Goal: Task Accomplishment & Management: Use online tool/utility

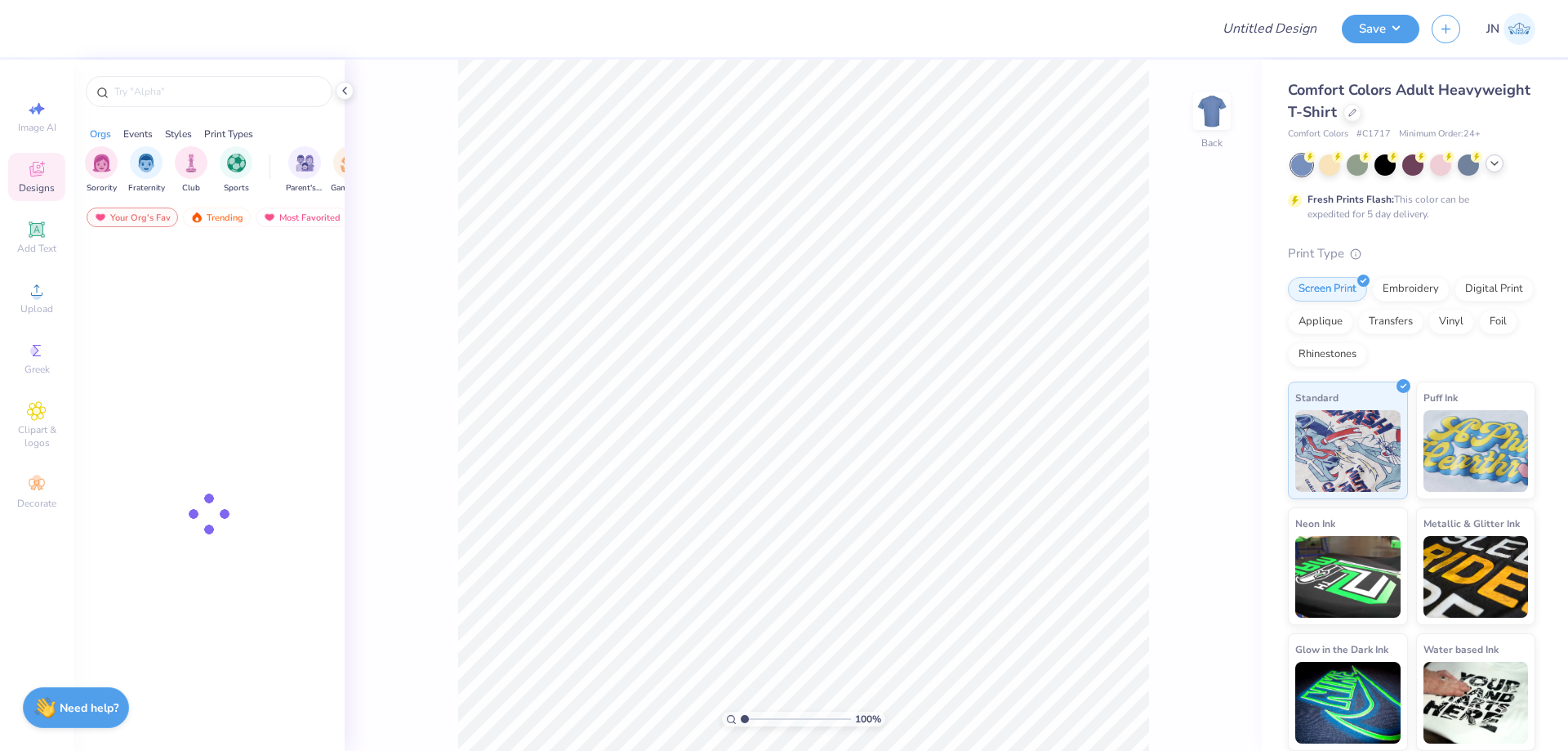
click at [1500, 168] on icon at bounding box center [1494, 162] width 13 height 13
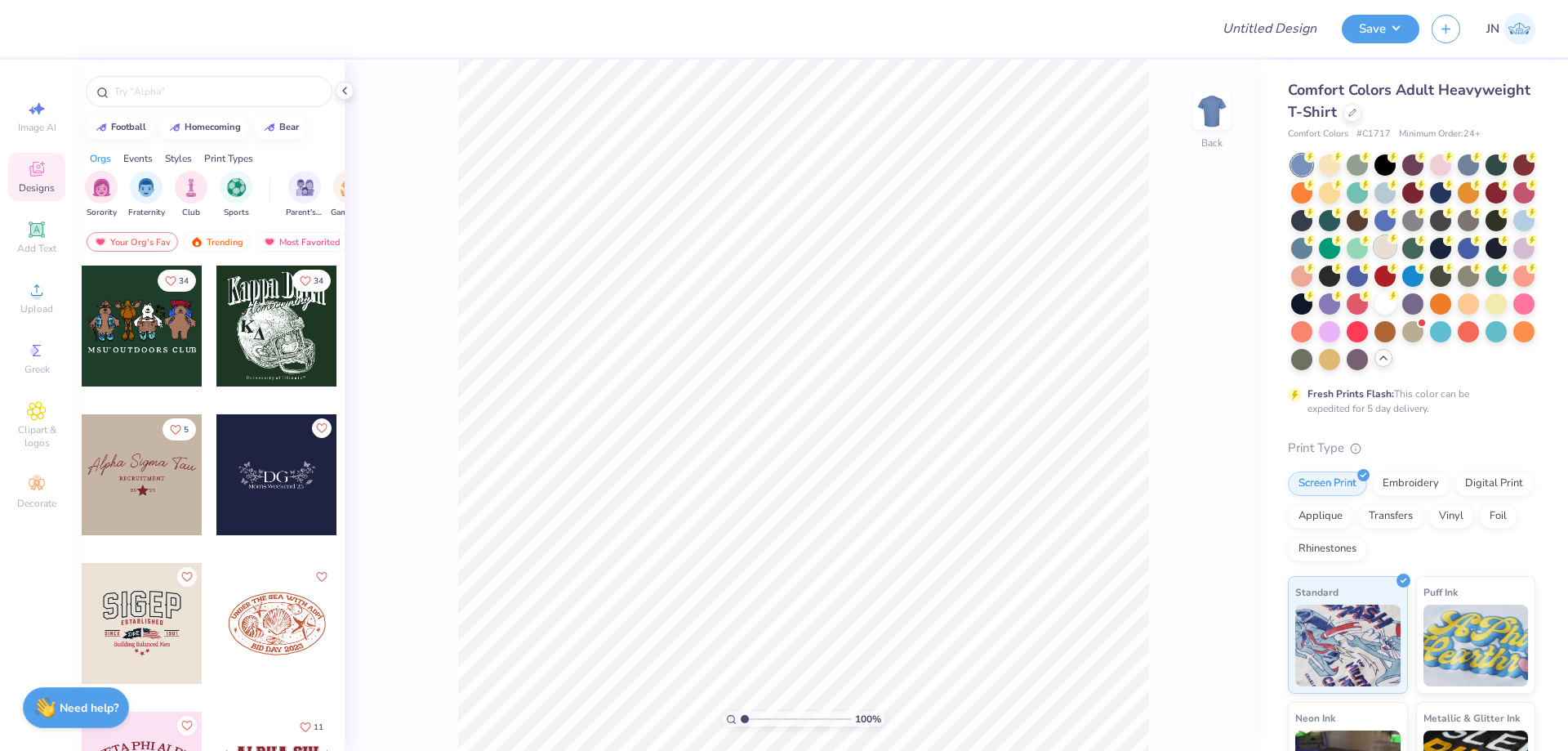
click at [1395, 246] on div at bounding box center [1385, 246] width 22 height 22
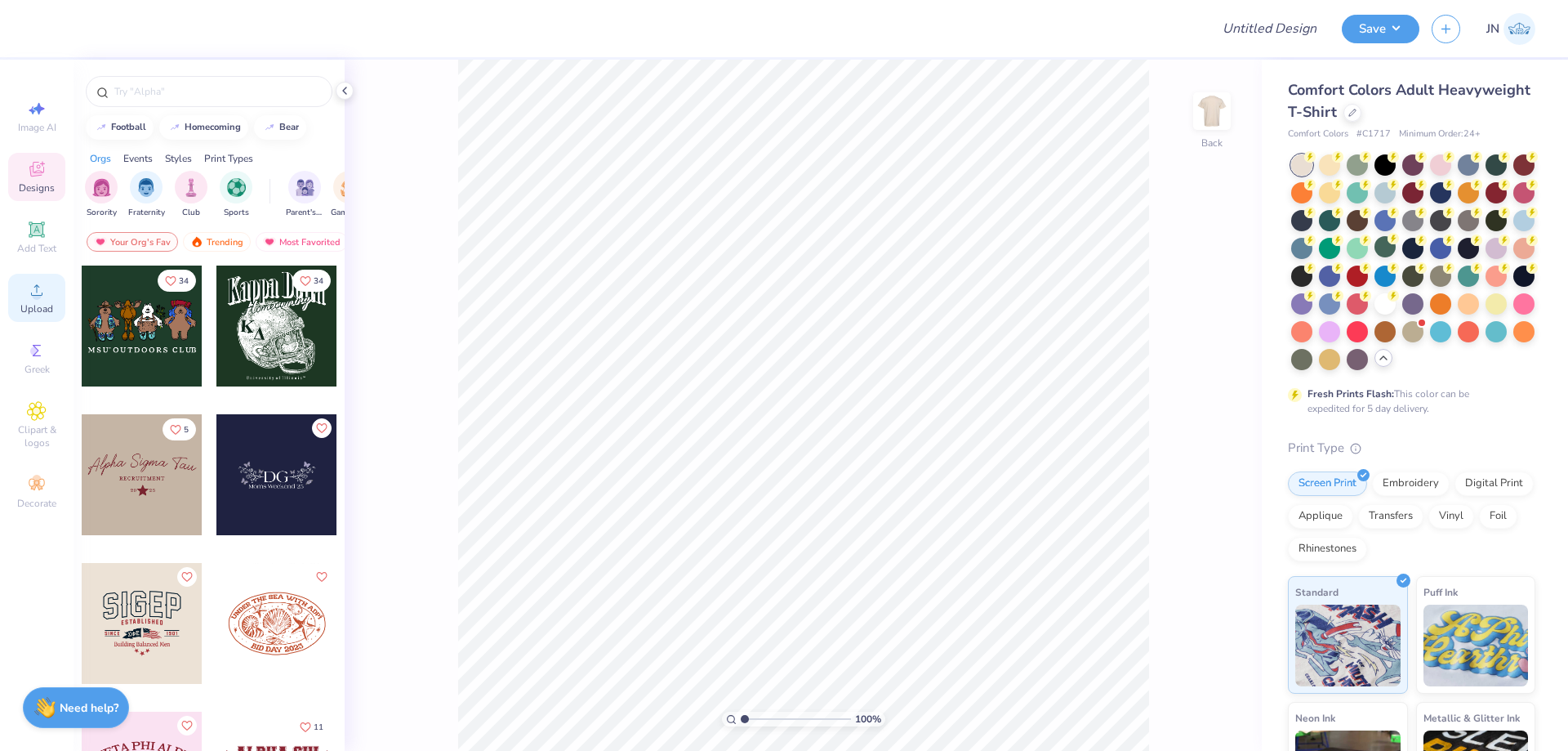
click at [36, 301] on div "Upload" at bounding box center [36, 298] width 57 height 48
click at [24, 283] on div "Upload" at bounding box center [36, 298] width 57 height 48
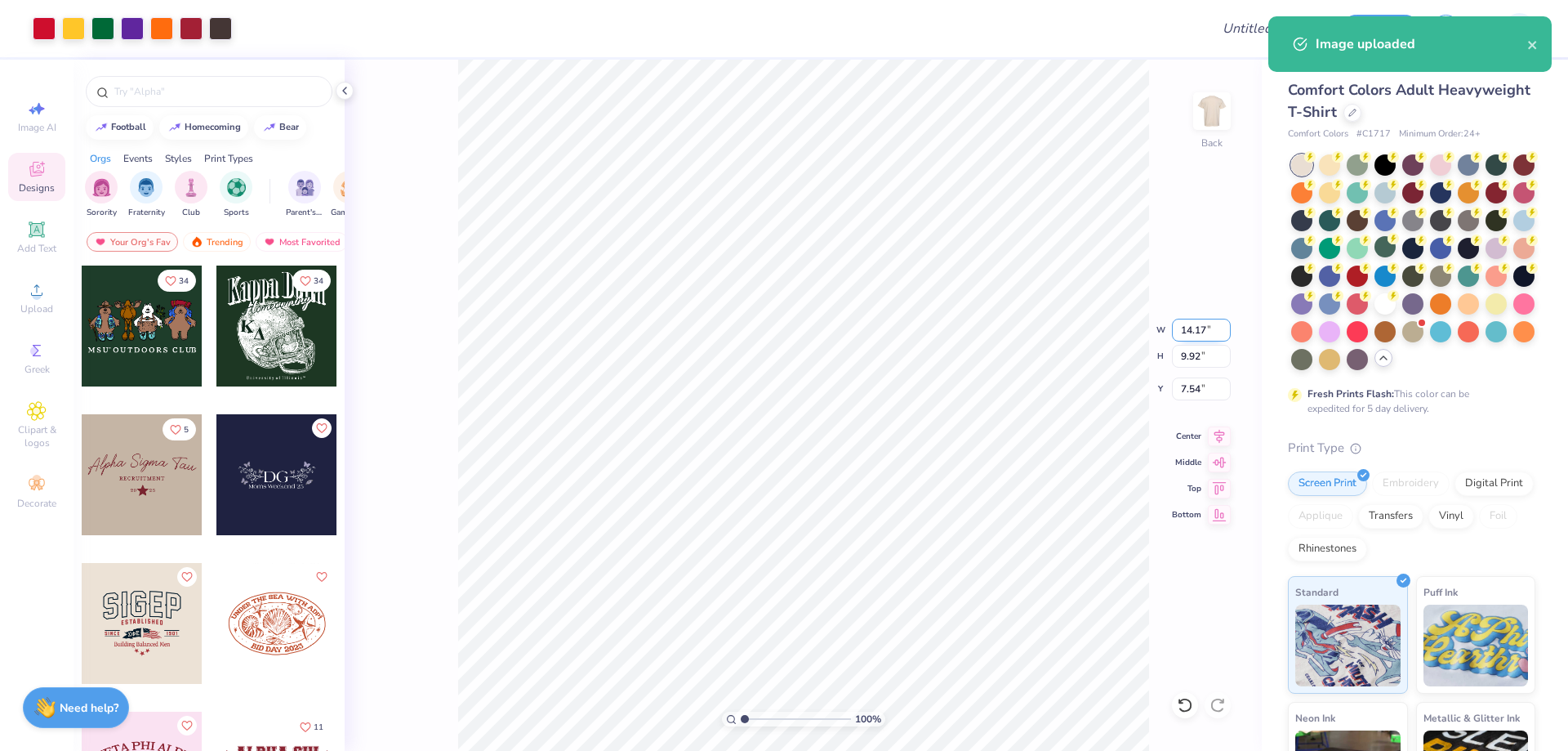
click at [1181, 326] on input "14.17" at bounding box center [1201, 330] width 59 height 22
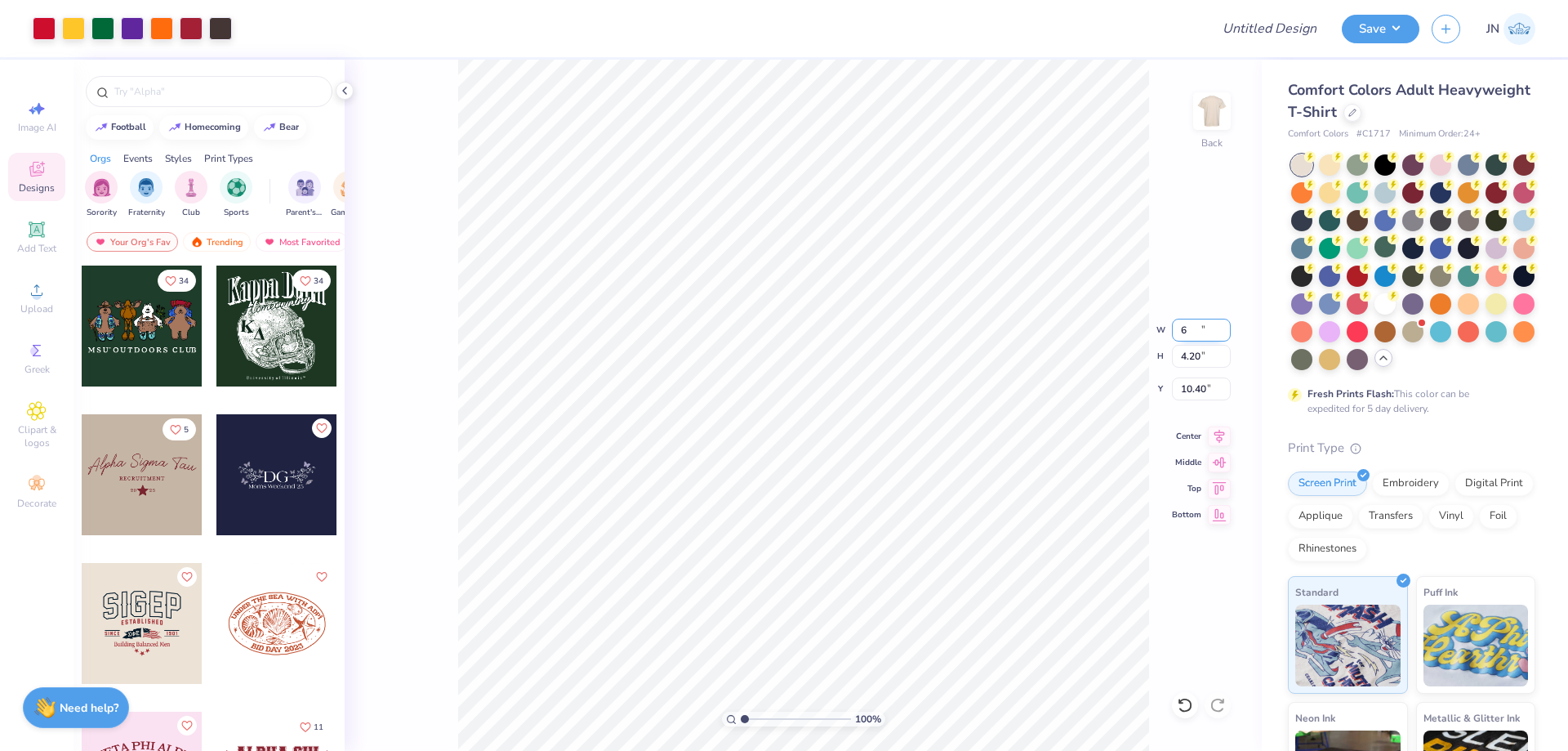
type input "6.00"
type input "4.20"
type input "4.90"
click at [41, 292] on icon at bounding box center [36, 290] width 20 height 20
type input "5.64"
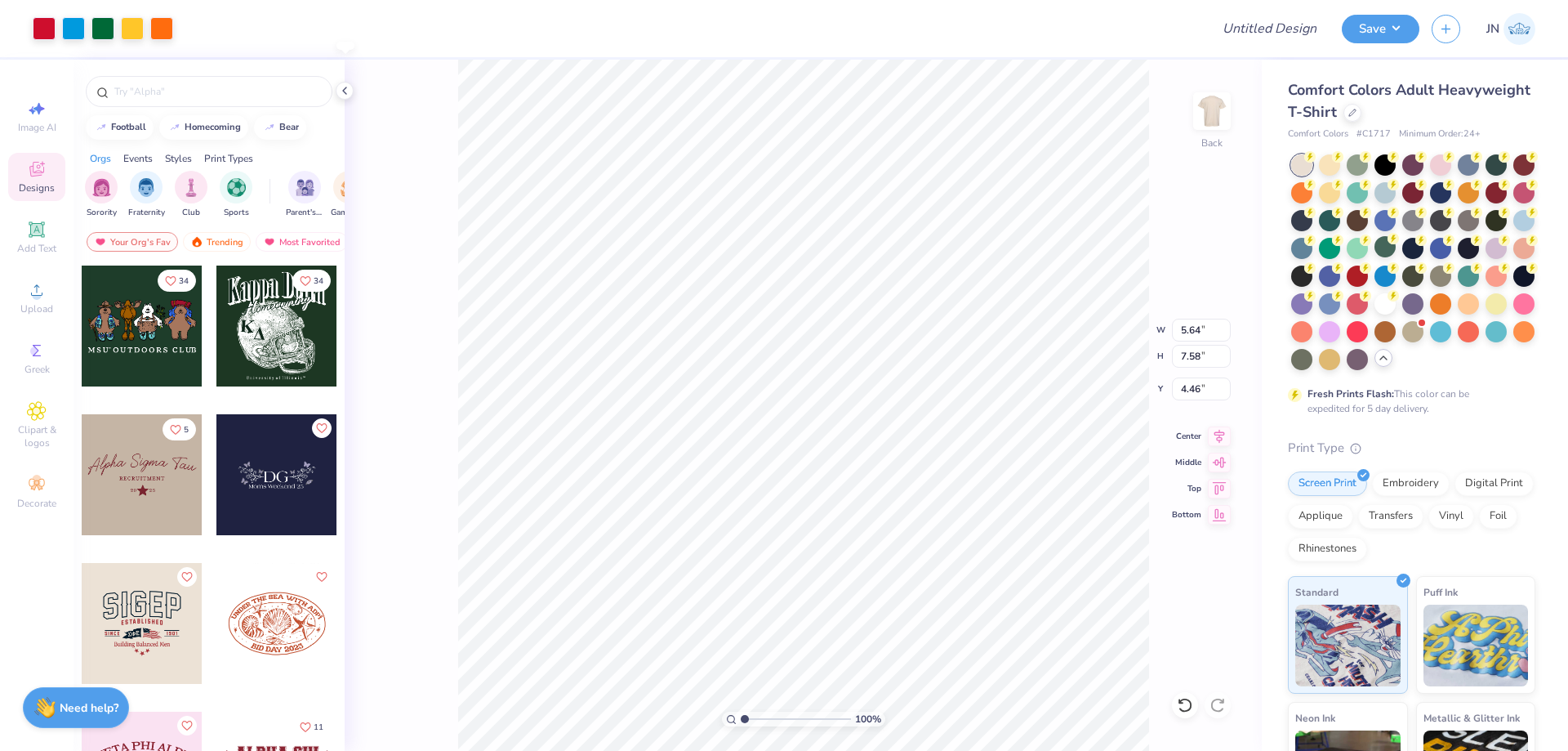
type input "7.58"
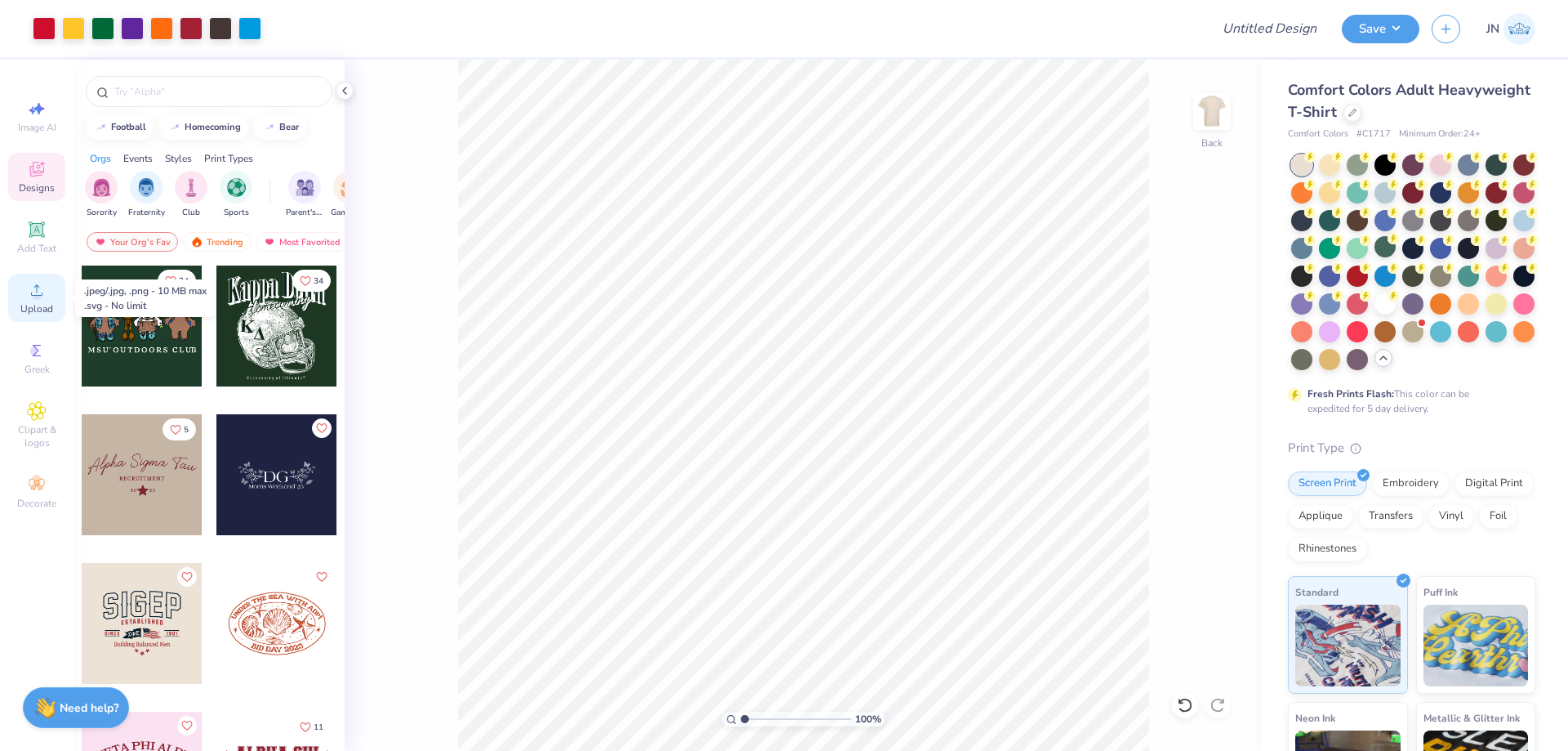
click at [49, 290] on div "Upload" at bounding box center [36, 298] width 57 height 48
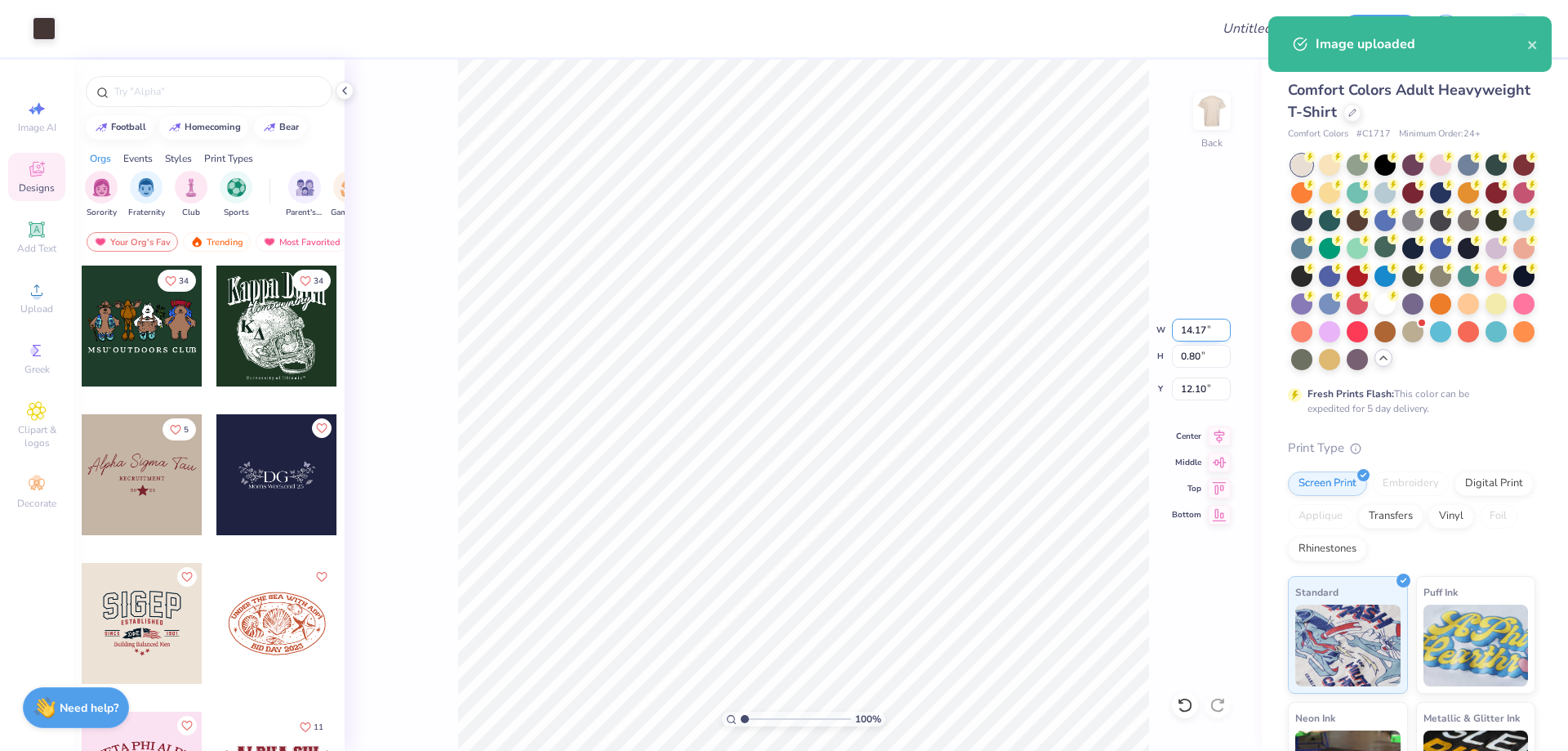
click at [1198, 330] on input "14.17" at bounding box center [1201, 330] width 59 height 22
click at [1198, 329] on input "14.17" at bounding box center [1201, 330] width 59 height 22
type input "11.00"
type input "0.62"
type input "12.19"
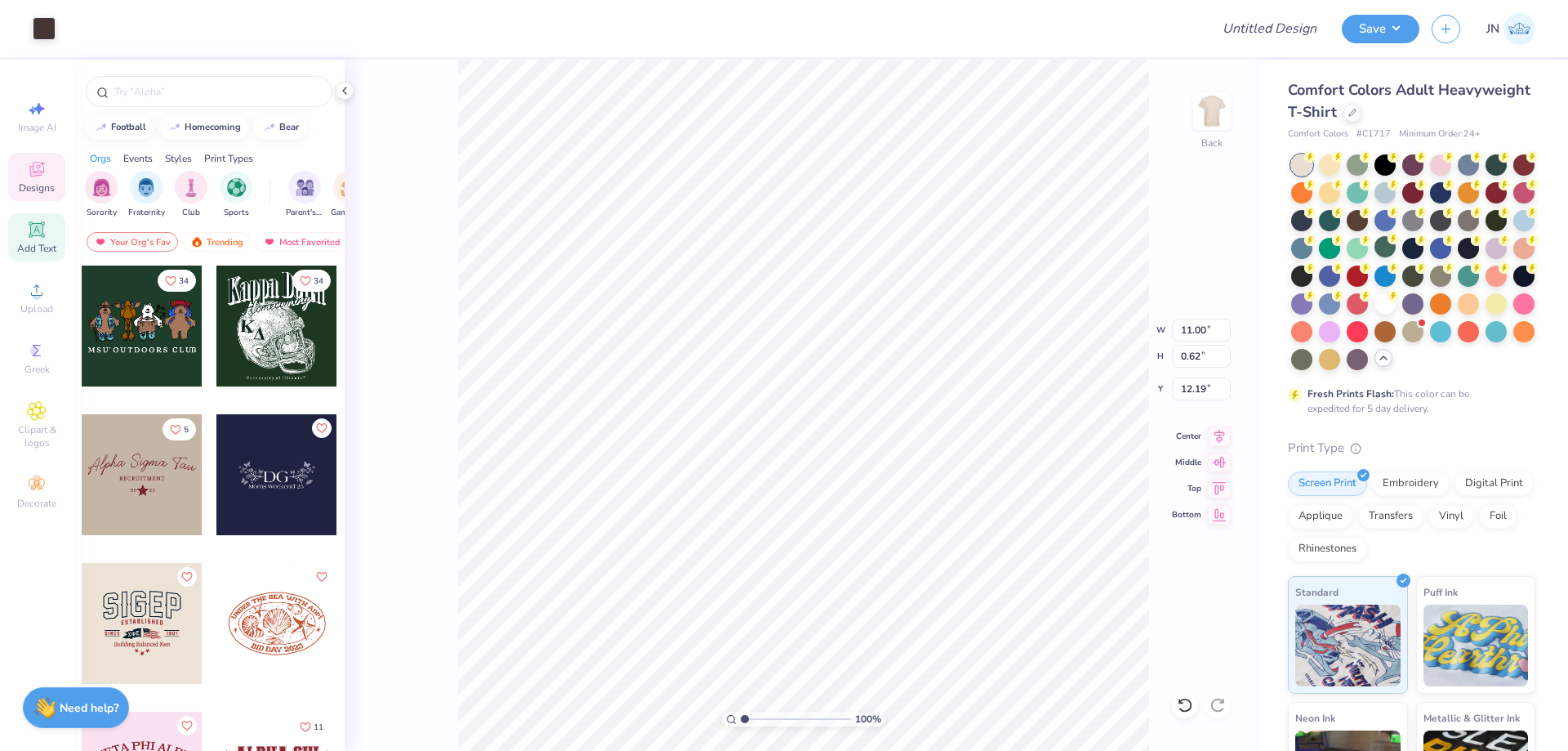
click at [60, 244] on div "Add Text" at bounding box center [36, 238] width 57 height 48
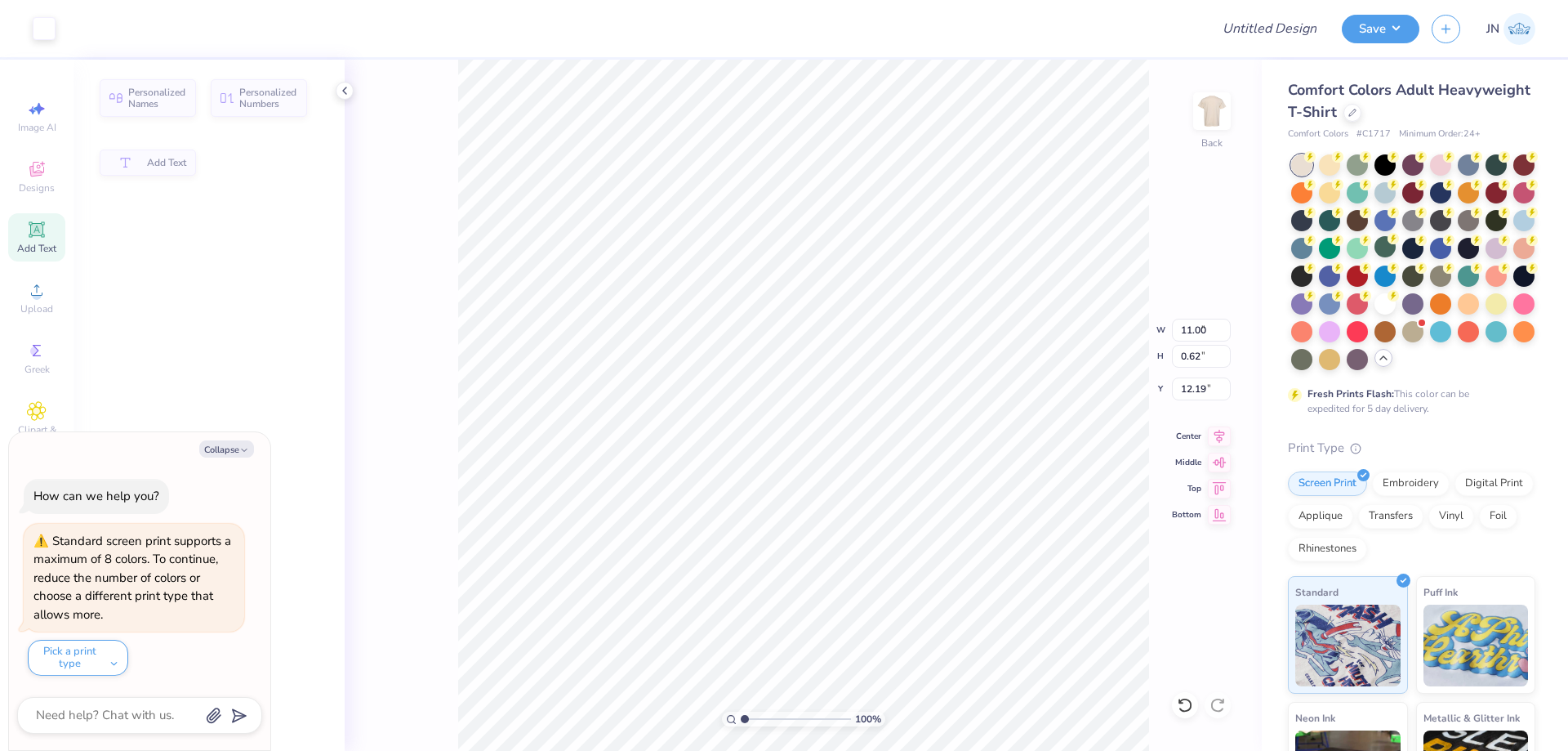
type input "5.59"
type input "1.62"
type input "11.69"
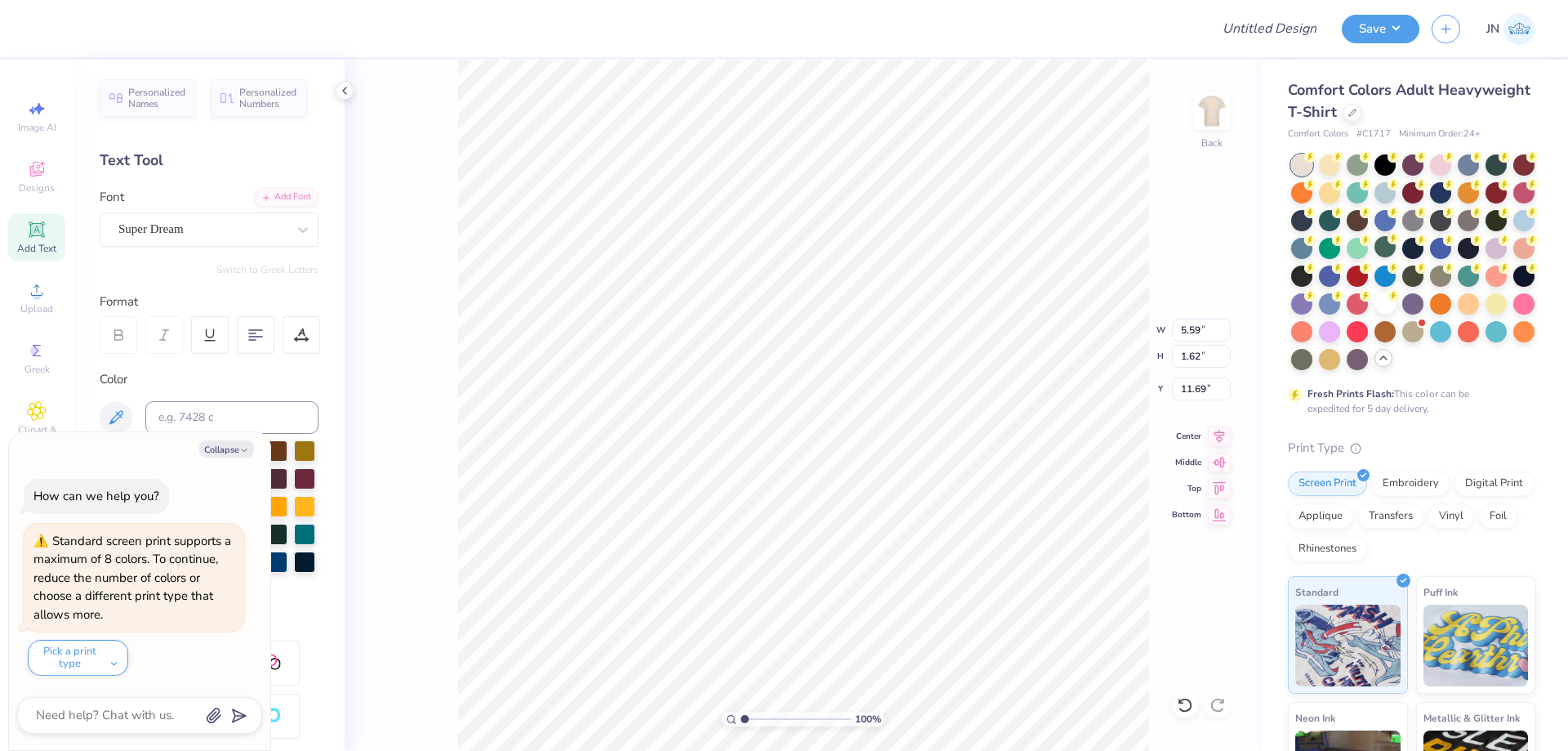
type textarea "x"
type textarea "Al"
type textarea "x"
type textarea "Alp"
type textarea "x"
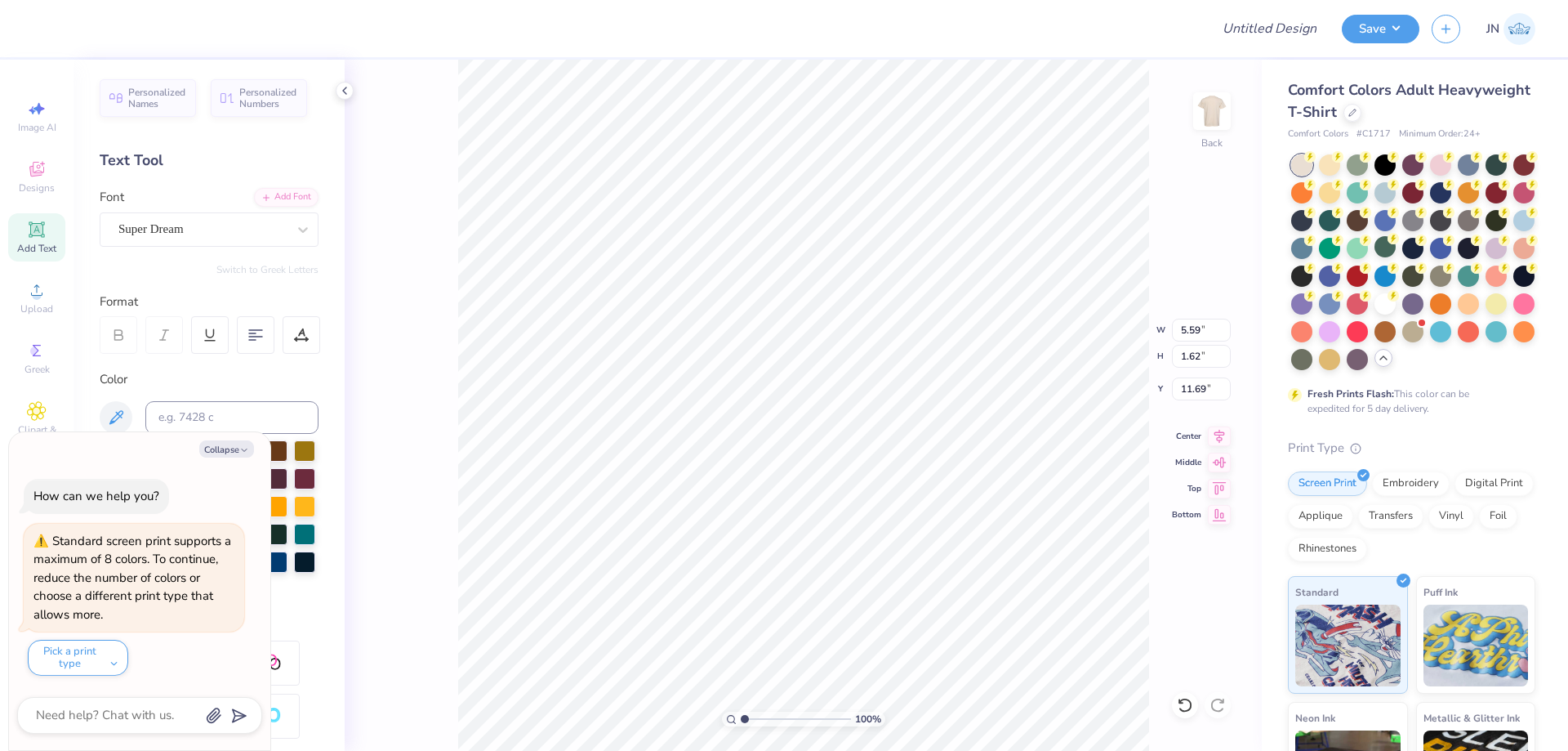
type textarea "Alpha"
type textarea "x"
type textarea "Alpha"
type textarea "x"
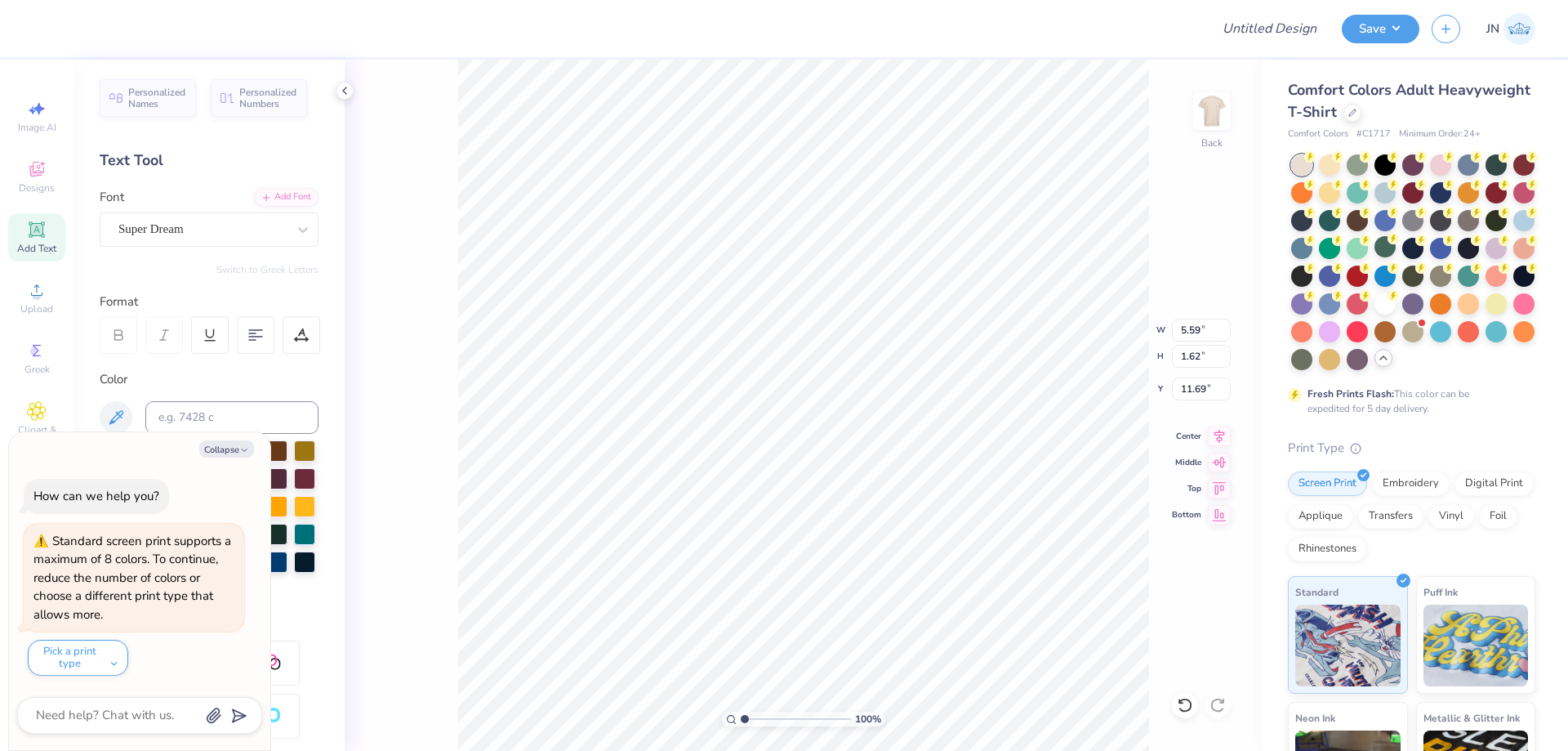
type textarea "Alpha CH"
type textarea "x"
type textarea "Alpha CHi"
type input "10.18"
type input "2.14"
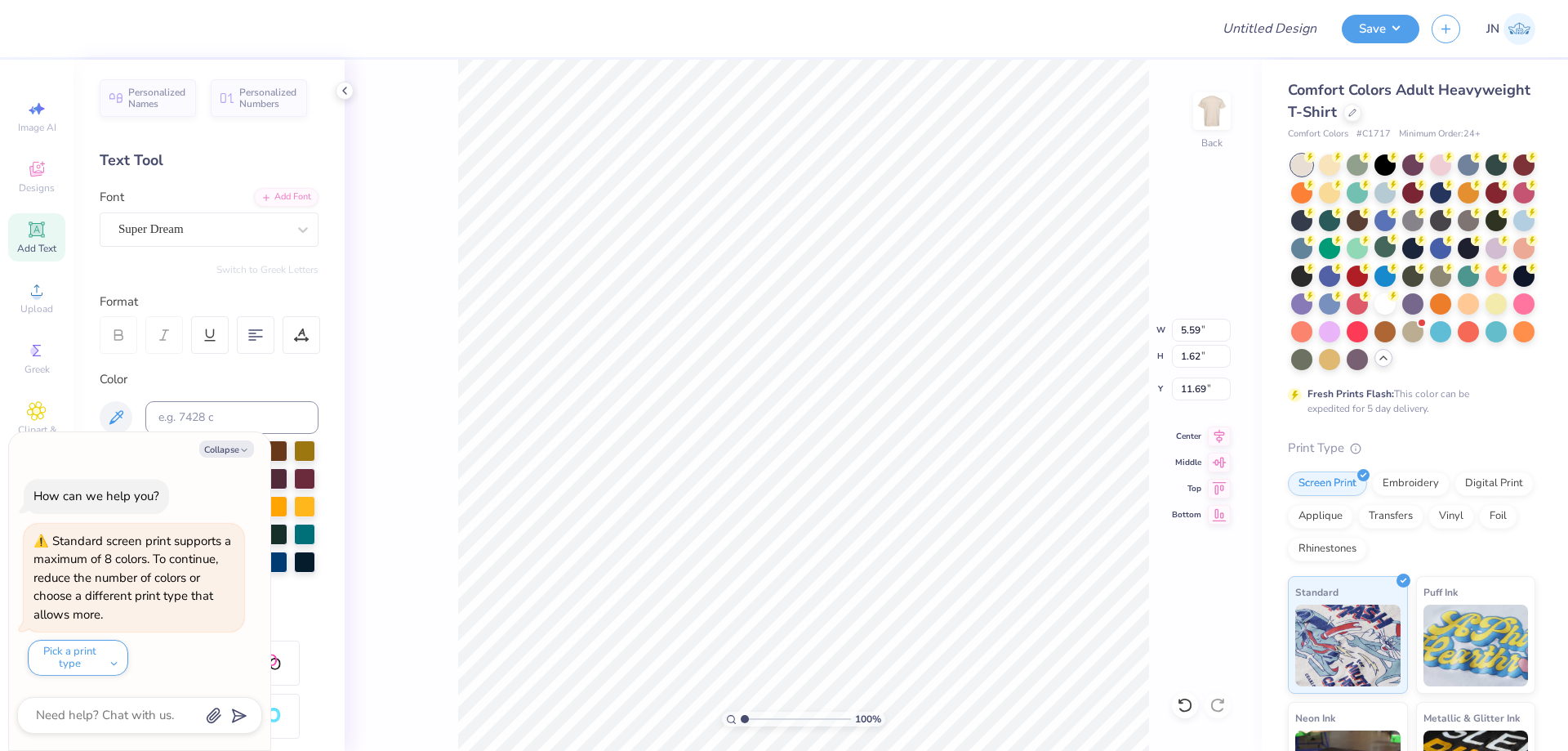
type input "11.43"
type textarea "x"
type input "9.92"
type textarea "x"
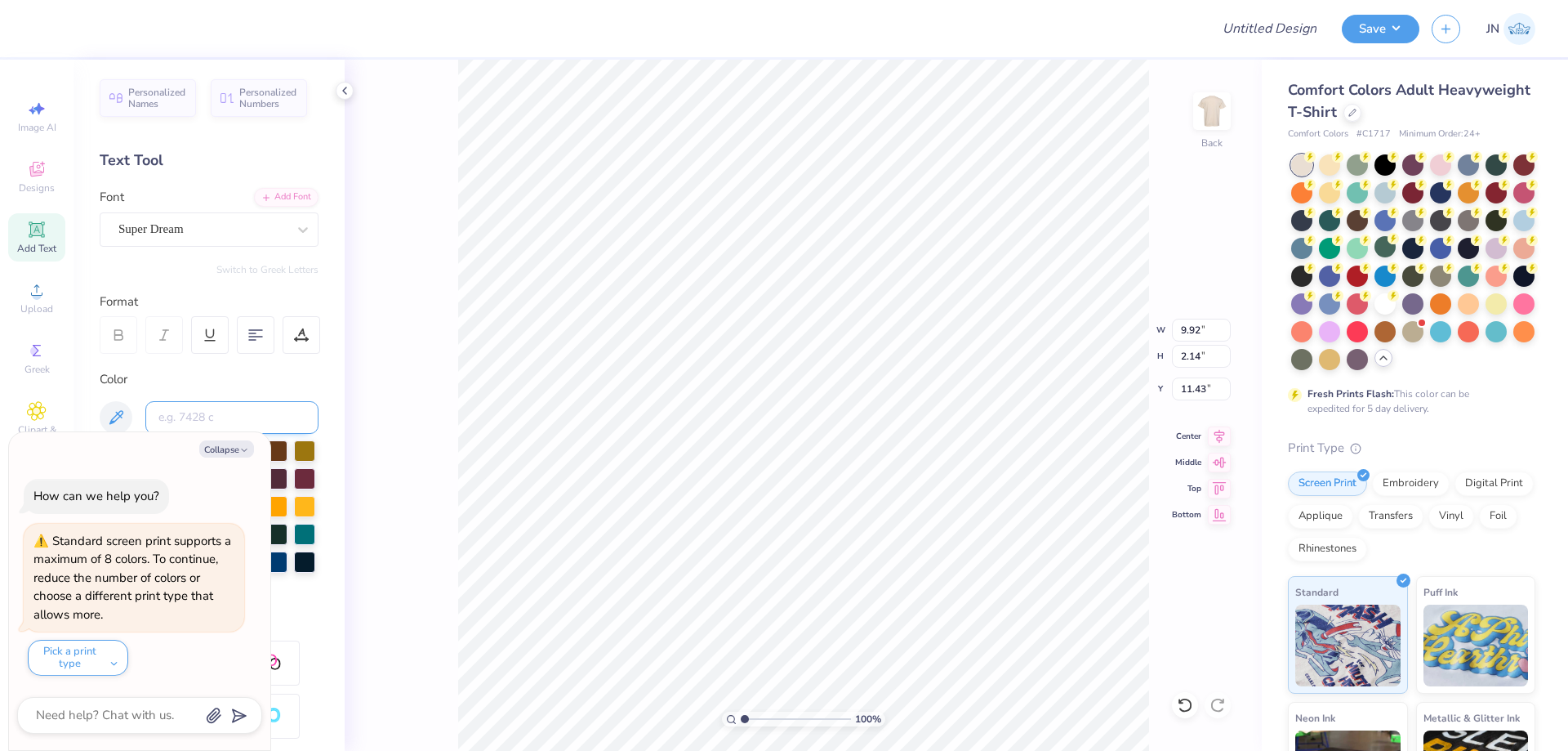
click at [194, 420] on input at bounding box center [232, 417] width 173 height 33
type input "2925"
click at [231, 456] on button "Collapse" at bounding box center [226, 449] width 54 height 17
type textarea "x"
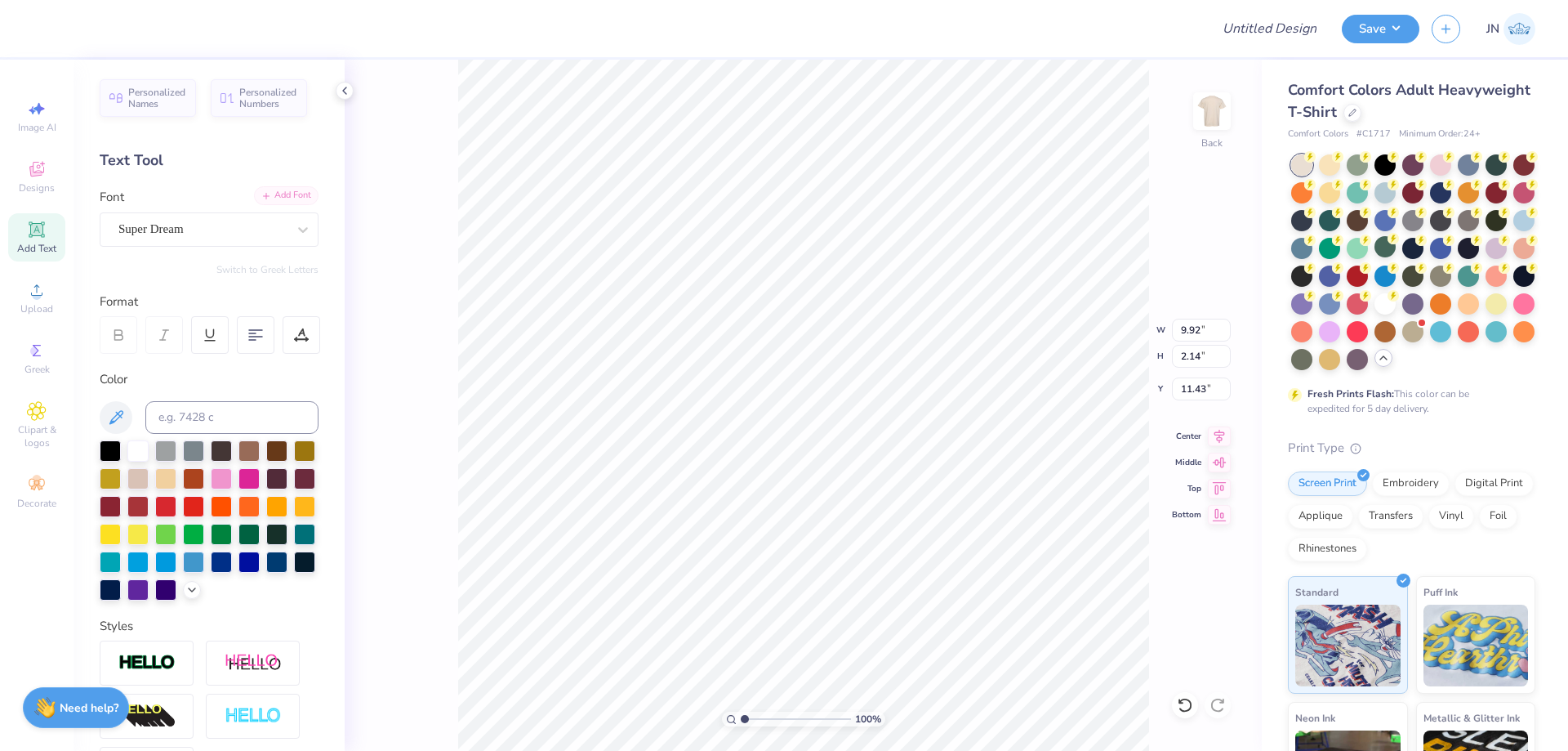
click at [262, 200] on div "Add Font" at bounding box center [286, 195] width 65 height 19
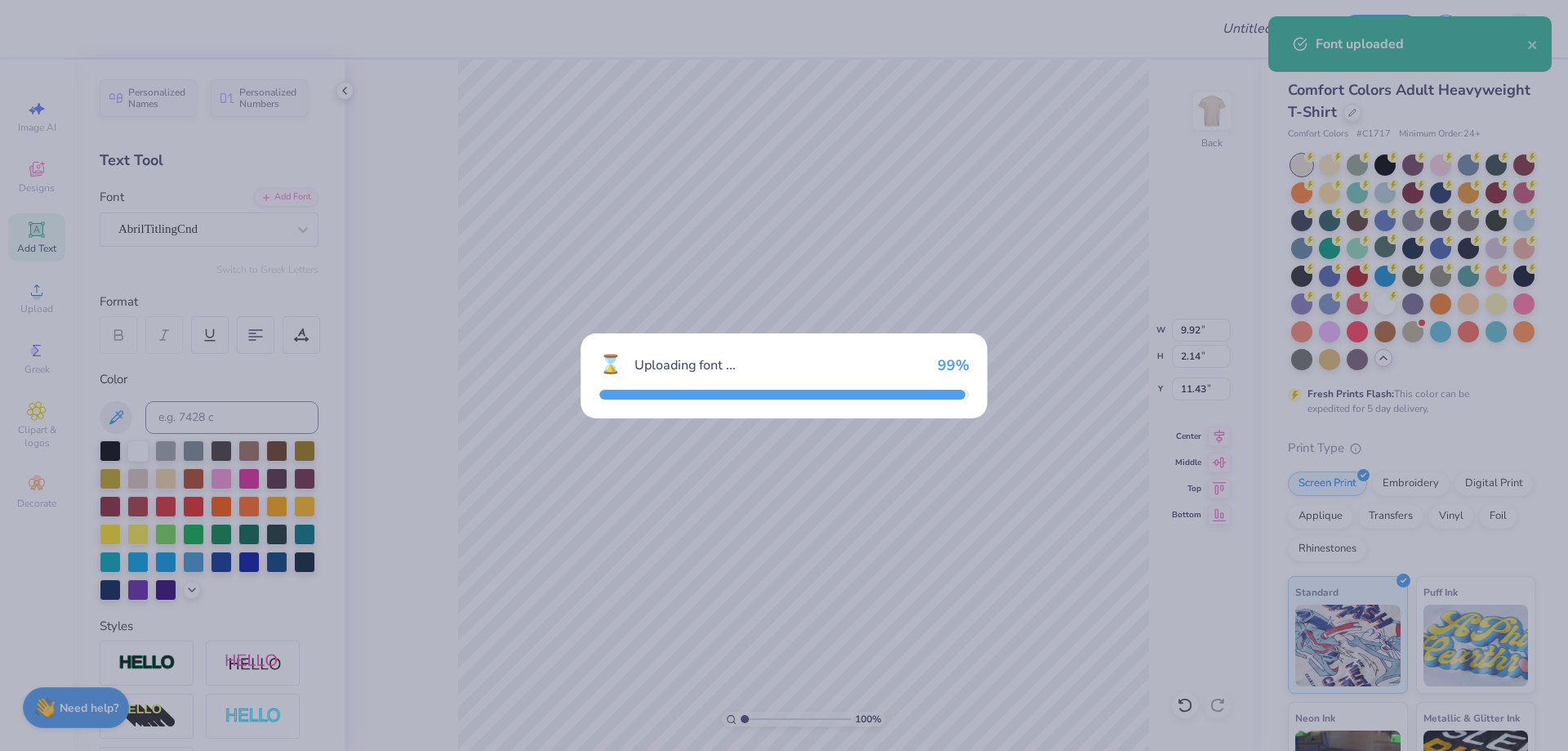
type input "8.99"
type input "2.18"
type input "11.41"
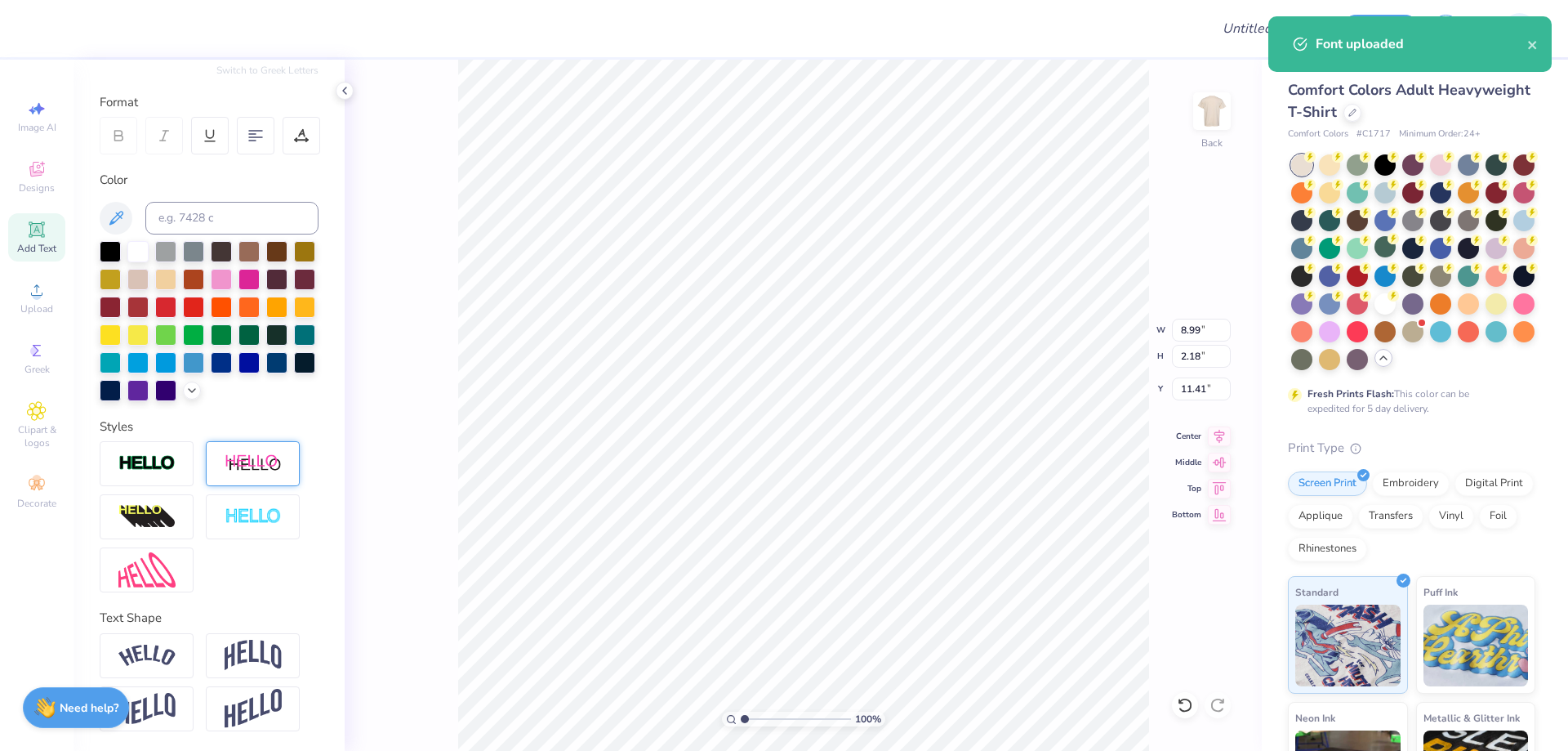
scroll to position [227, 0]
click at [156, 455] on img at bounding box center [147, 463] width 57 height 19
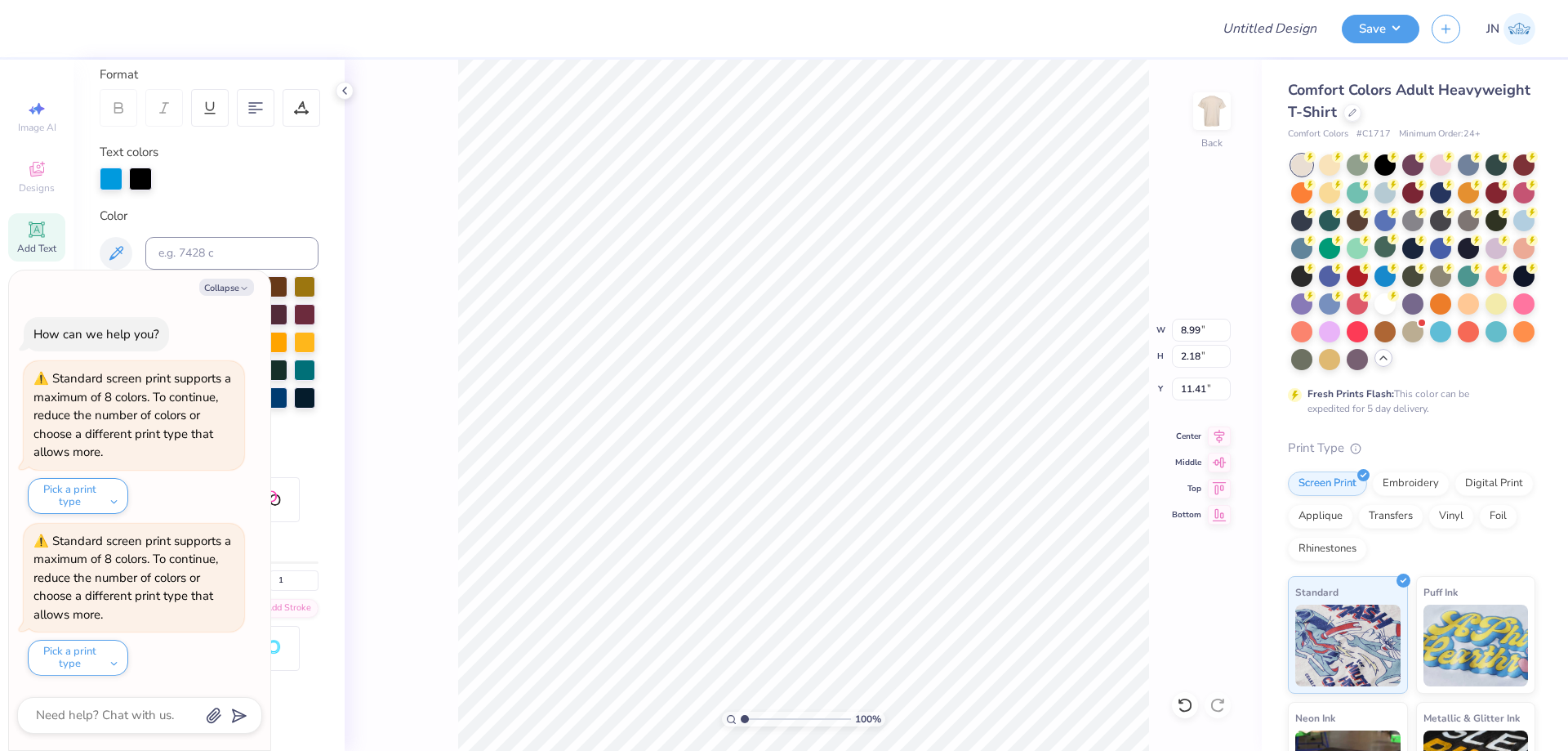
type textarea "x"
type input "9.02"
type input "2.21"
type input "11.39"
click at [221, 292] on button "Collapse" at bounding box center [226, 287] width 54 height 17
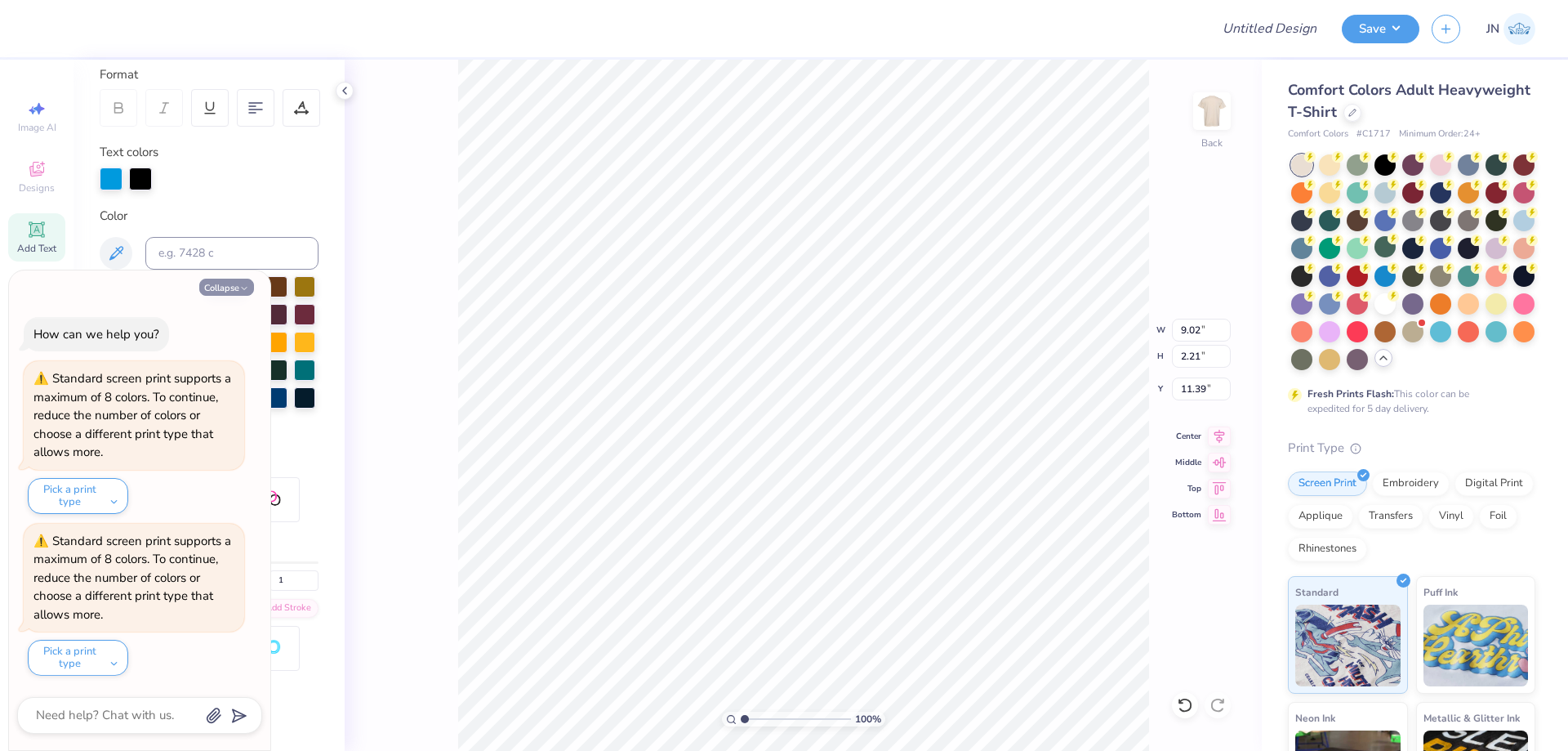
type textarea "x"
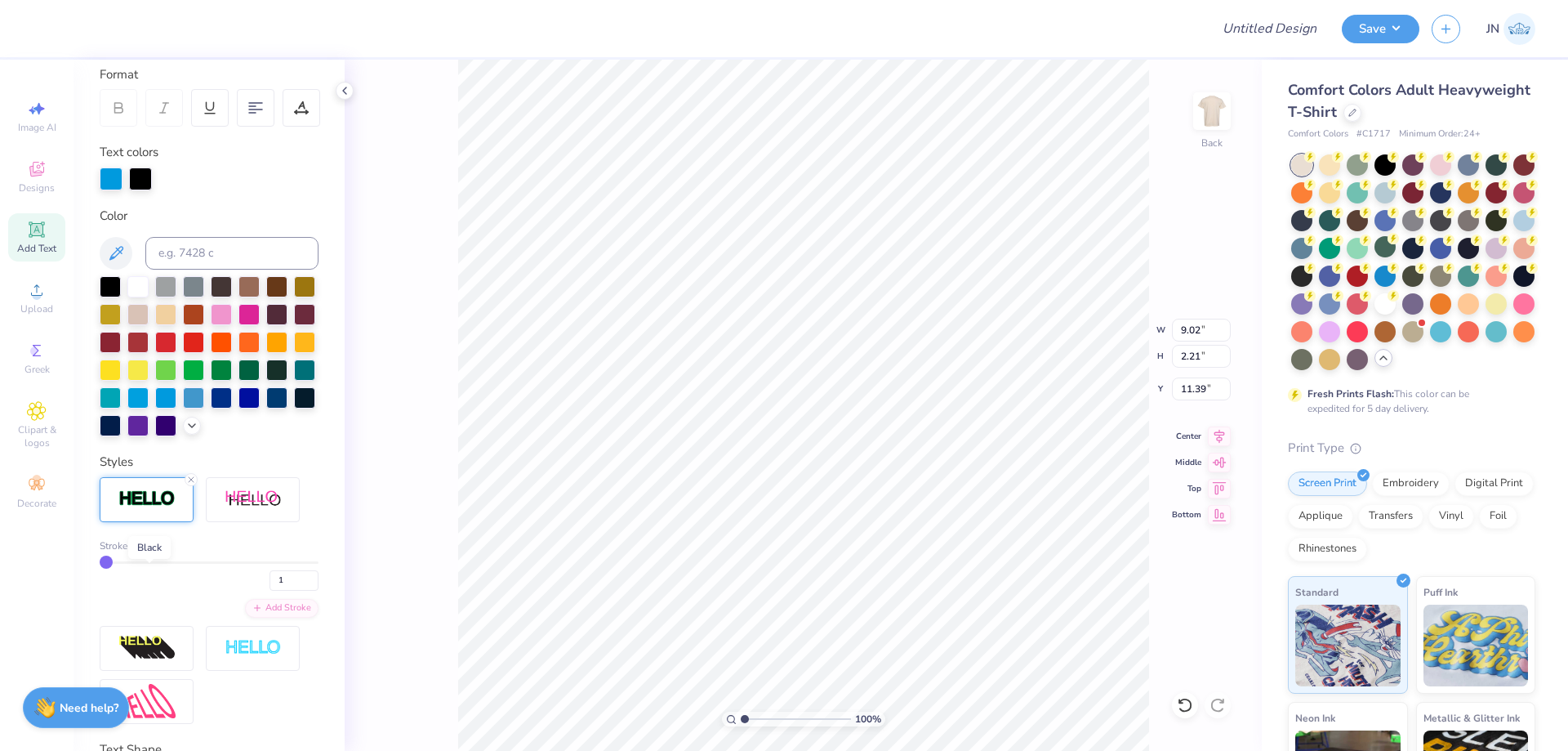
click at [148, 551] on div at bounding box center [148, 545] width 10 height 10
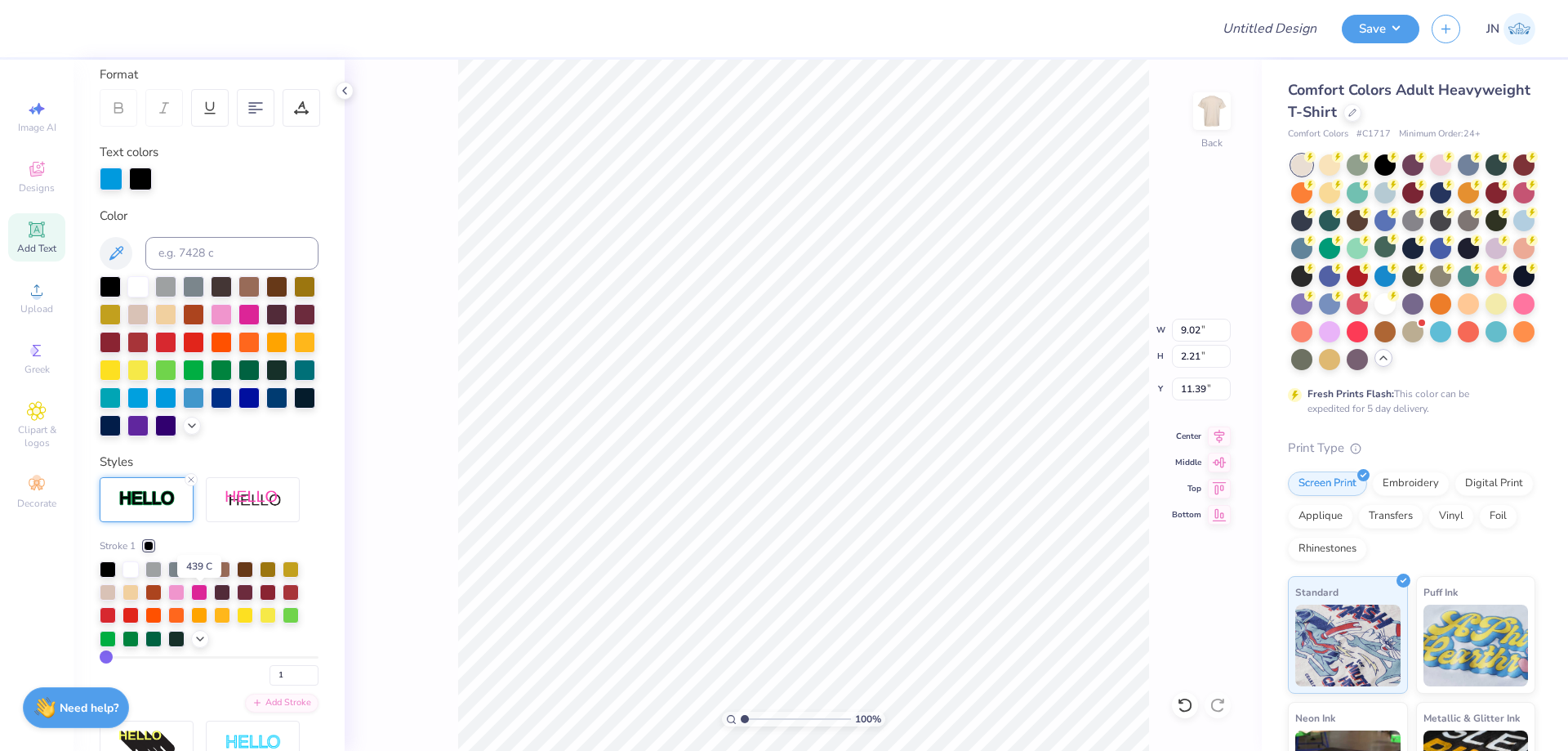
click at [202, 576] on div at bounding box center [199, 567] width 16 height 16
type input "2.69"
click at [1220, 436] on icon at bounding box center [1219, 434] width 22 height 20
drag, startPoint x: 274, startPoint y: 704, endPoint x: 263, endPoint y: 704, distance: 11.0
click at [270, 685] on input "1" at bounding box center [294, 675] width 49 height 21
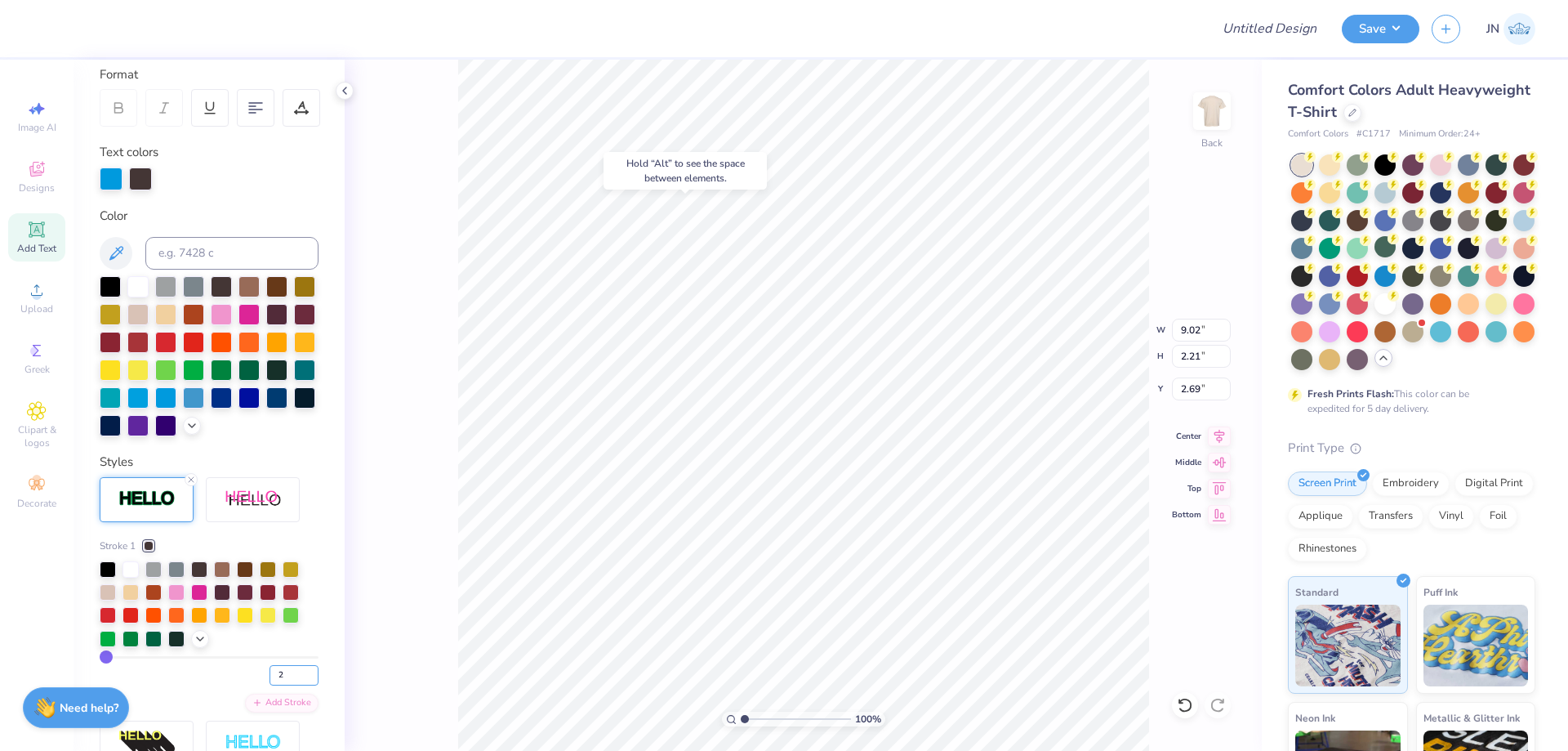
type input "2"
click at [412, 640] on div "100 % Back W 9.02 9.02 " H 2.21 2.21 " Y 2.69 2.69 " Center Middle Top Bottom" at bounding box center [803, 405] width 917 height 691
click at [1196, 340] on input "9.05" at bounding box center [1201, 330] width 59 height 22
type input "10.01"
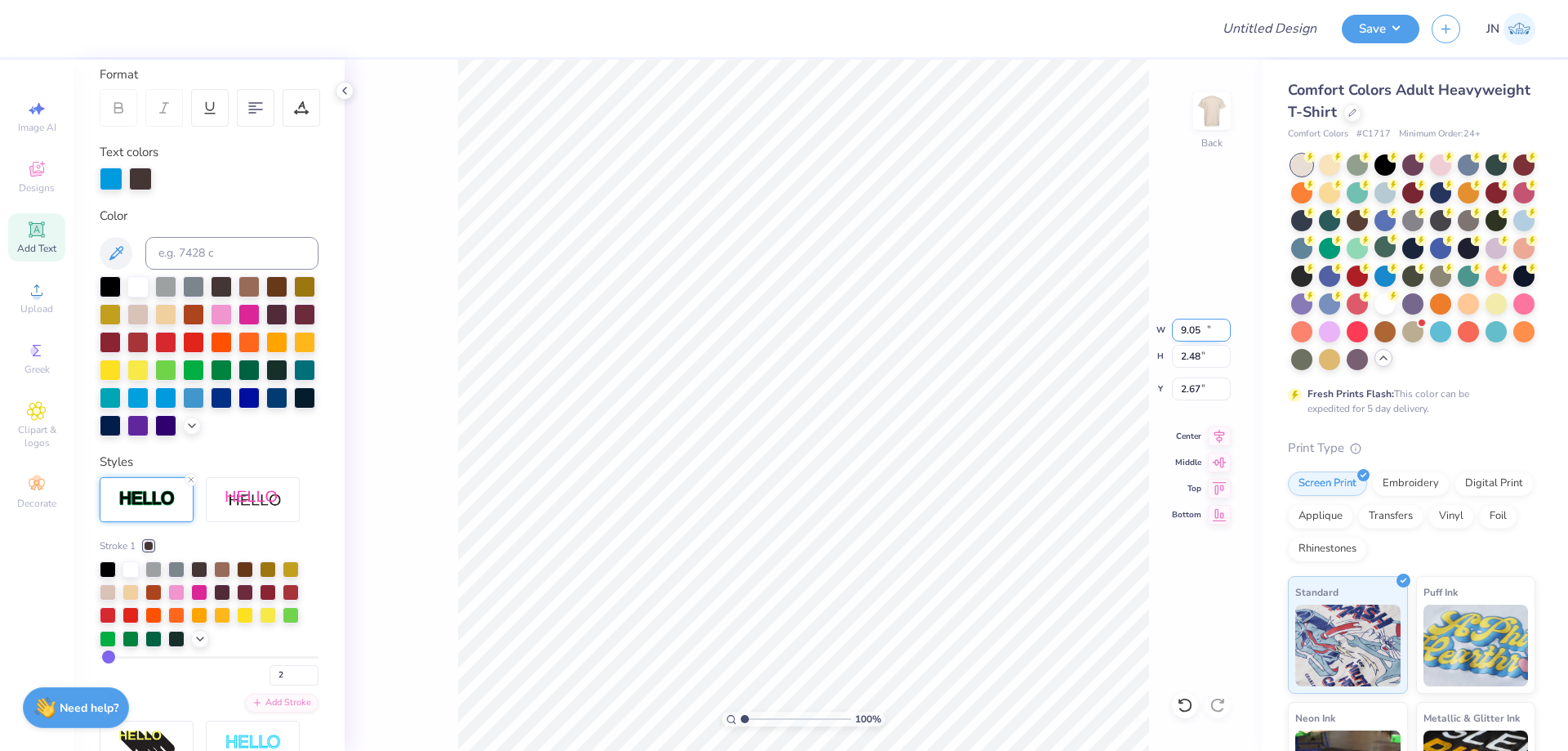
type input "2.48"
click at [1195, 332] on input "10.01" at bounding box center [1201, 330] width 59 height 22
type input "11.00"
type input "2.73"
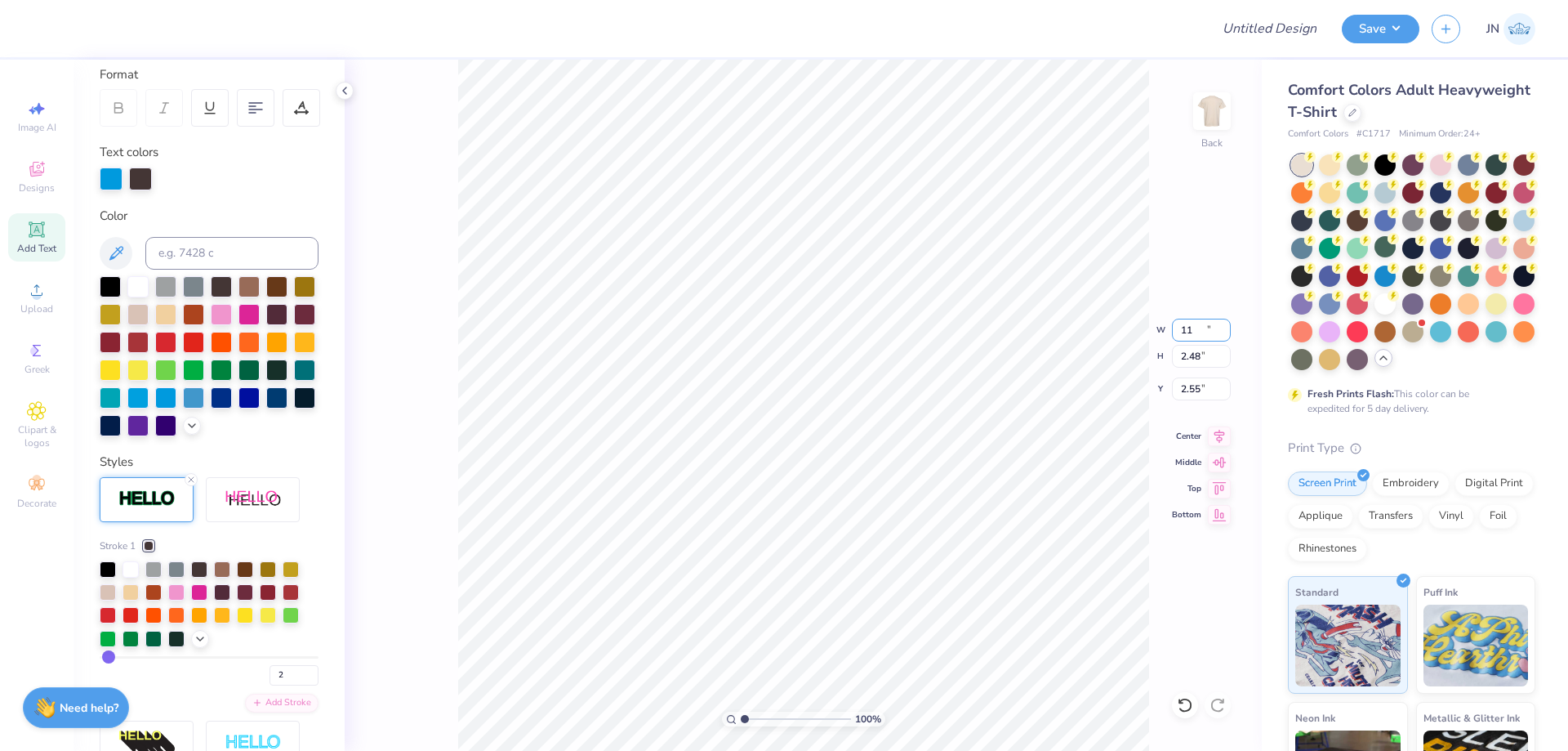
type input "2.55"
drag, startPoint x: 273, startPoint y: 702, endPoint x: 238, endPoint y: 699, distance: 35.1
click at [238, 685] on div "2" at bounding box center [208, 671] width 219 height 29
type input "1"
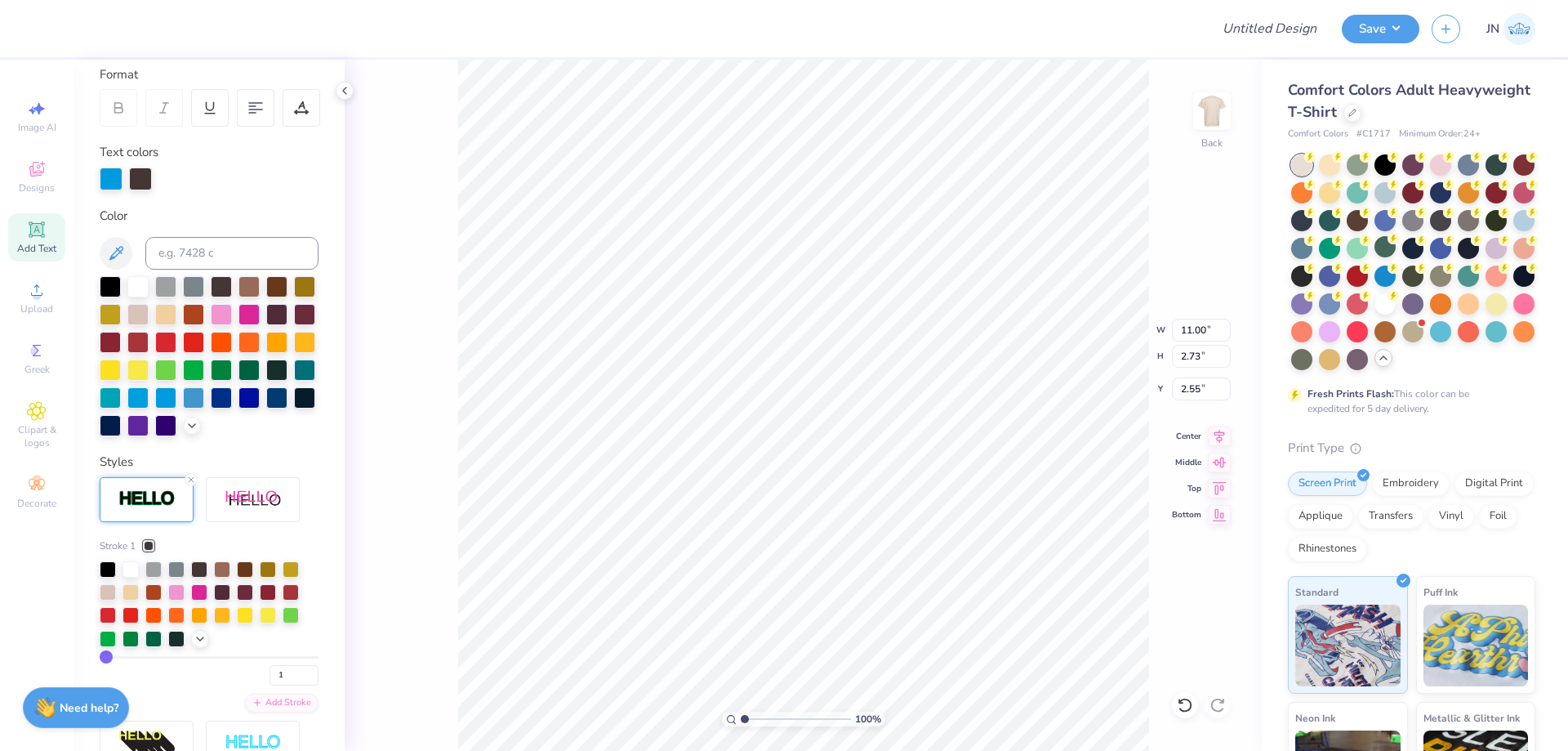
type input "10.96"
type input "2.69"
type input "2.57"
click at [1220, 439] on icon at bounding box center [1219, 434] width 22 height 20
type input "11.00"
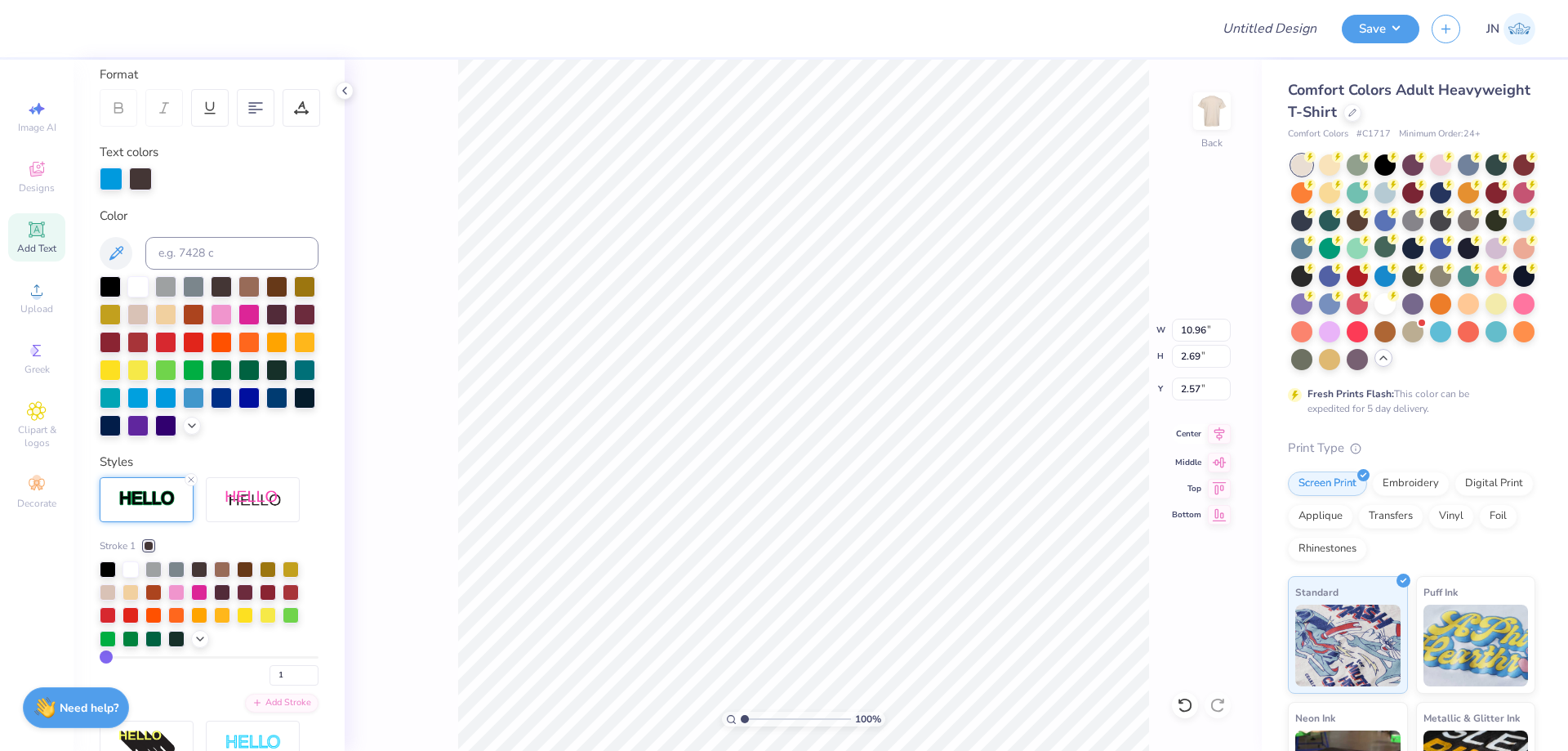
type input "0.62"
type input "12.19"
click at [1216, 434] on icon at bounding box center [1219, 434] width 22 height 20
type input "5.03"
type input "6.76"
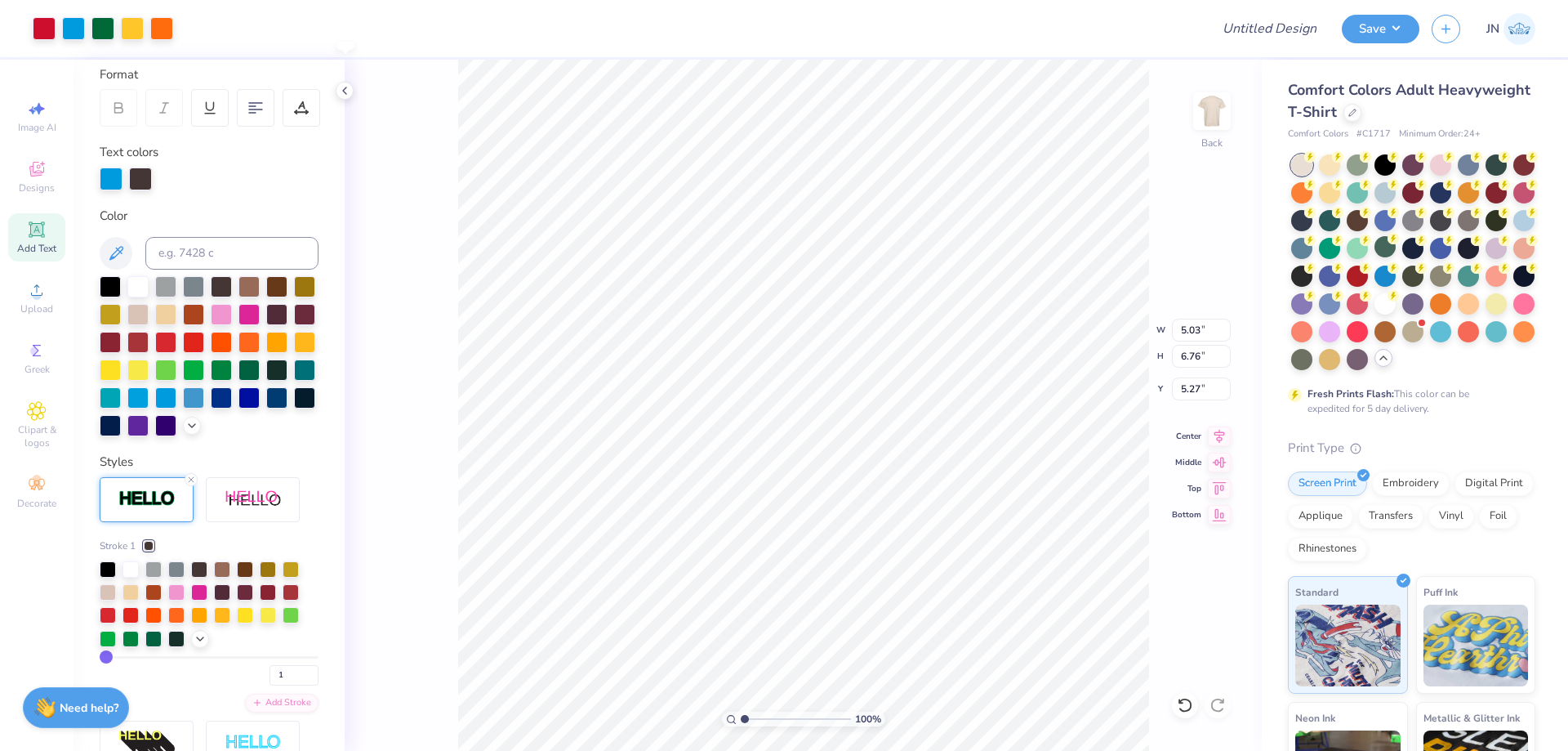
type input "5.27"
type input "10.96"
type input "2.69"
type input "2.57"
type input "6.00"
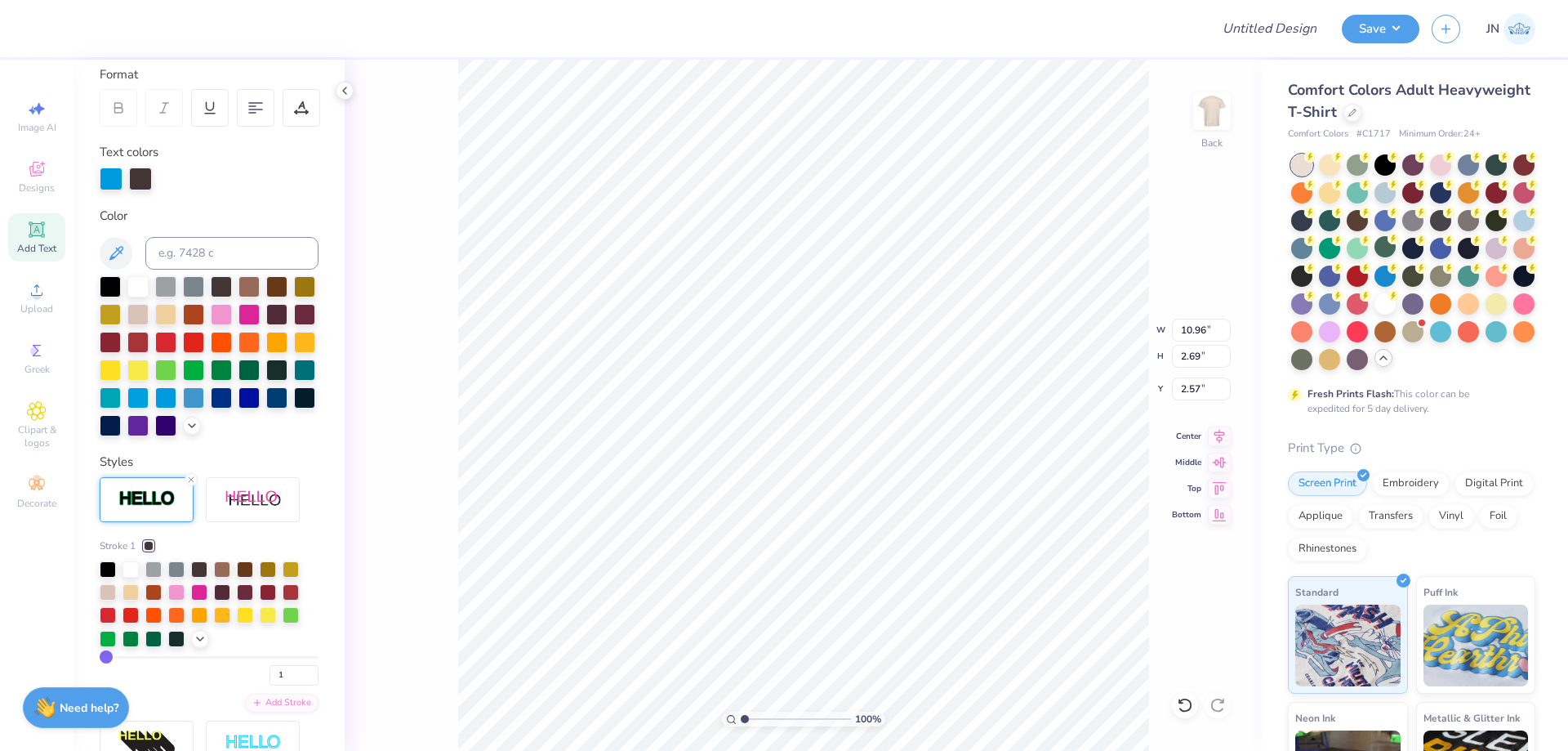
type input "4.20"
type input "4.90"
type input "10.96"
type input "2.69"
click at [842, 385] on li "Duplicate" at bounding box center [844, 384] width 128 height 32
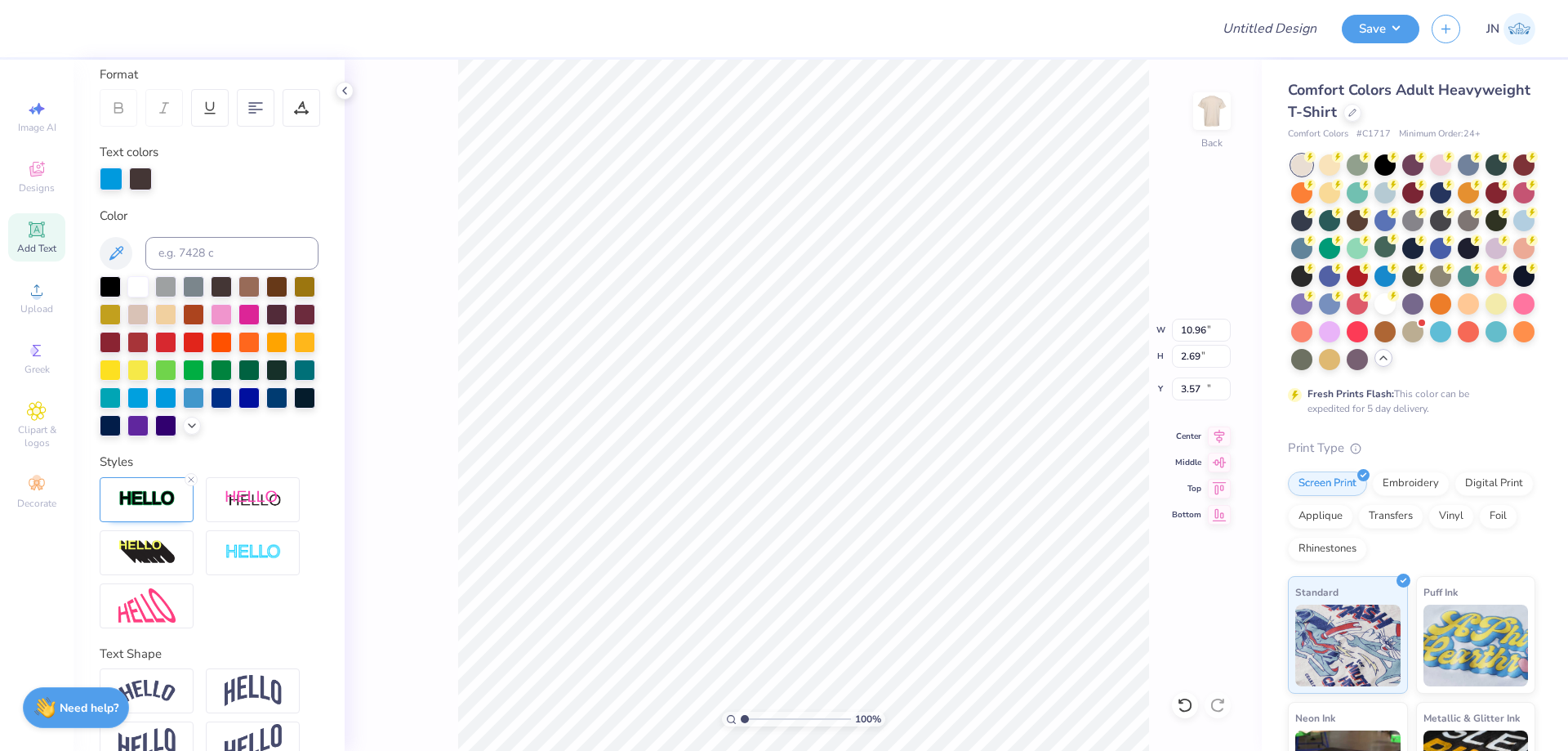
type input "15.00"
type textarea "i"
type textarea "Farmer's Market"
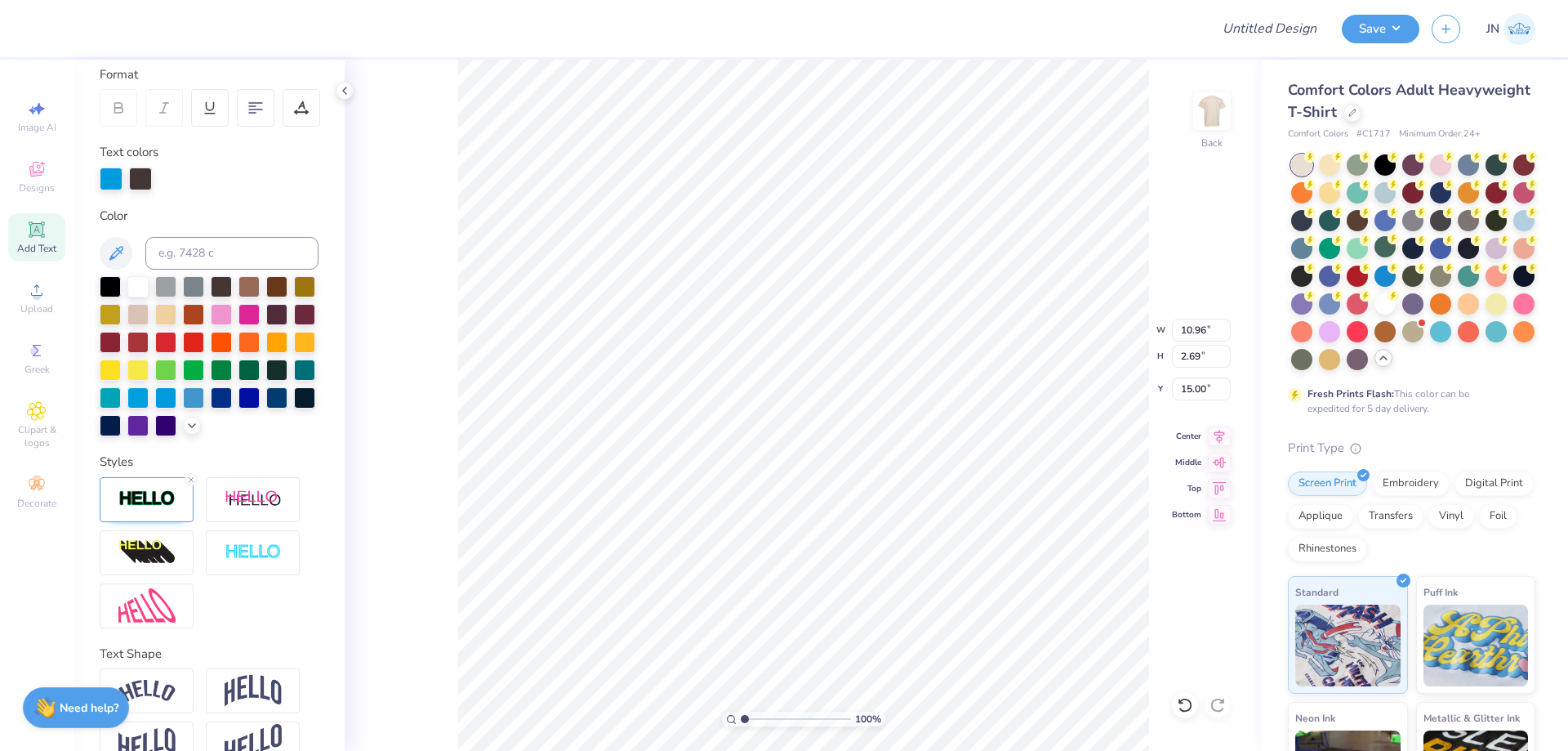
scroll to position [14, 6]
type input "14.17"
type input "1.72"
type input "15.48"
click at [250, 257] on input at bounding box center [232, 253] width 173 height 33
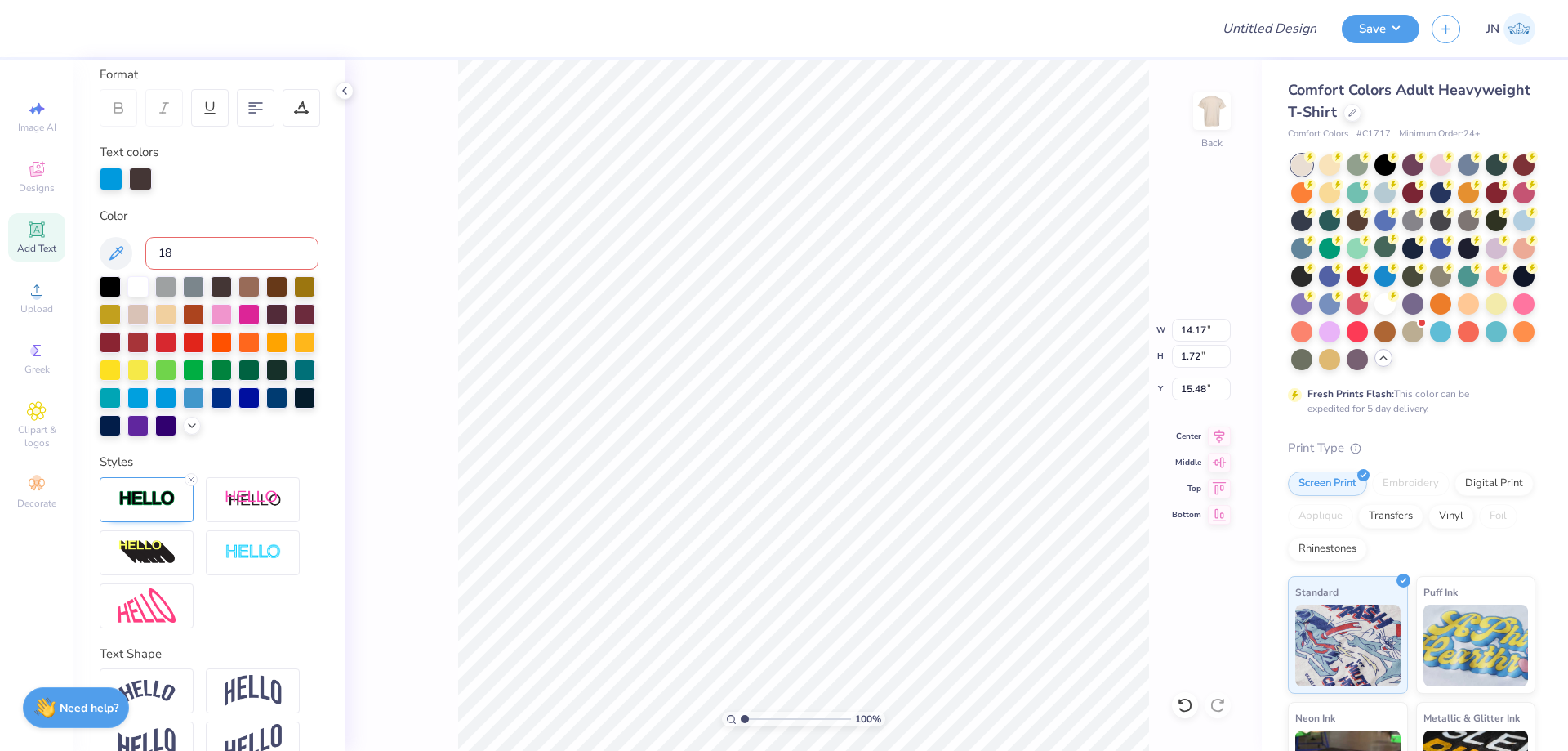
type input "186"
type input "7.82"
type input "0.95"
type input "5.04"
type input "6.55"
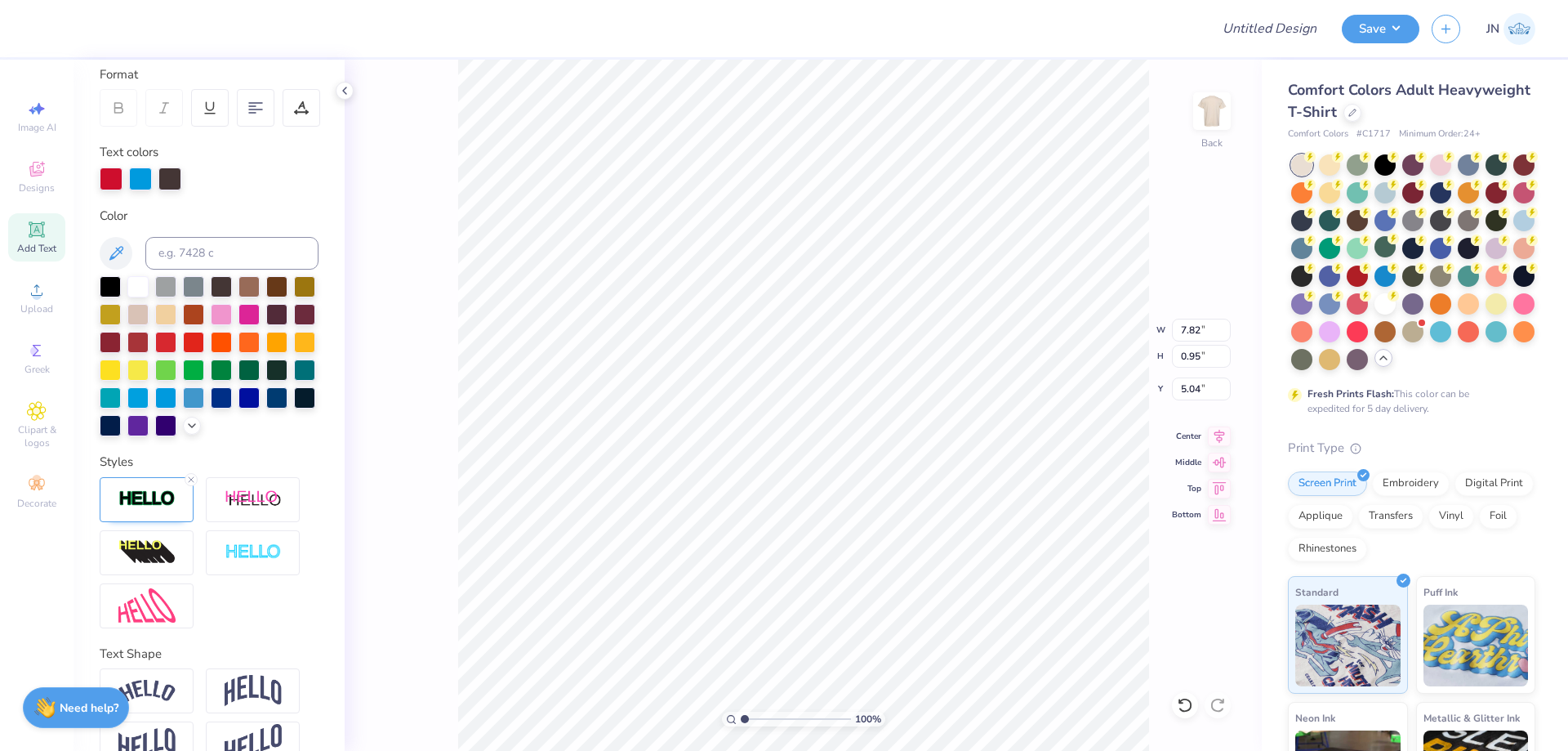
type input "0.80"
type input "2.83"
click at [765, 719] on input "range" at bounding box center [796, 718] width 111 height 15
type input "4.86"
type input "5.03"
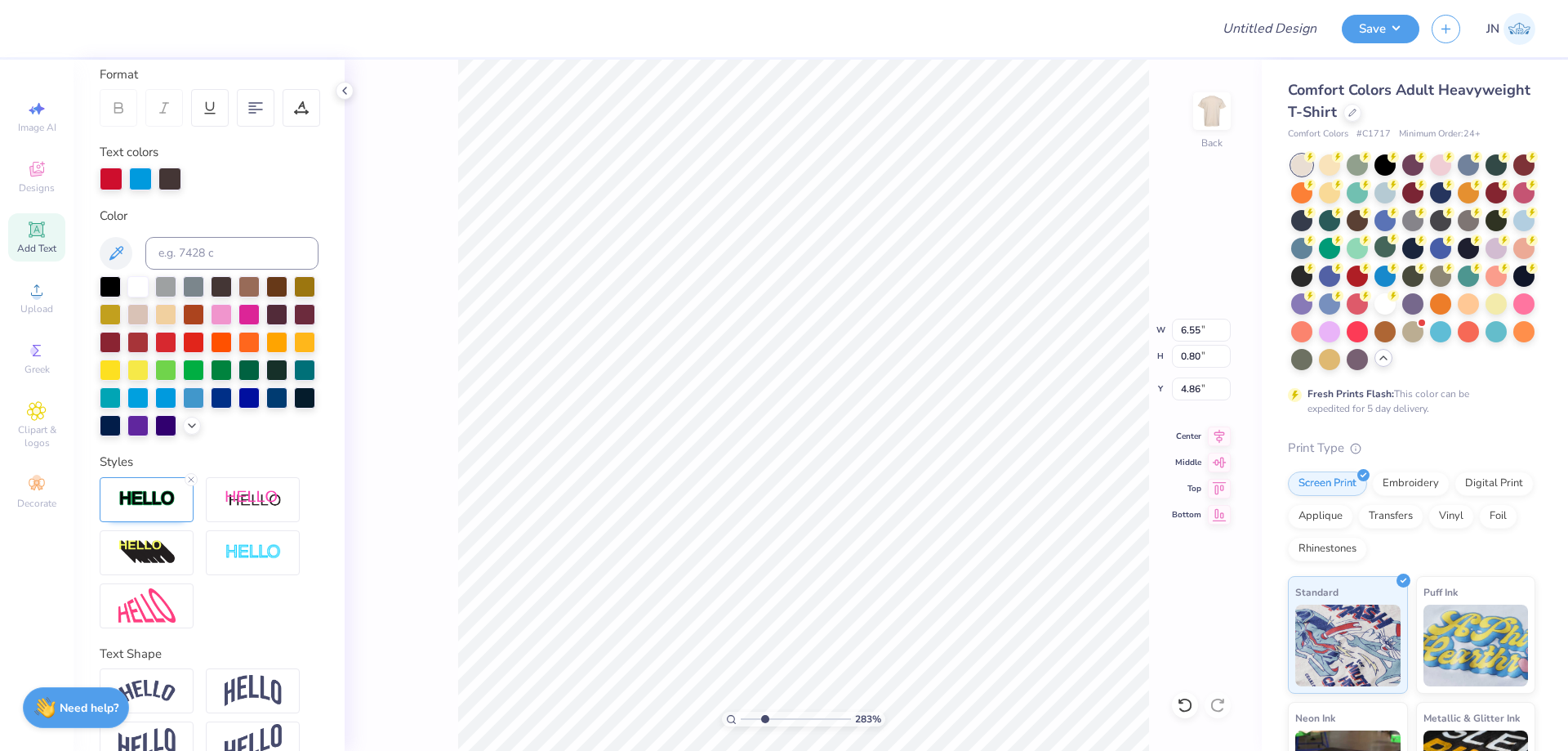
type input "6.76"
type input "5.27"
type input "6.55"
type input "0.80"
click at [724, 436] on li "Duplicate" at bounding box center [750, 443] width 128 height 32
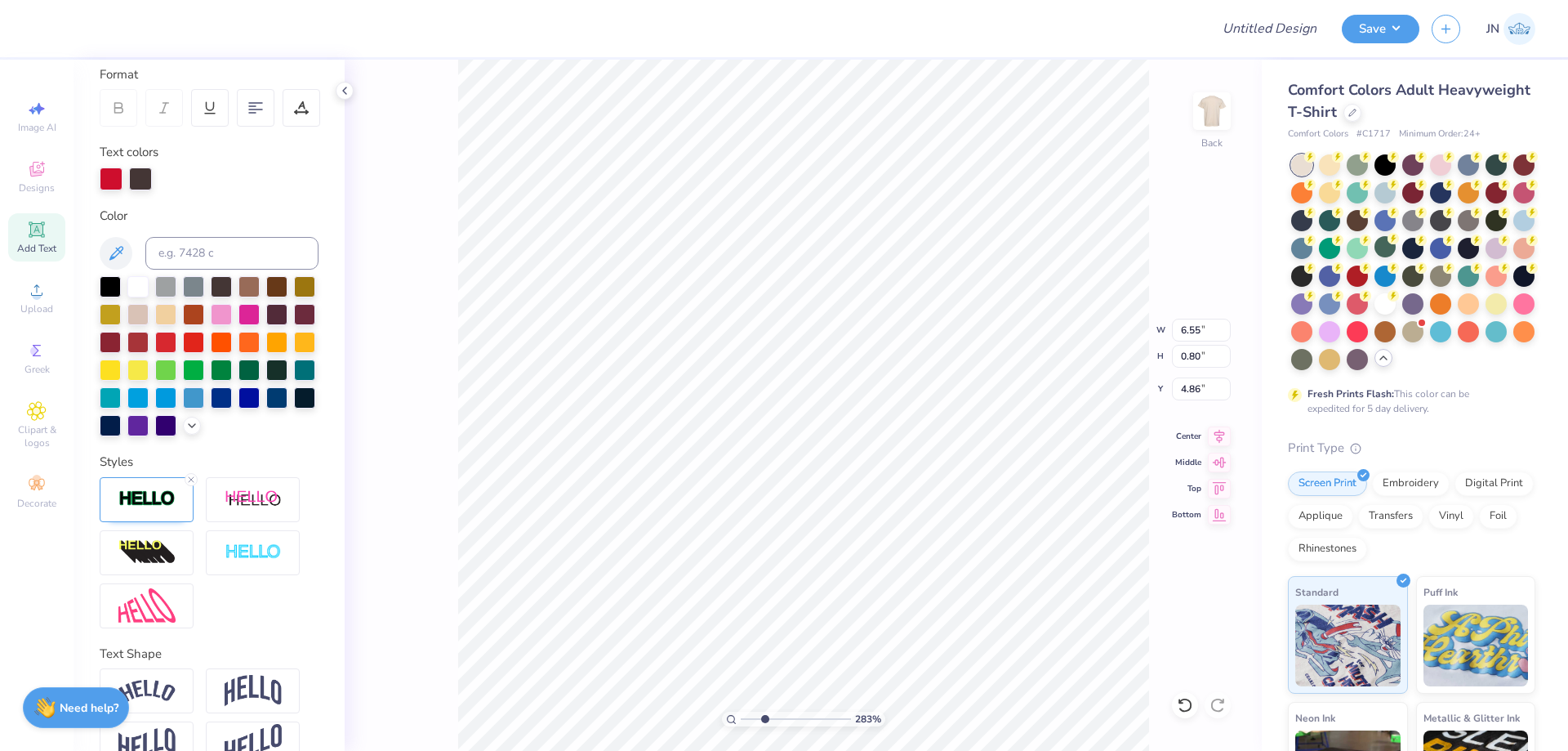
type input "5.86"
type textarea "at the"
type input "2.20"
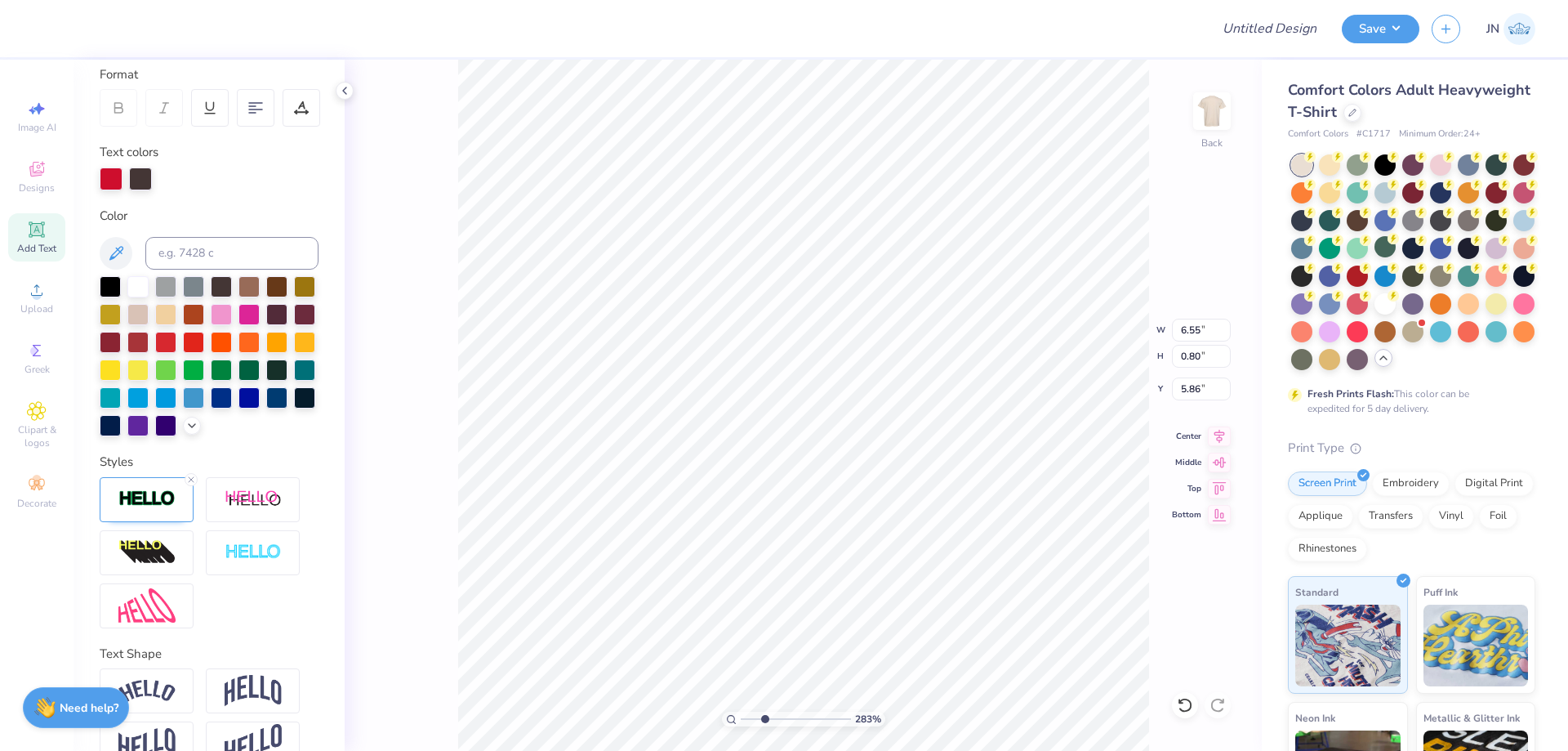
type input "0.77"
type input "5.87"
type input "0.78"
type input "2.20"
type input "4.94"
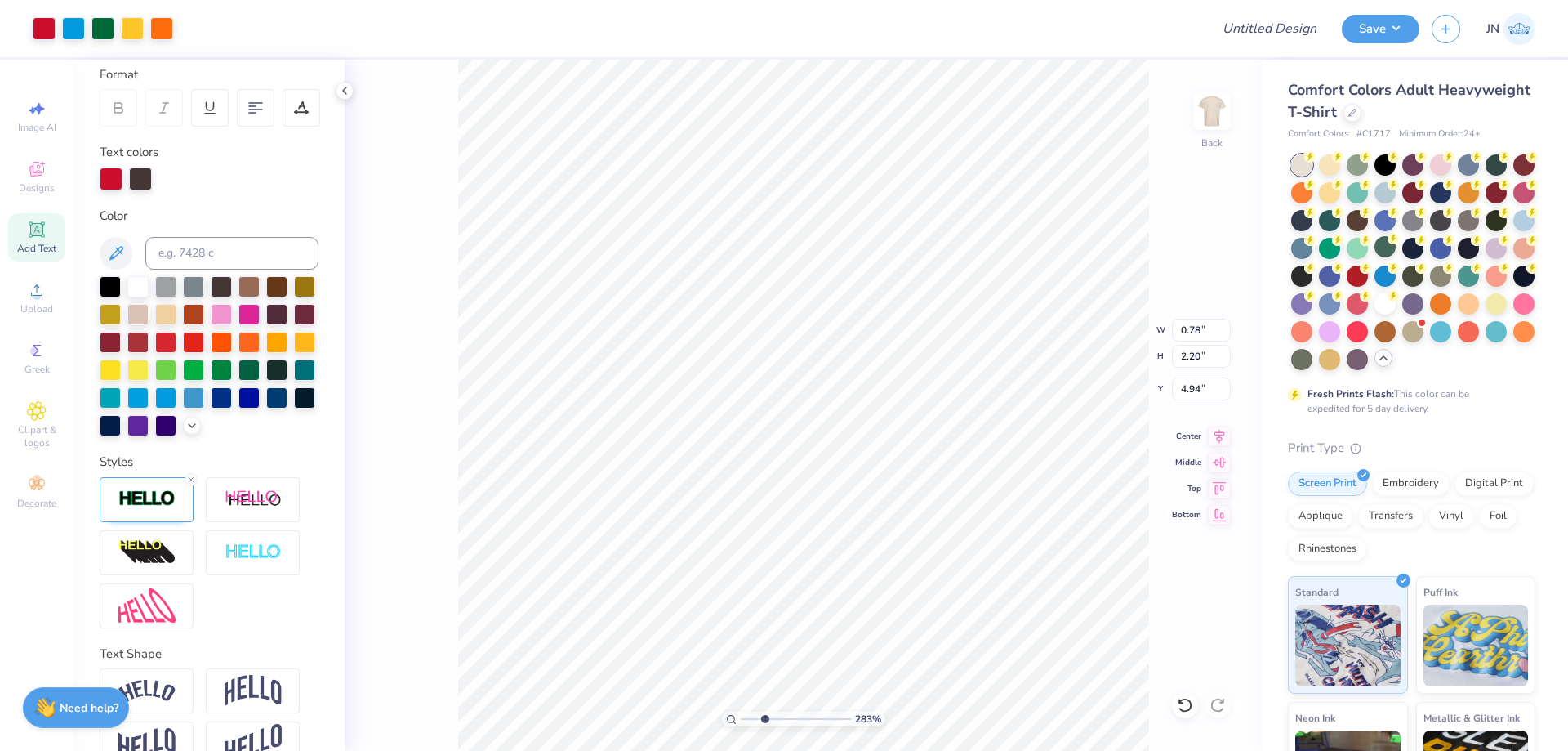
type input "5.03"
type input "6.76"
type input "5.27"
type input "0.78"
type input "2.20"
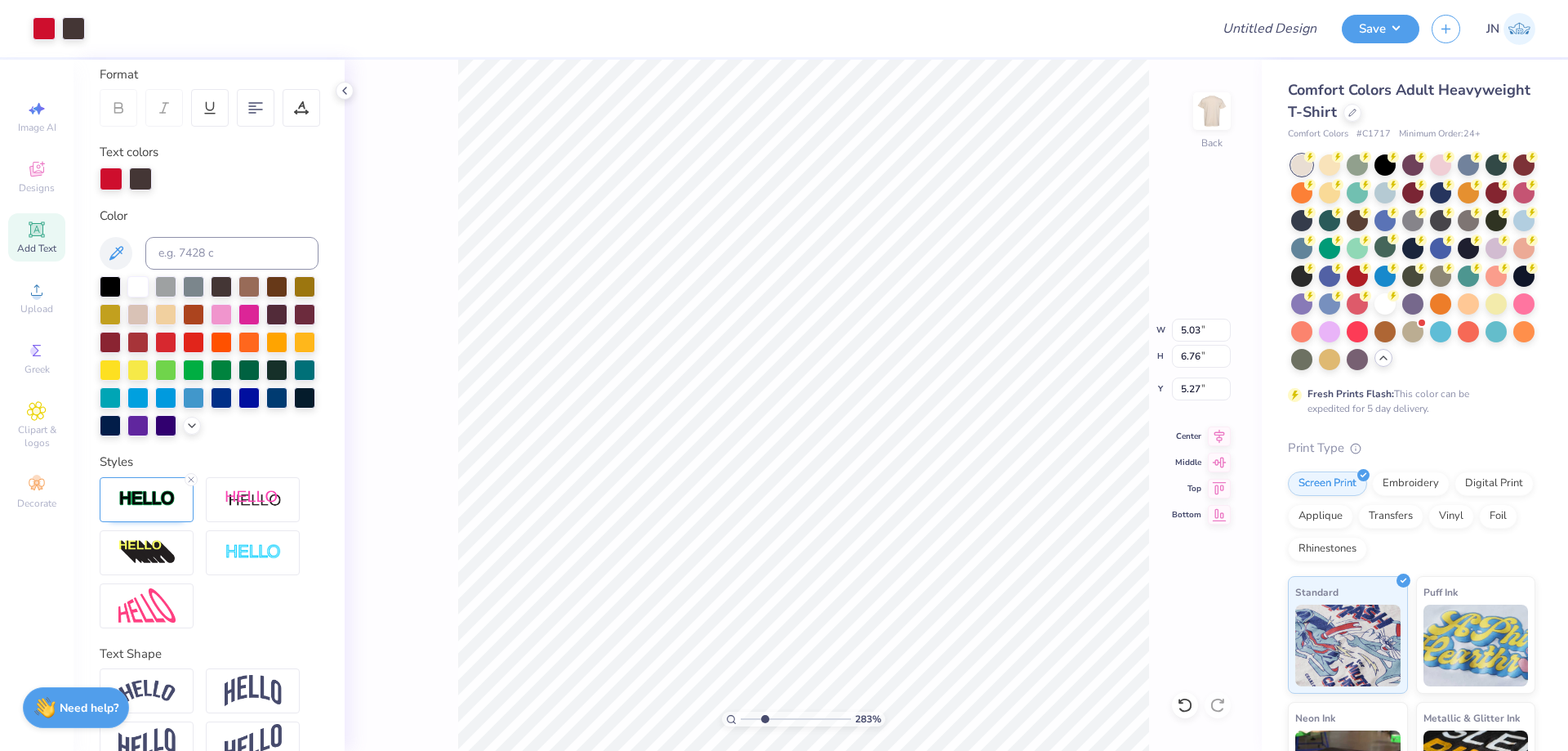
type input "4.94"
type input "6.00"
type input "4.20"
type input "5.82"
type input "6.57"
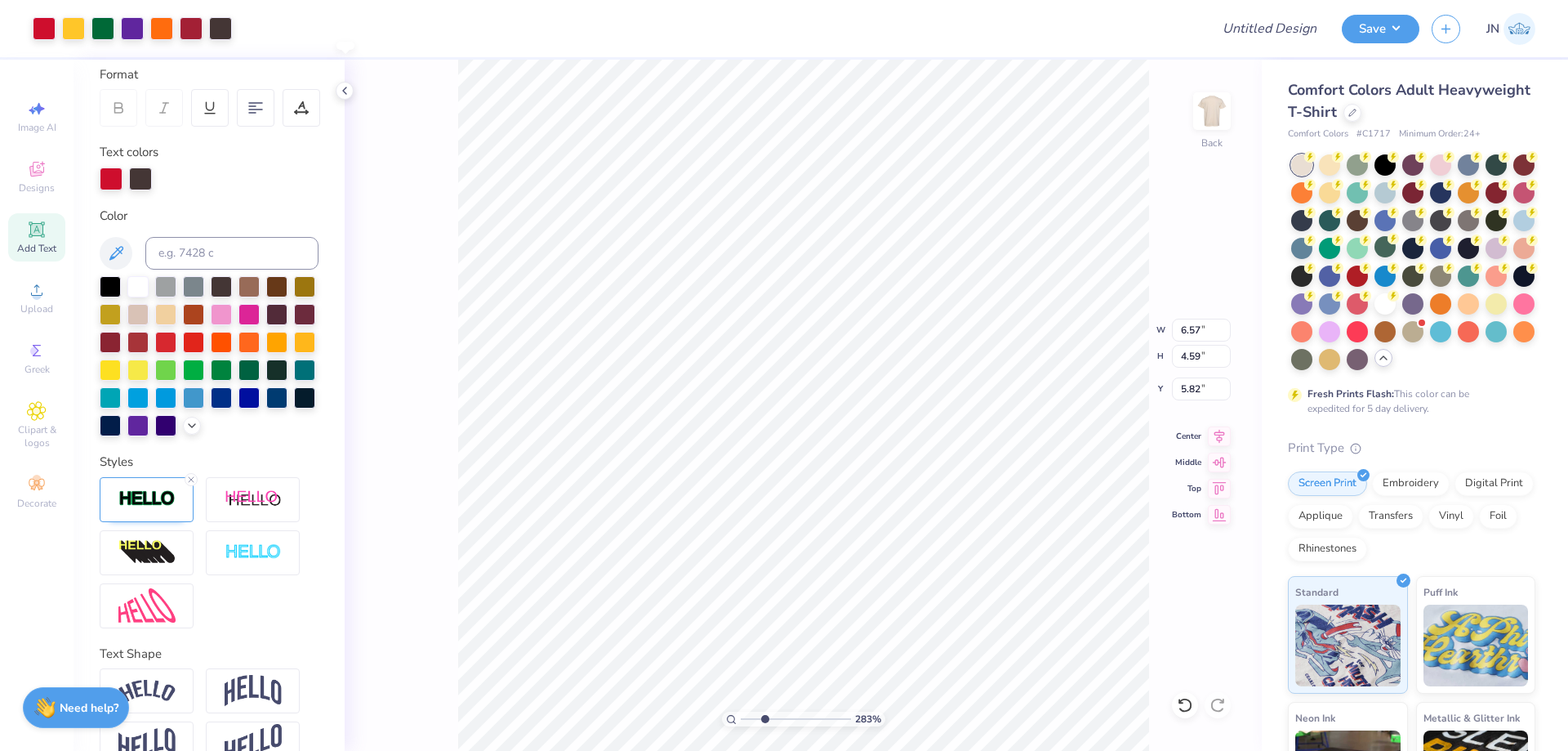
type input "4.59"
click at [58, 244] on div "Add Text" at bounding box center [36, 238] width 57 height 48
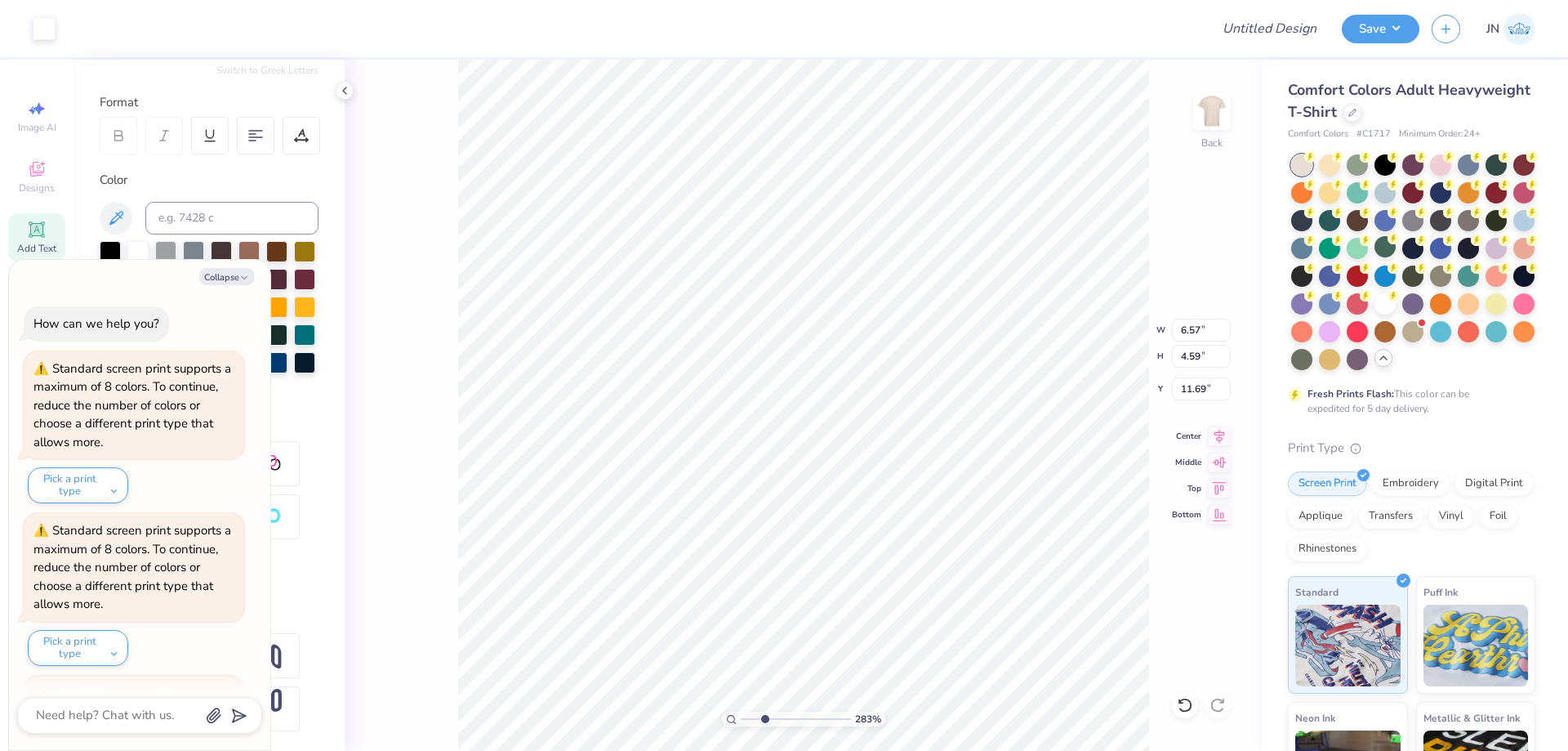
type textarea "x"
type input "5.59"
type input "1.62"
type input "11.69"
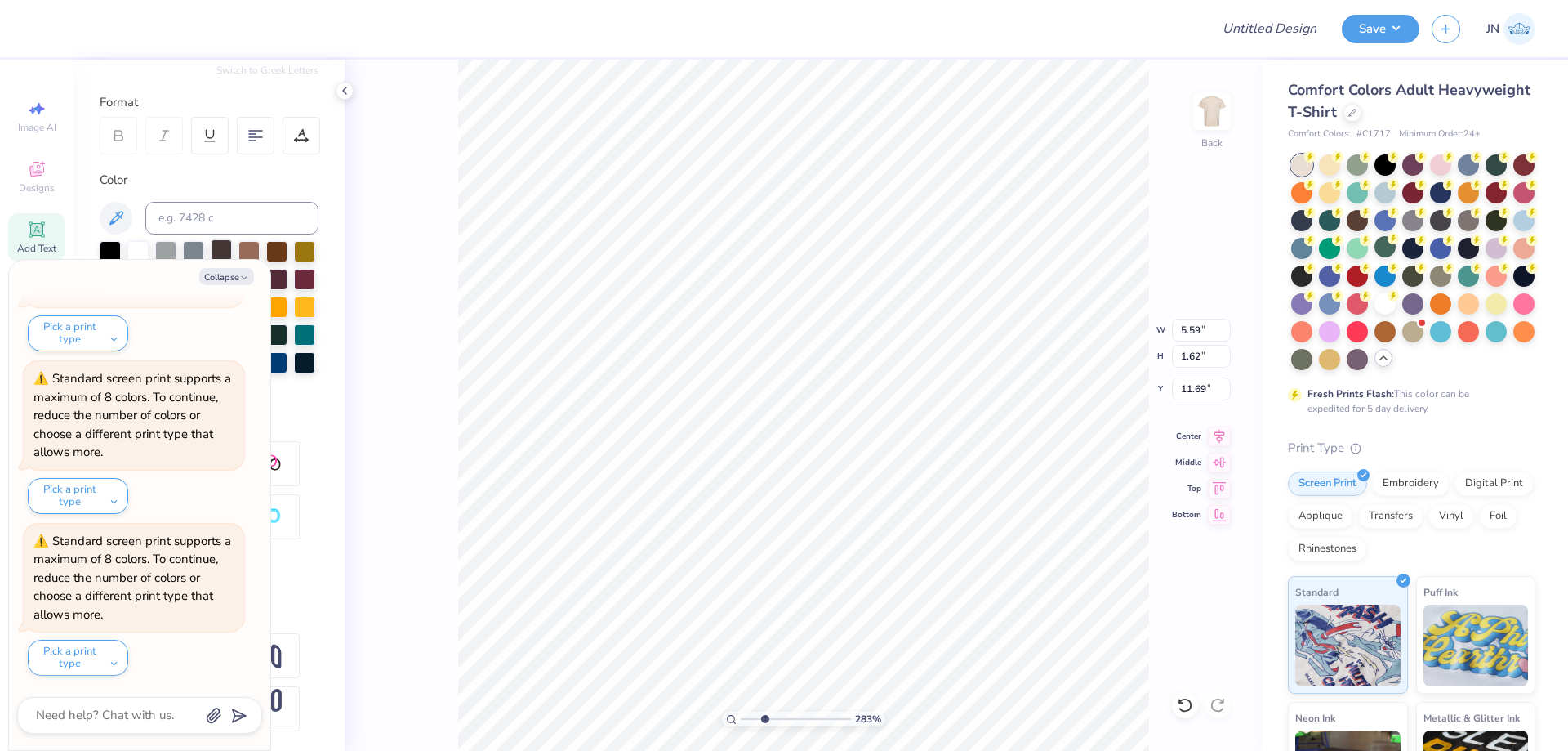
type textarea "x"
type input "10.65"
click at [216, 239] on div at bounding box center [221, 250] width 22 height 22
click at [225, 275] on button "Collapse" at bounding box center [226, 277] width 54 height 17
type textarea "x"
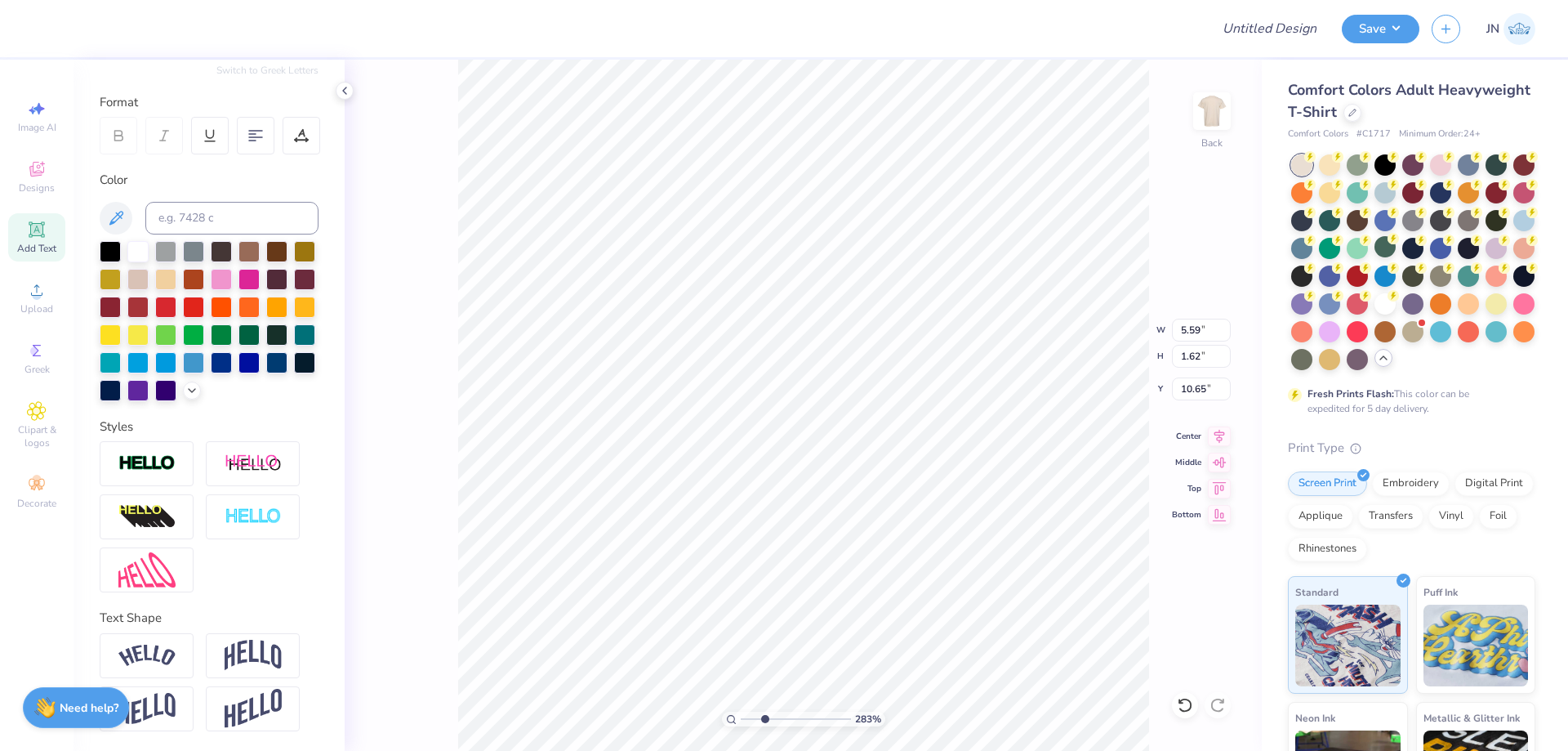
scroll to position [14, 2]
paste textarea "Parent’s Weekend at the Farmers Market is a cozy celebration of family and comm…"
type textarea "Parent’s Weekend at the Farmers Market is a cozy celebration of family and comm…"
type input "1.41"
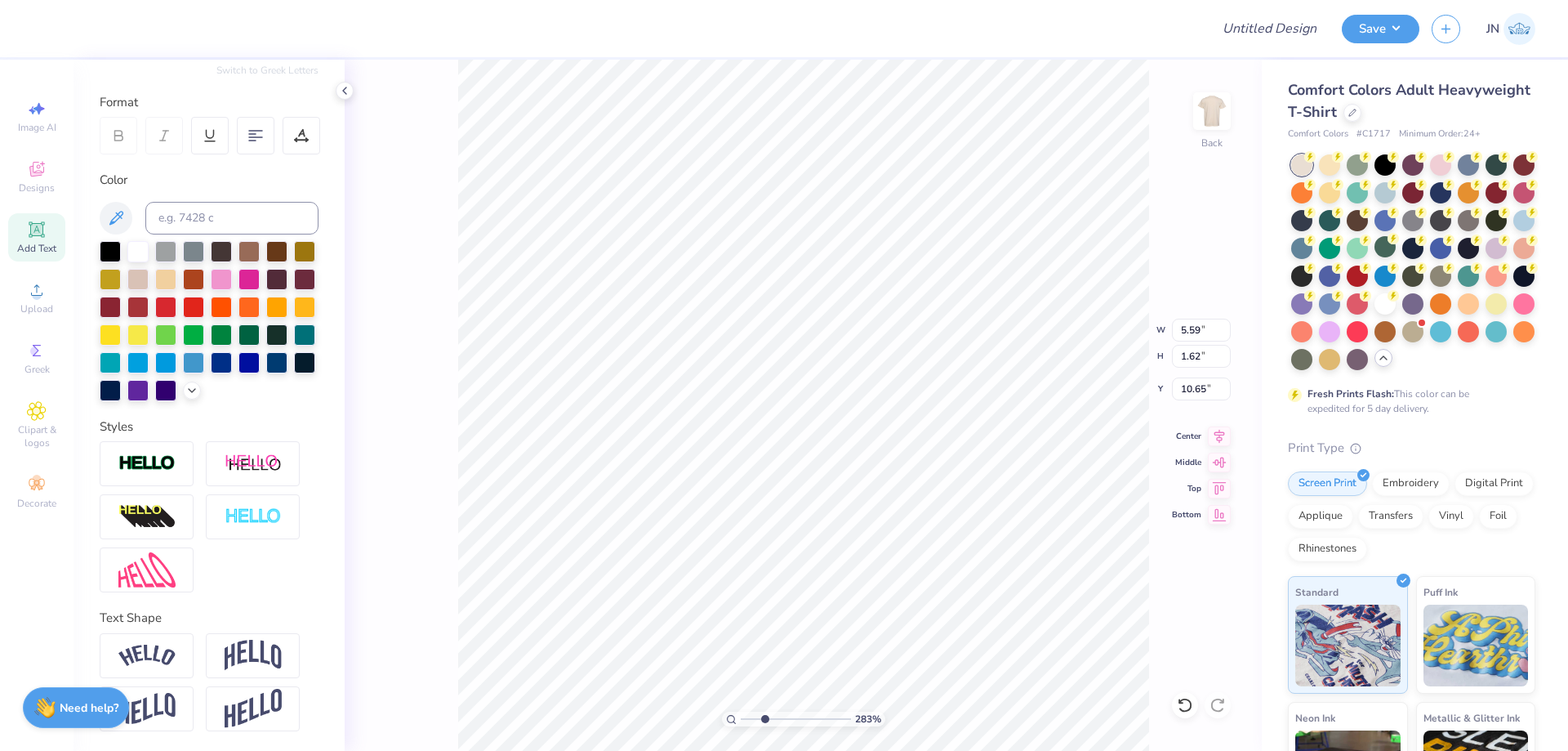
click at [749, 719] on input "range" at bounding box center [796, 718] width 111 height 15
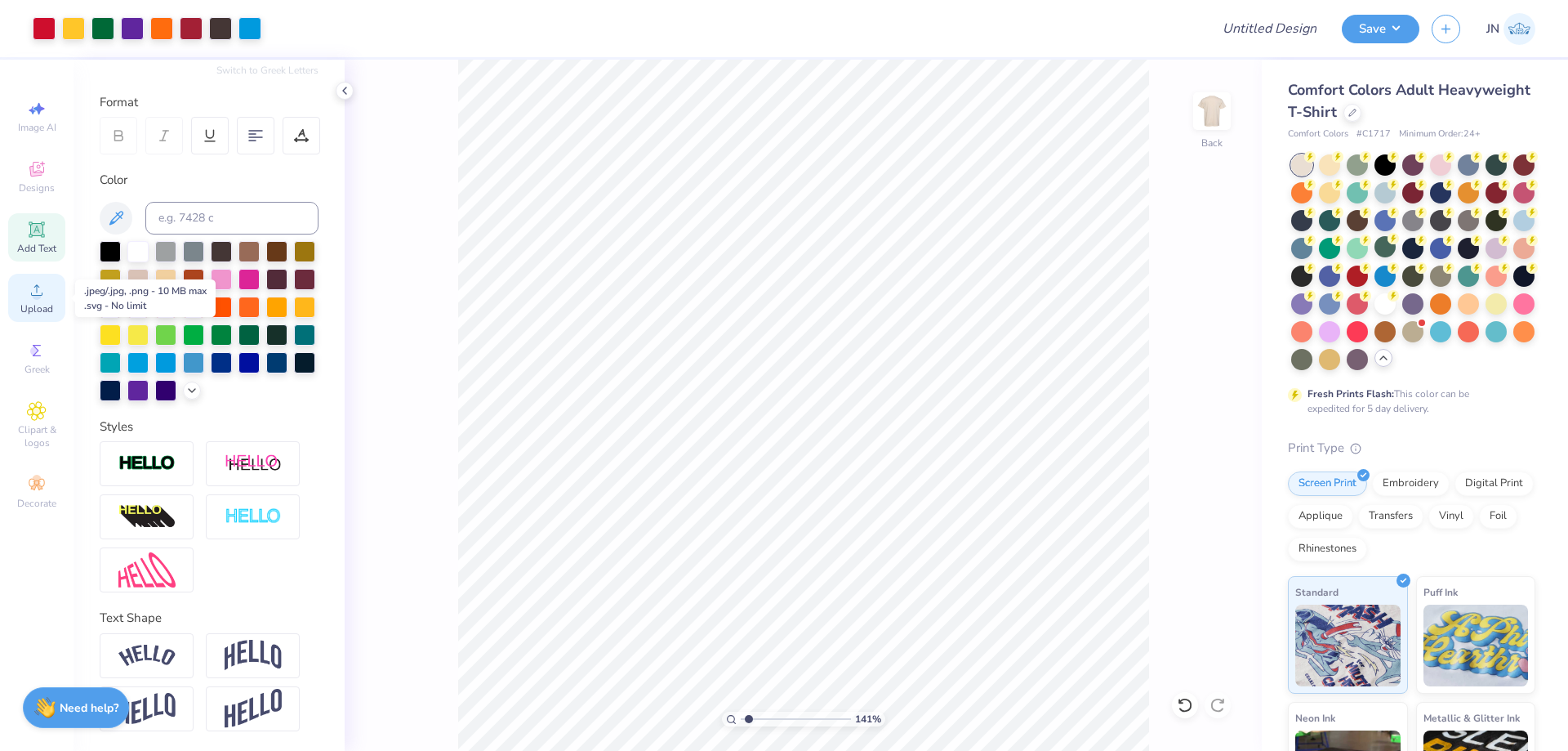
click at [40, 293] on circle at bounding box center [36, 295] width 9 height 9
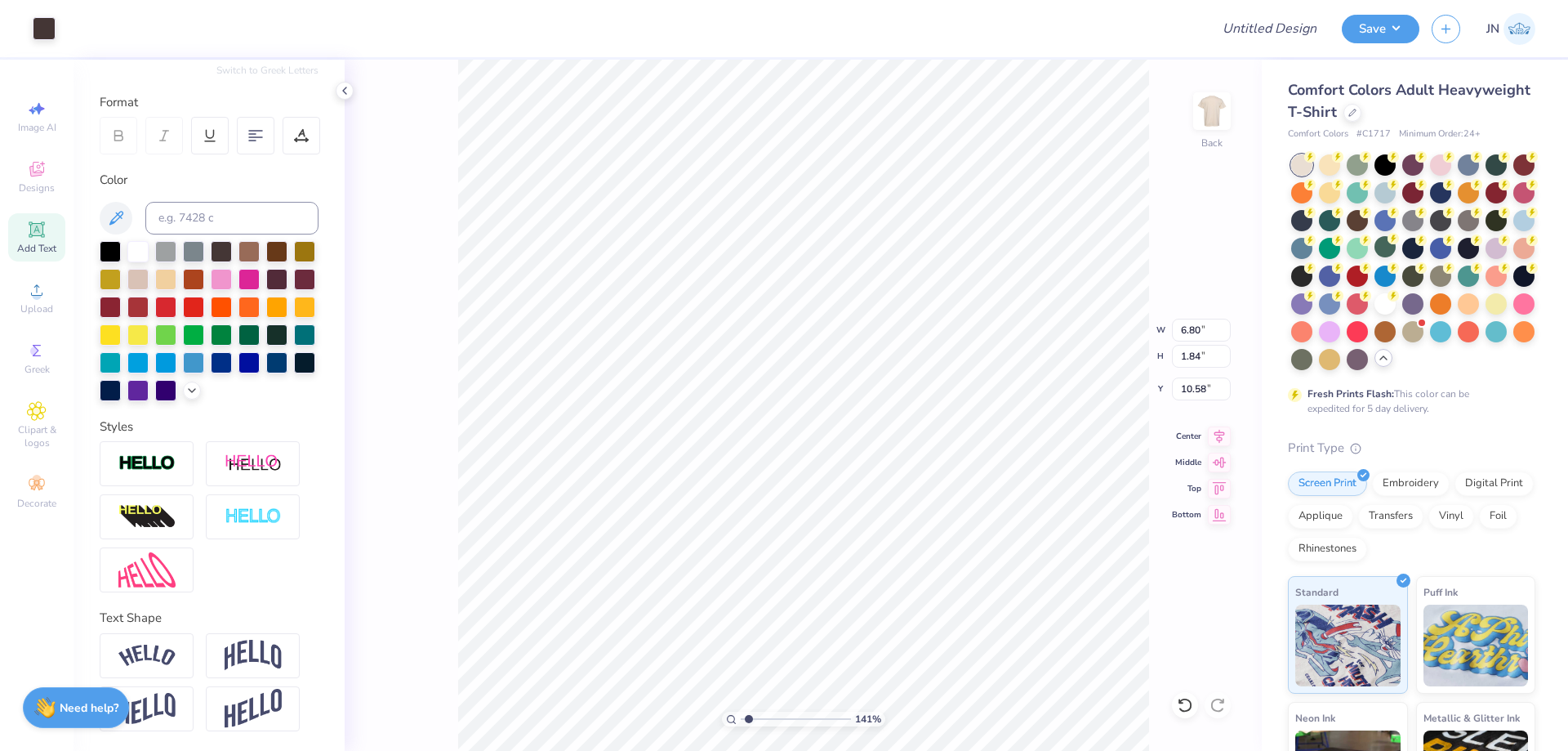
type input "6.80"
type input "1.84"
type input "10.66"
type input "6.62"
type input "1.79"
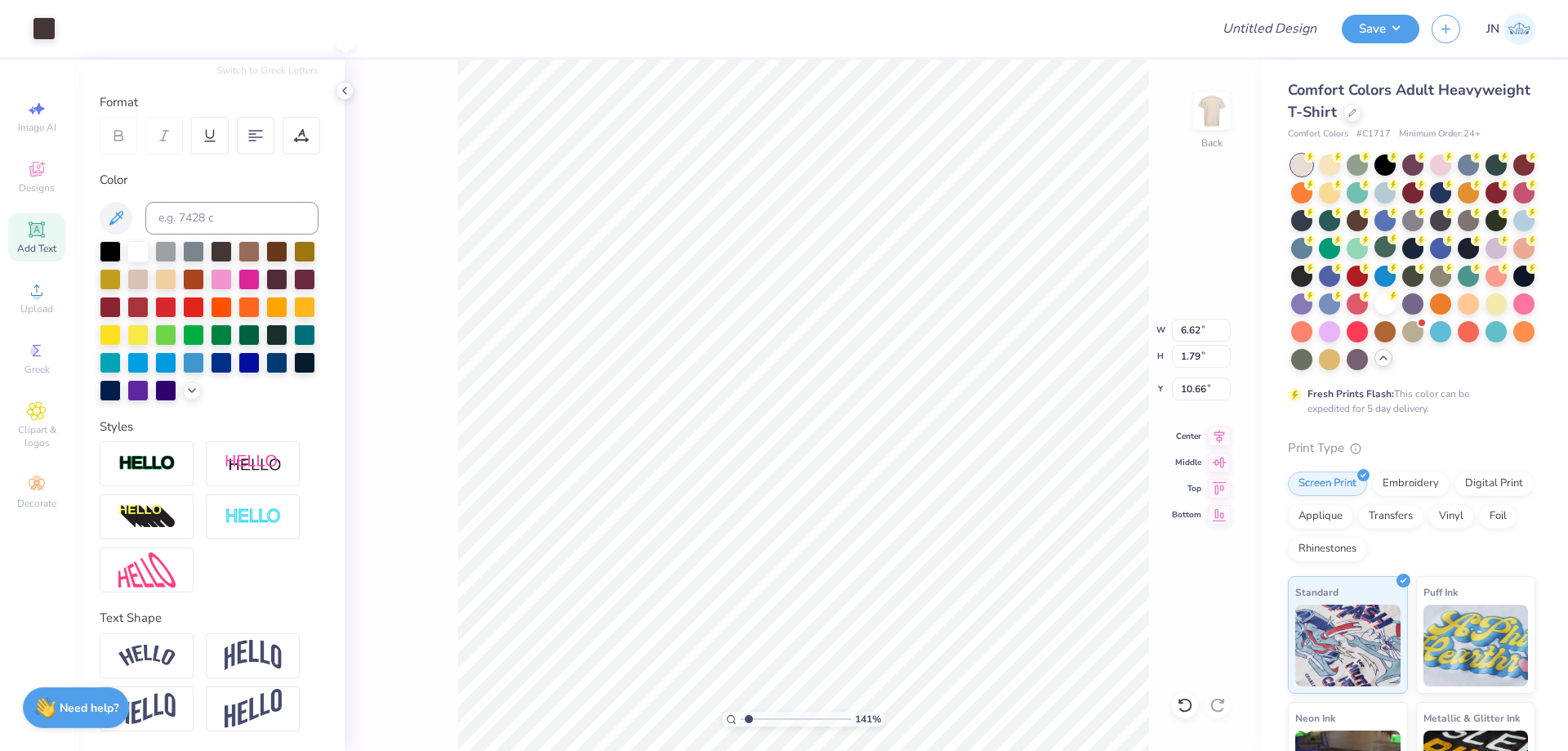
type input "6.45"
type input "1.75"
type input "6.57"
type input "4.59"
type input "5.82"
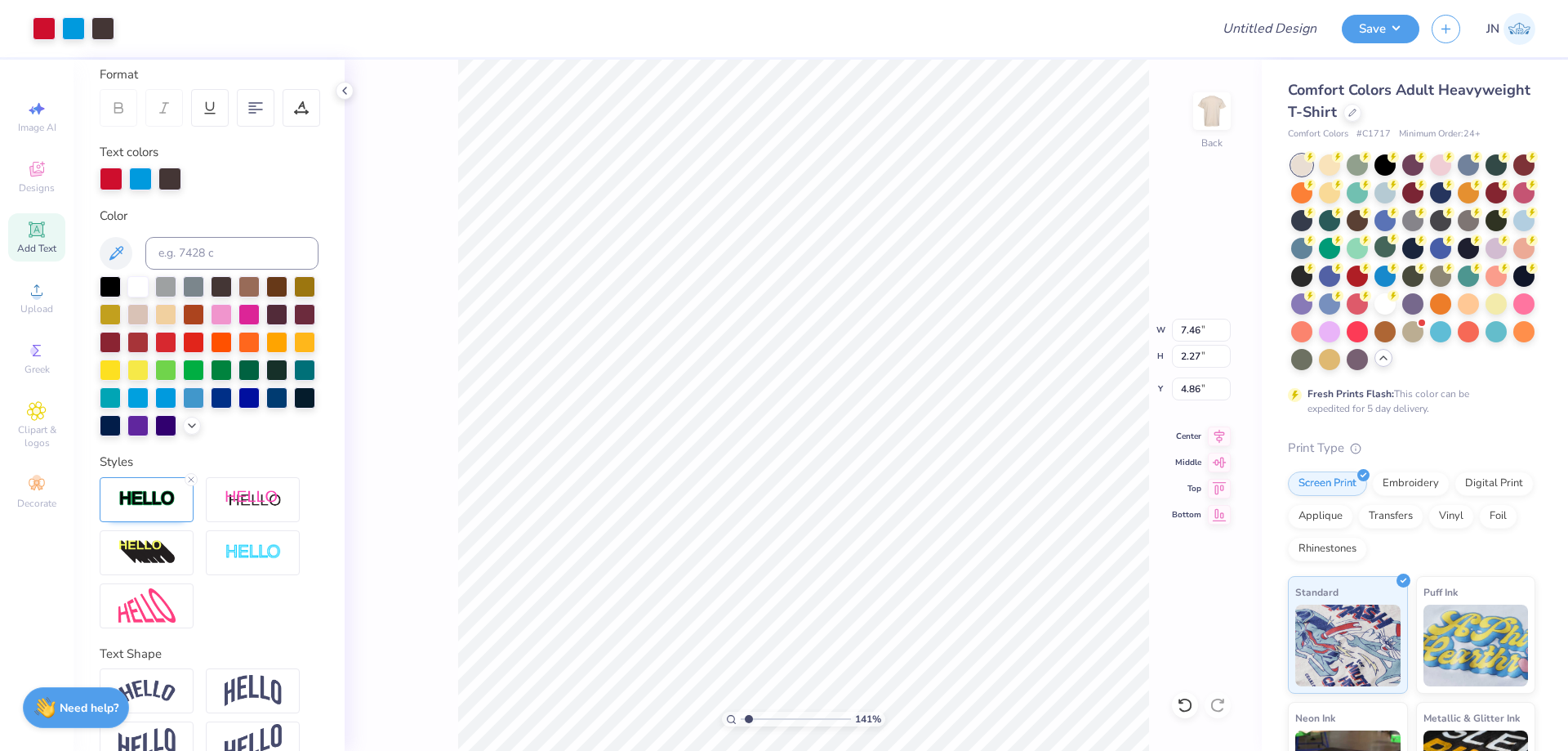
type input "7.46"
type input "2.27"
type input "12.70"
click at [46, 237] on icon at bounding box center [36, 229] width 20 height 20
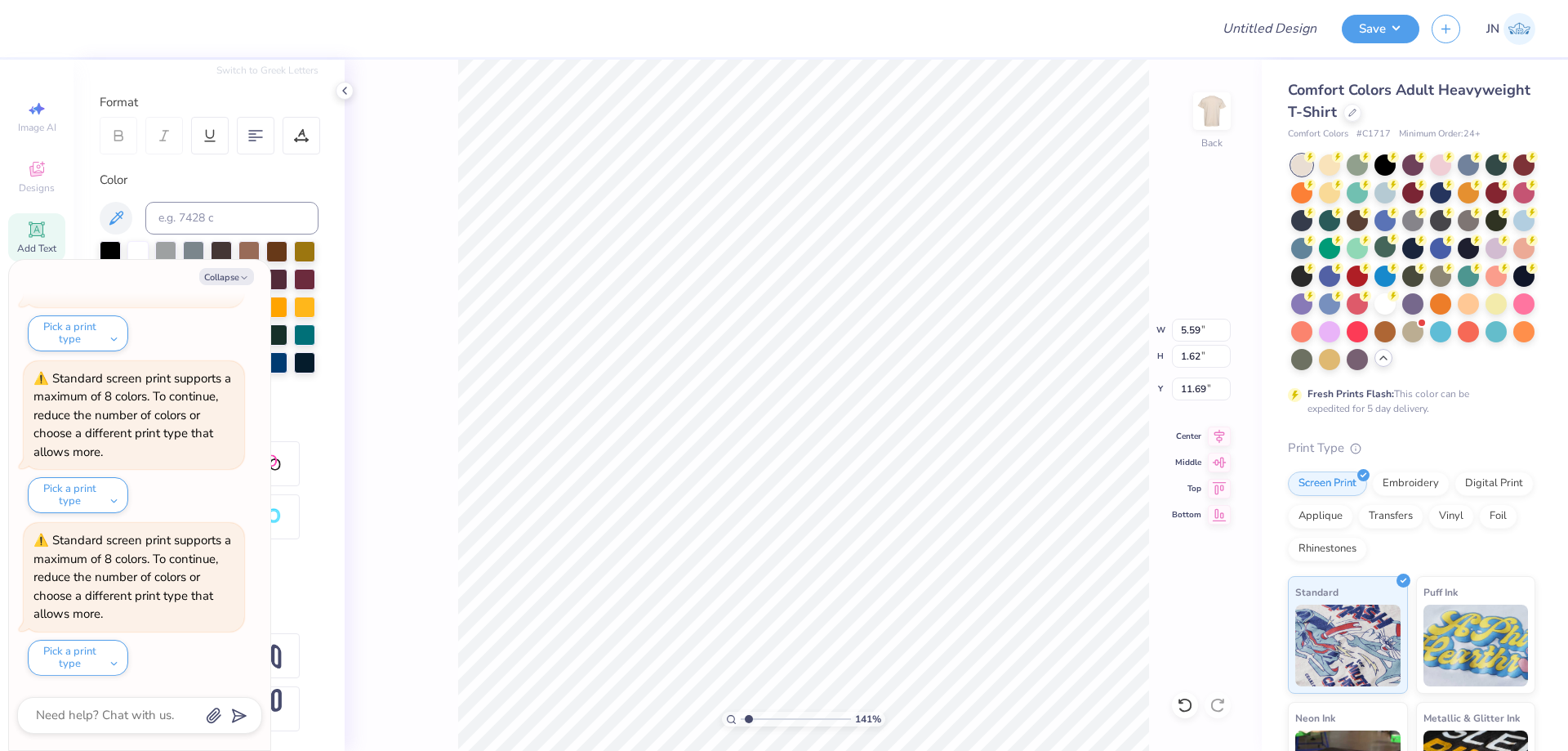
scroll to position [14, 2]
type textarea "x"
type textarea "pa"
type textarea "x"
type textarea "pare"
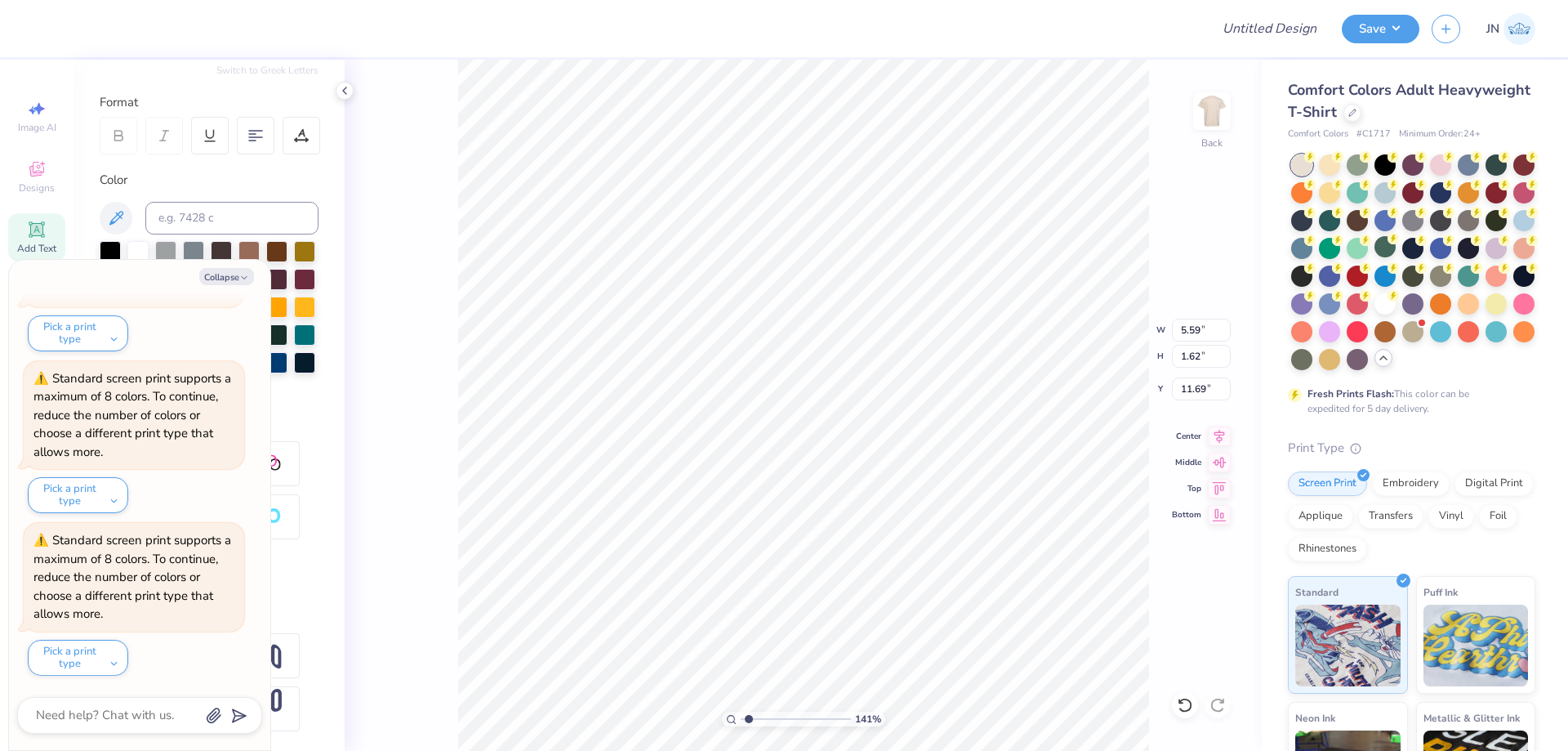
type textarea "x"
type textarea "paren"
type textarea "x"
type textarea "pare"
type textarea "x"
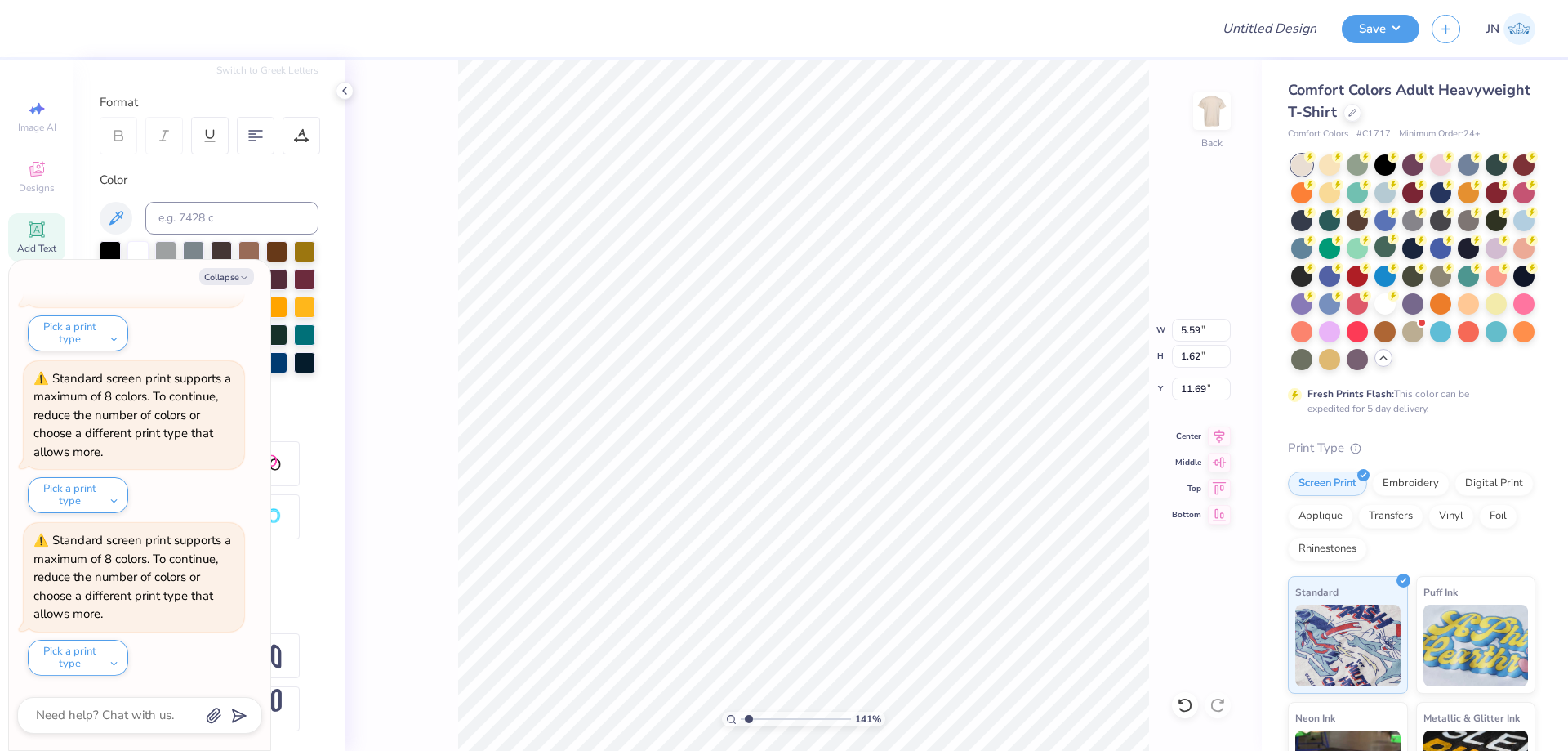
type textarea "par"
type textarea "x"
type textarea "pa"
type textarea "x"
type textarea "p"
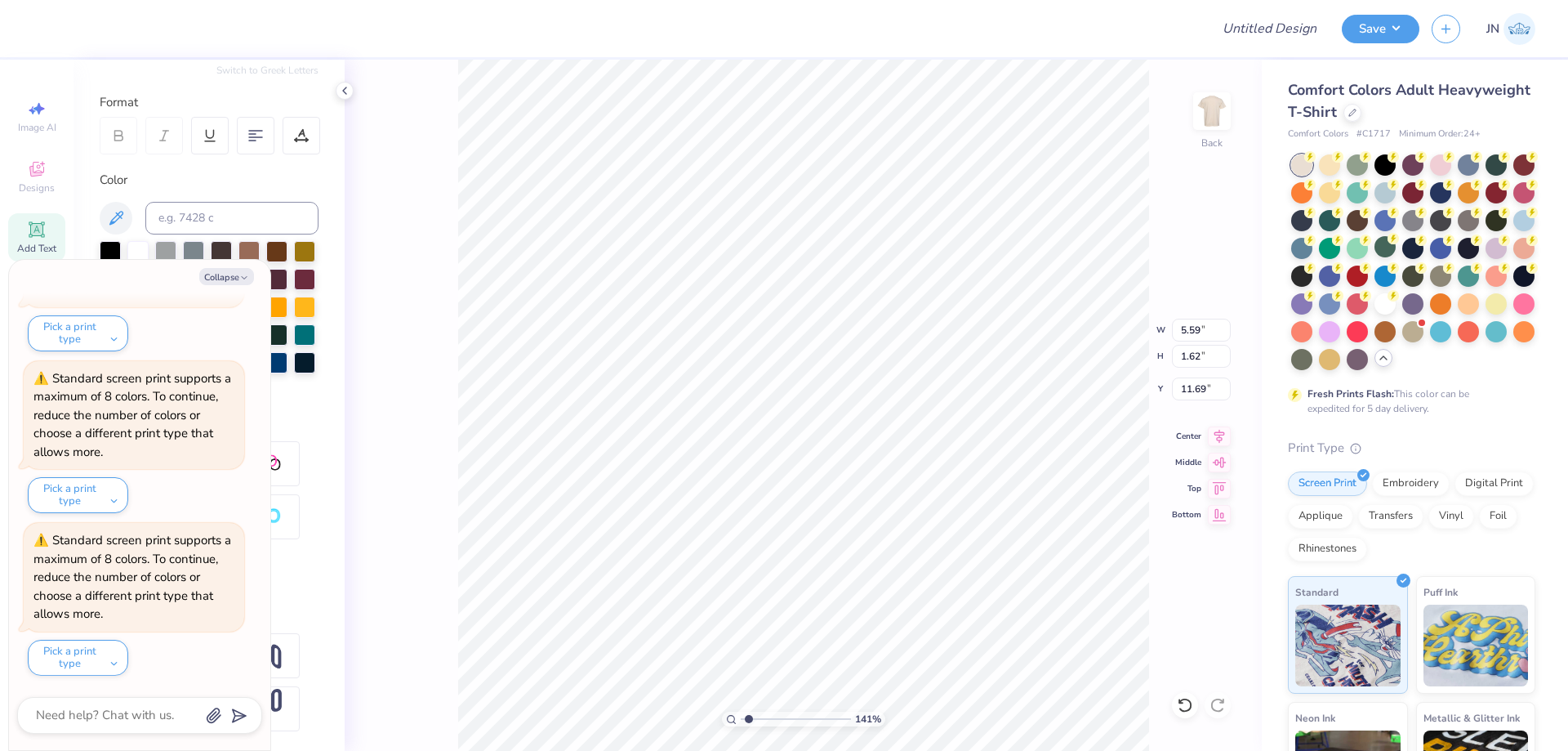
type textarea "x"
type textarea "PAREN"
type textarea "x"
type textarea "PARENT"
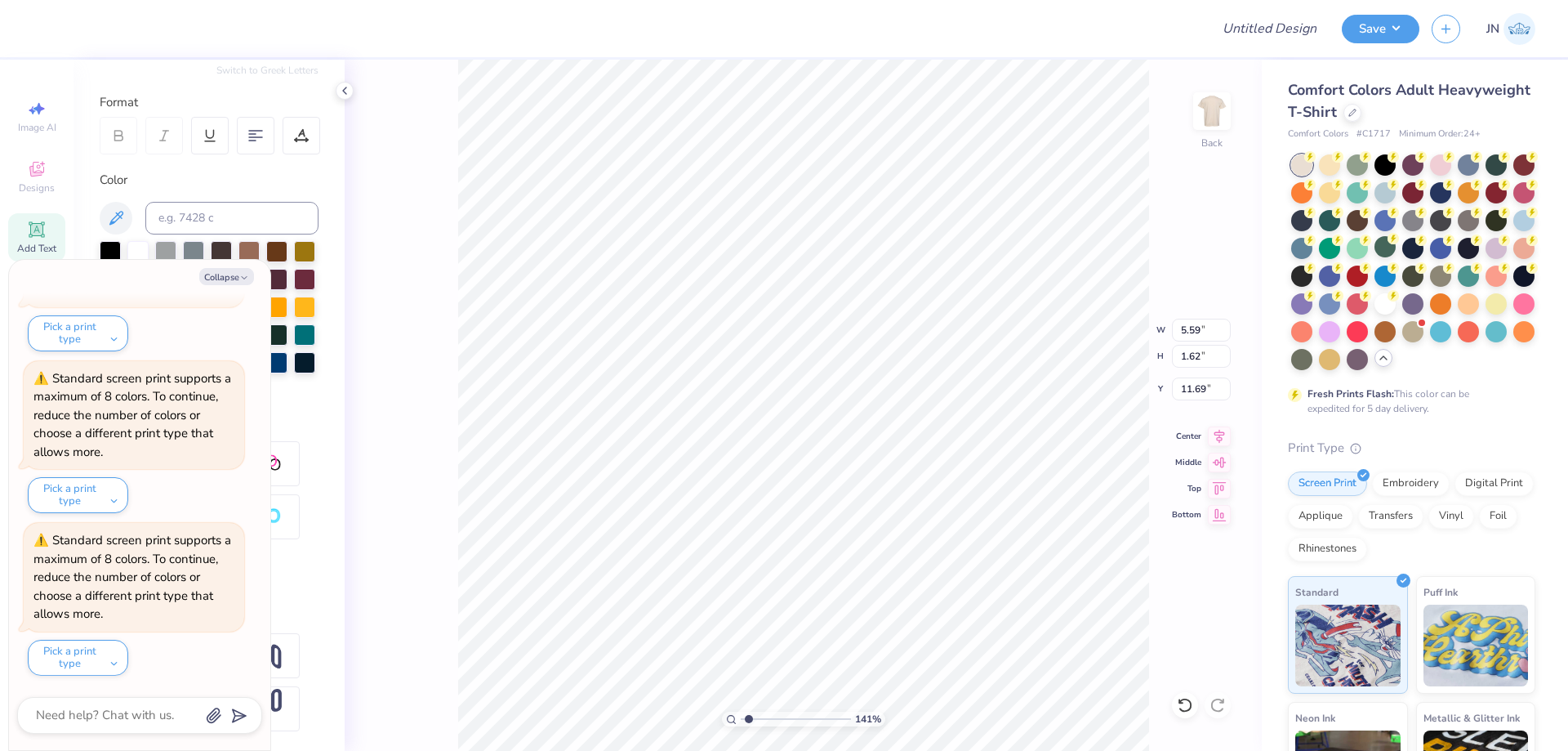
type textarea "x"
type textarea "PARENTS"
type textarea "x"
type textarea "PARENT"
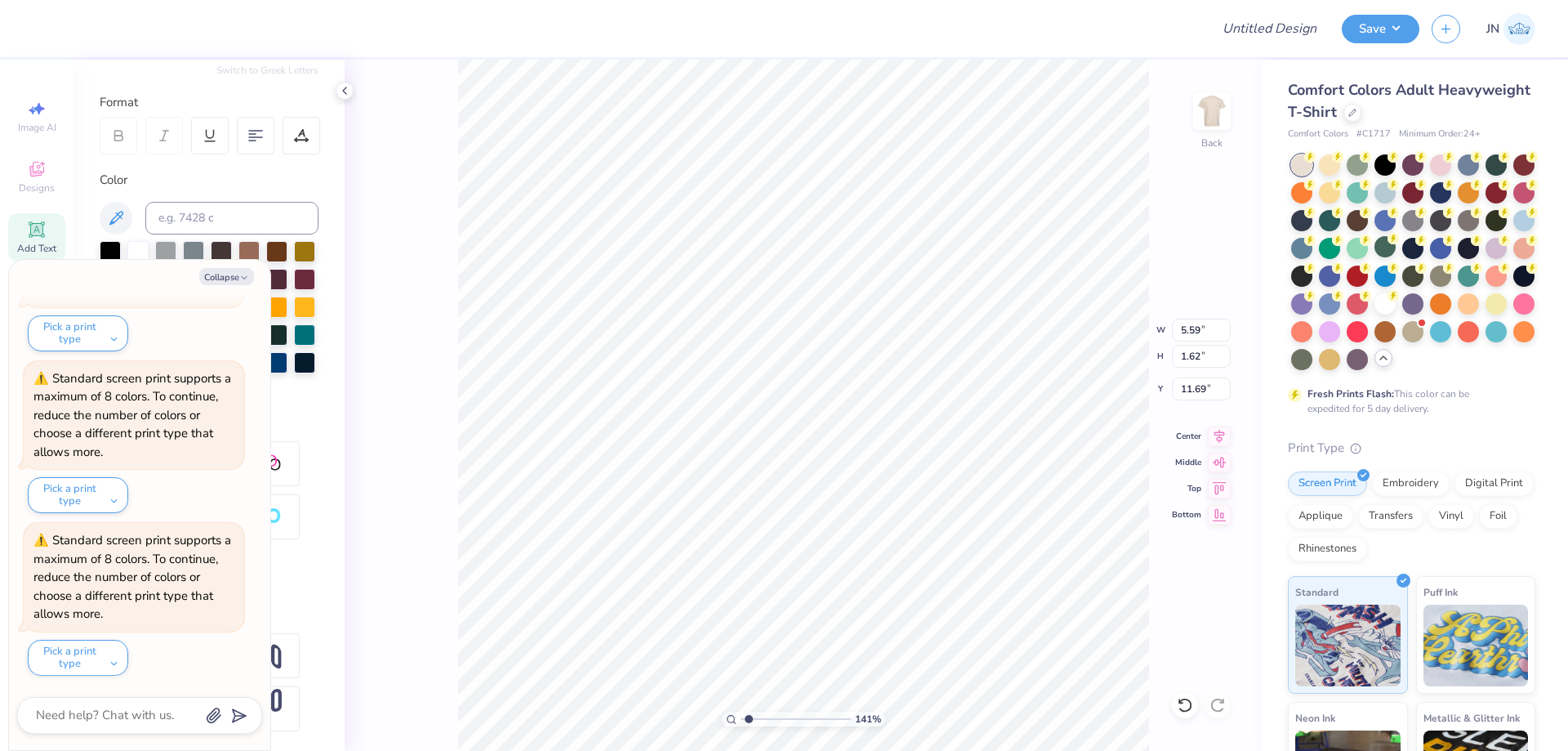
type textarea "x"
type textarea "PARENT'S"
type textarea "x"
type textarea "PARENT'S"
type textarea "x"
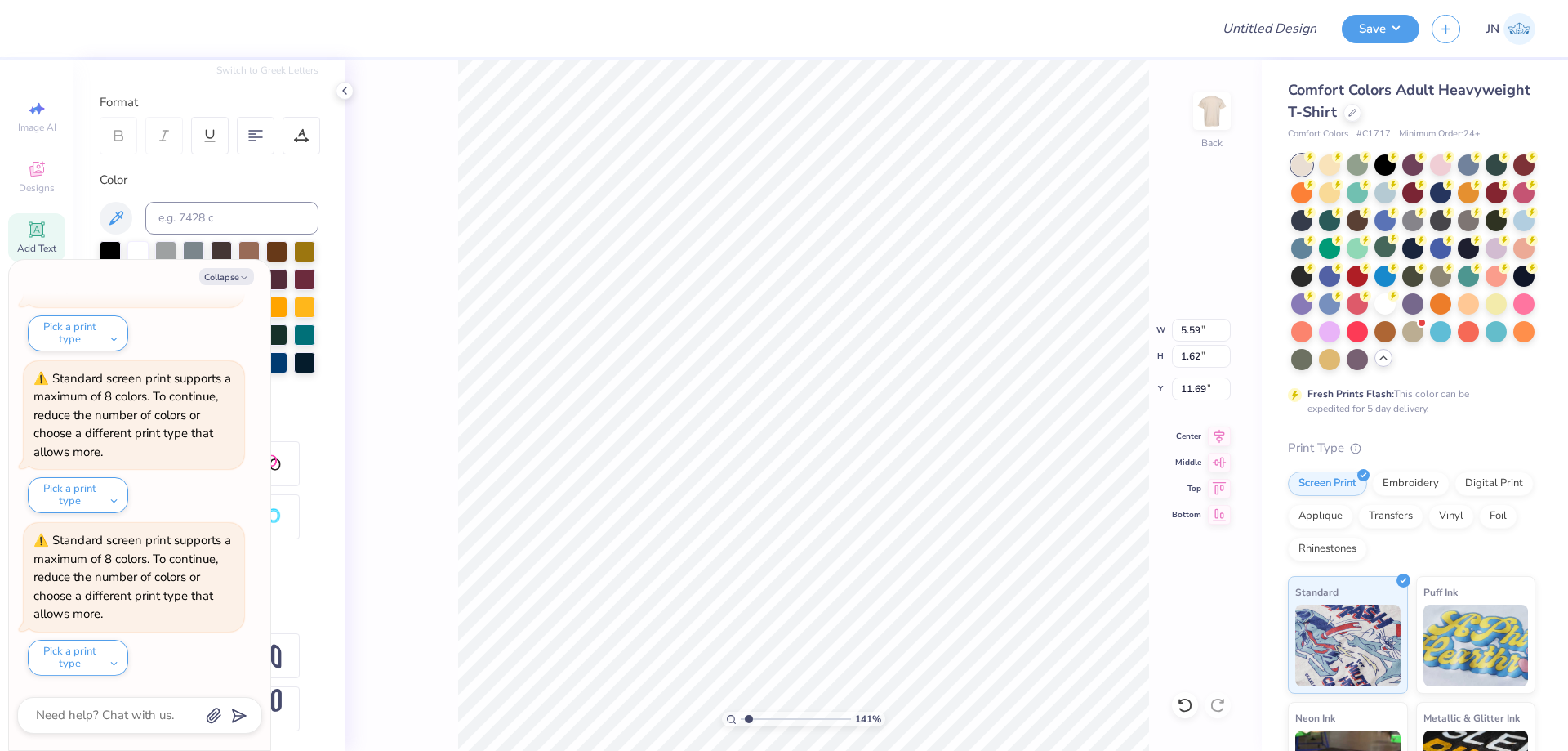
type textarea "PARENT'S WE"
type textarea "x"
type textarea "PARENT'S WEEKE"
type textarea "x"
type textarea "PARENT'S WEEKEND"
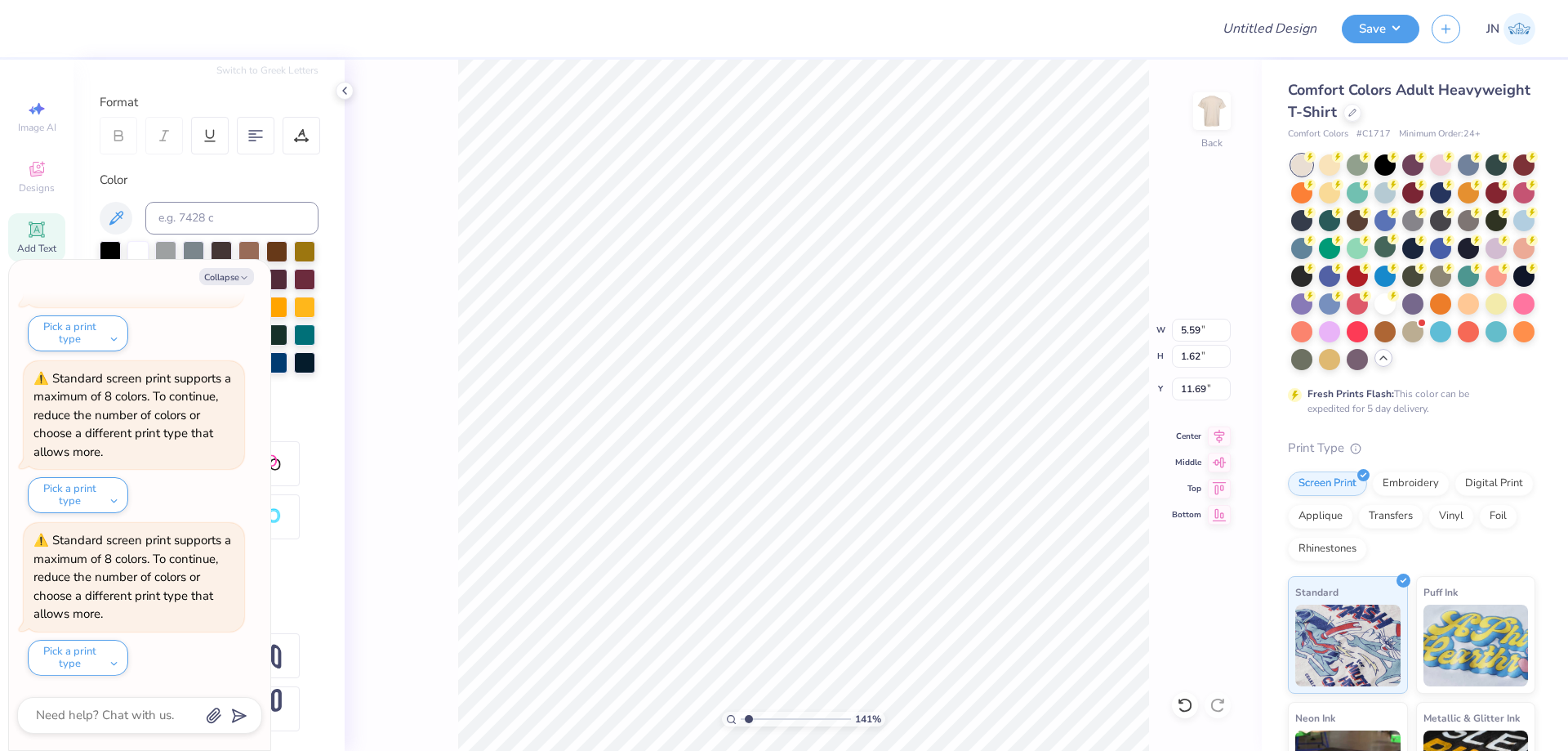
type textarea "x"
type textarea "PARENT'S WEEKEND"
click at [230, 241] on div at bounding box center [221, 251] width 22 height 22
click at [263, 201] on input at bounding box center [232, 218] width 173 height 33
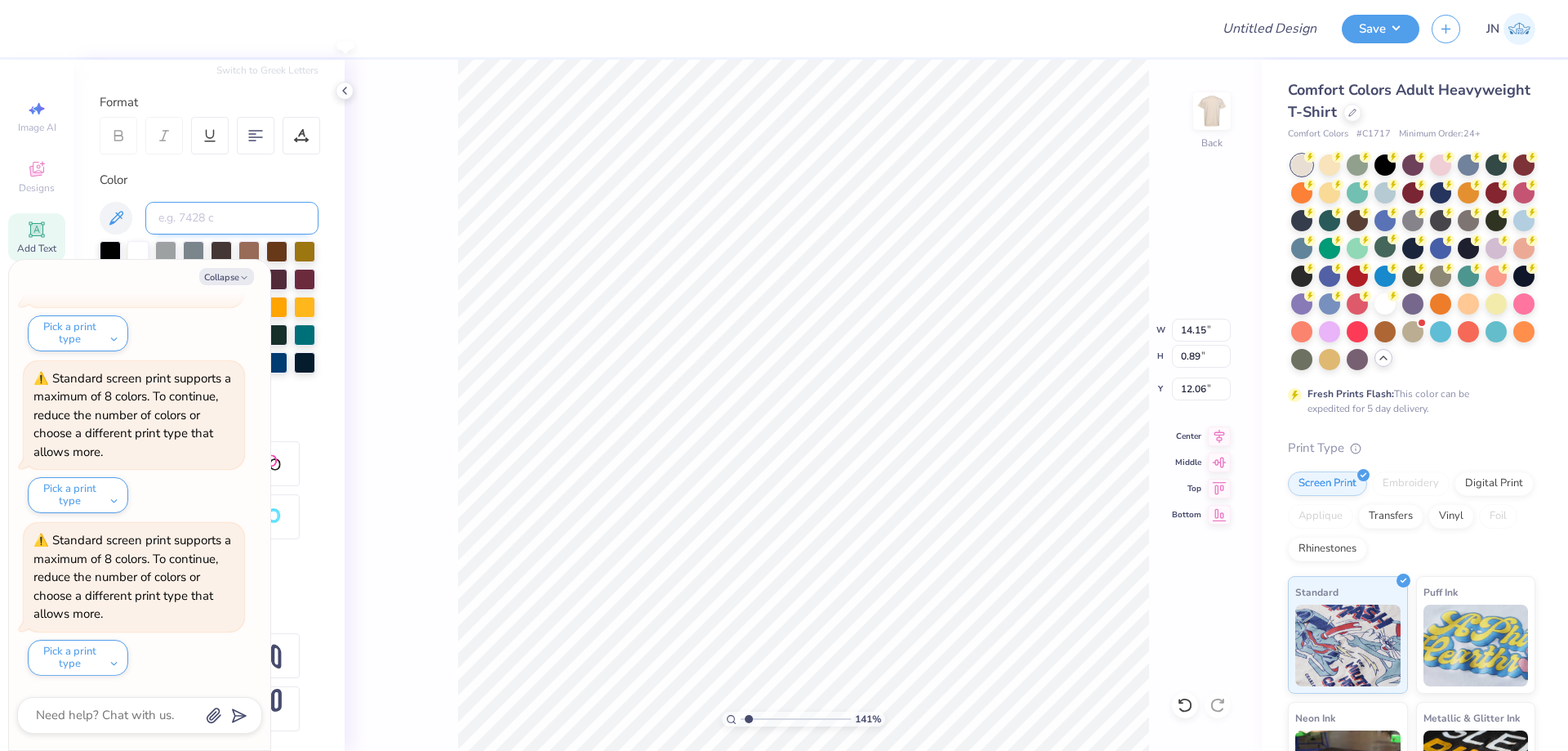
type textarea "x"
type input "14.15"
type input "0.89"
type input "12.06"
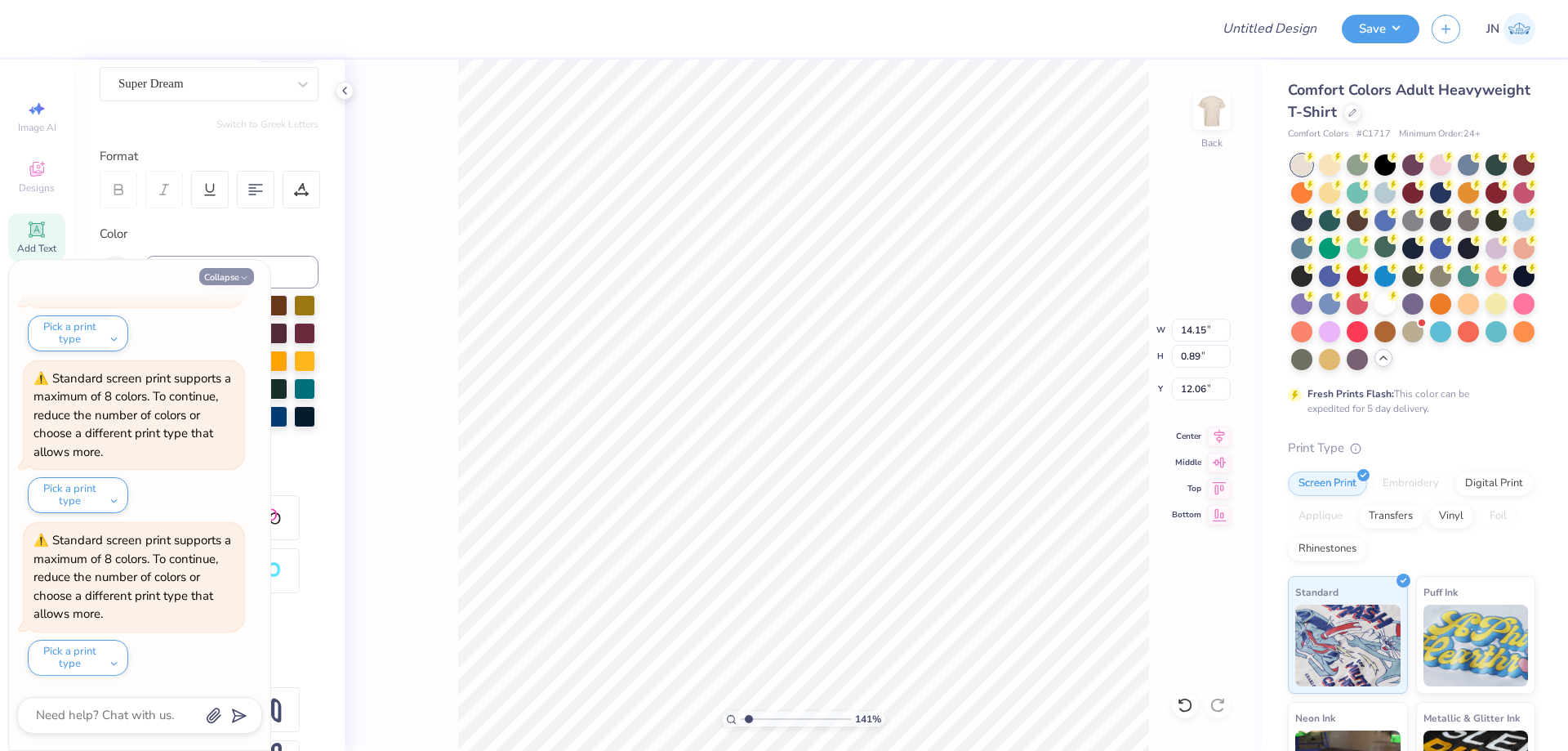
click at [234, 277] on button "Collapse" at bounding box center [226, 277] width 54 height 17
type textarea "x"
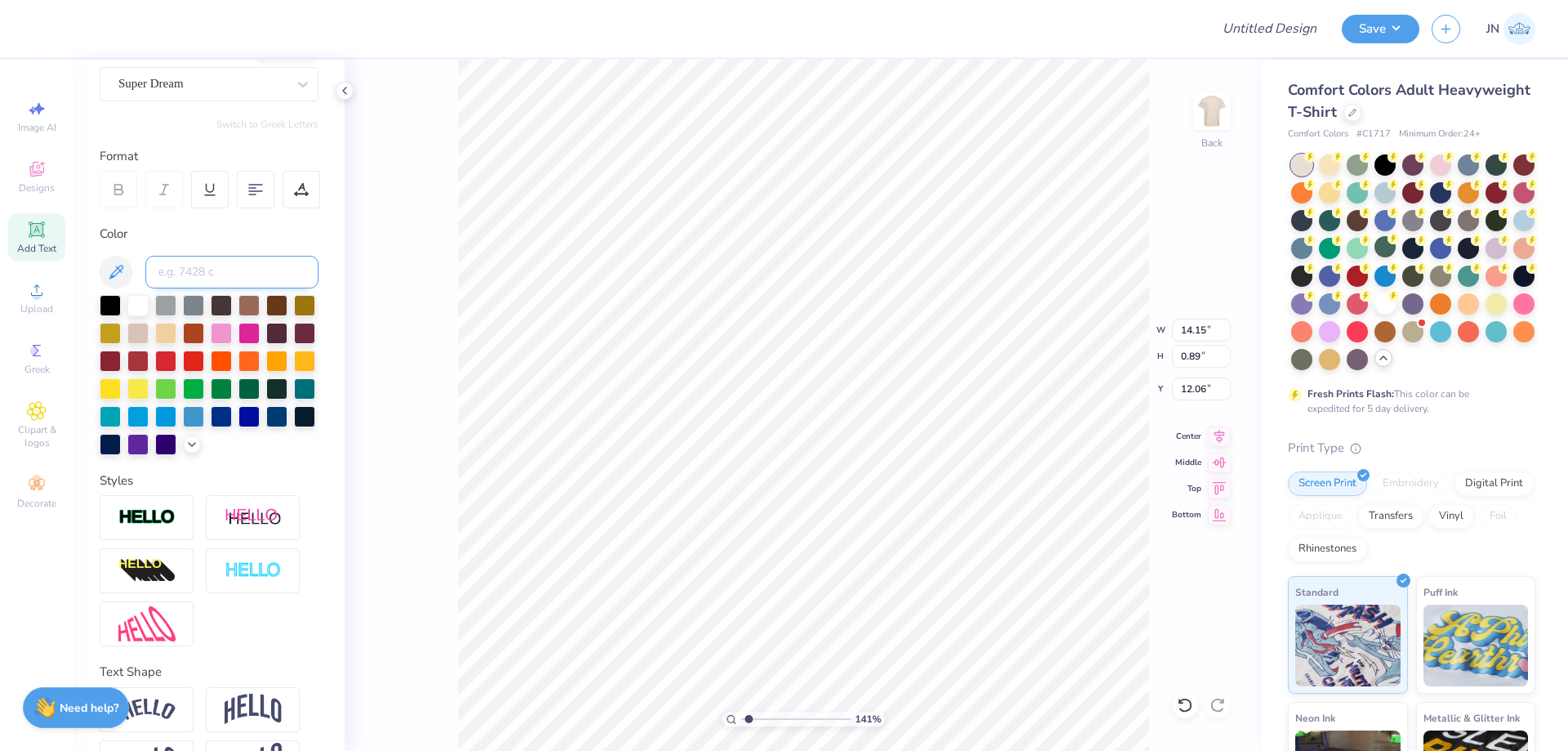
click at [228, 276] on input at bounding box center [232, 272] width 173 height 33
type input "123"
type input "11.95"
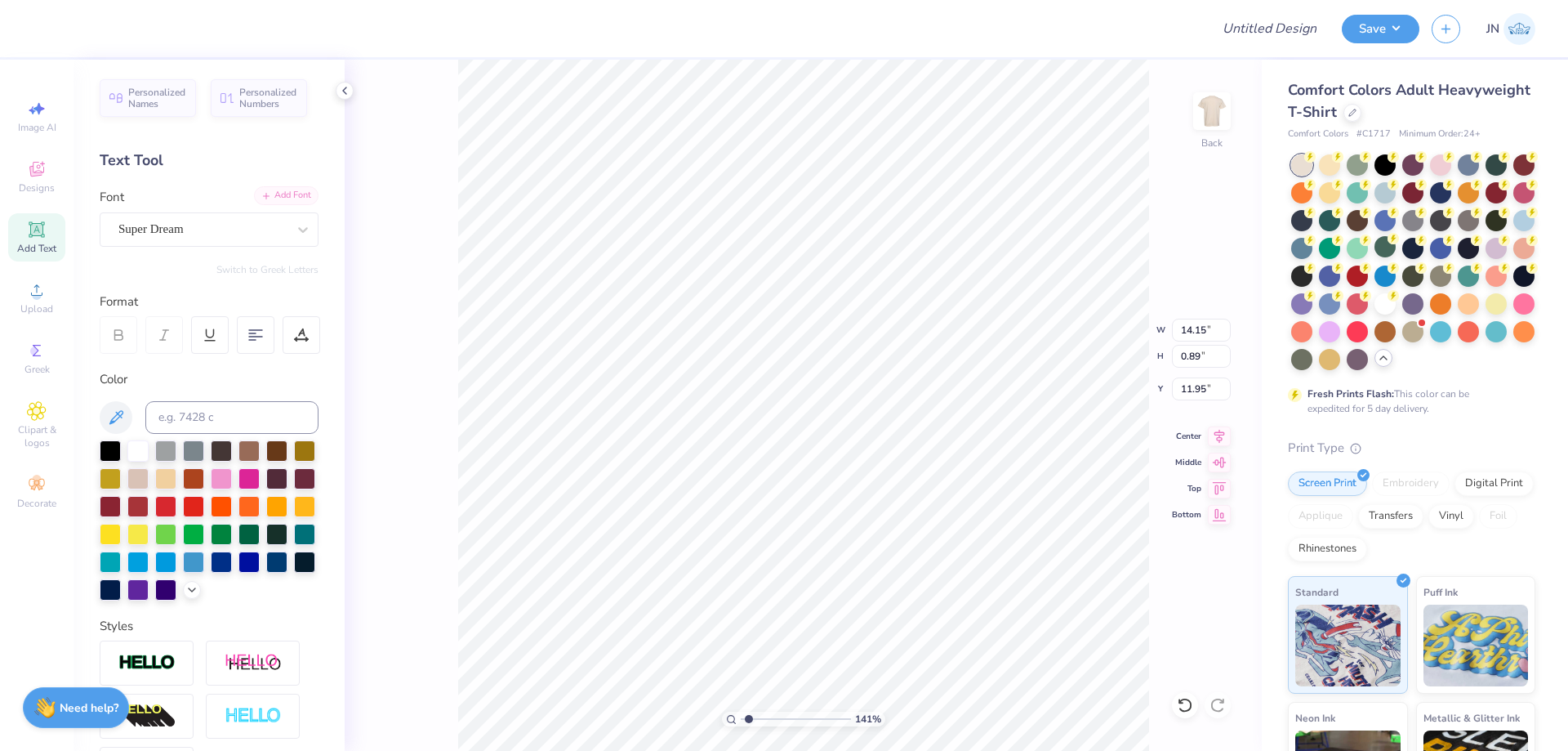
click at [276, 194] on div "Add Font" at bounding box center [286, 195] width 65 height 19
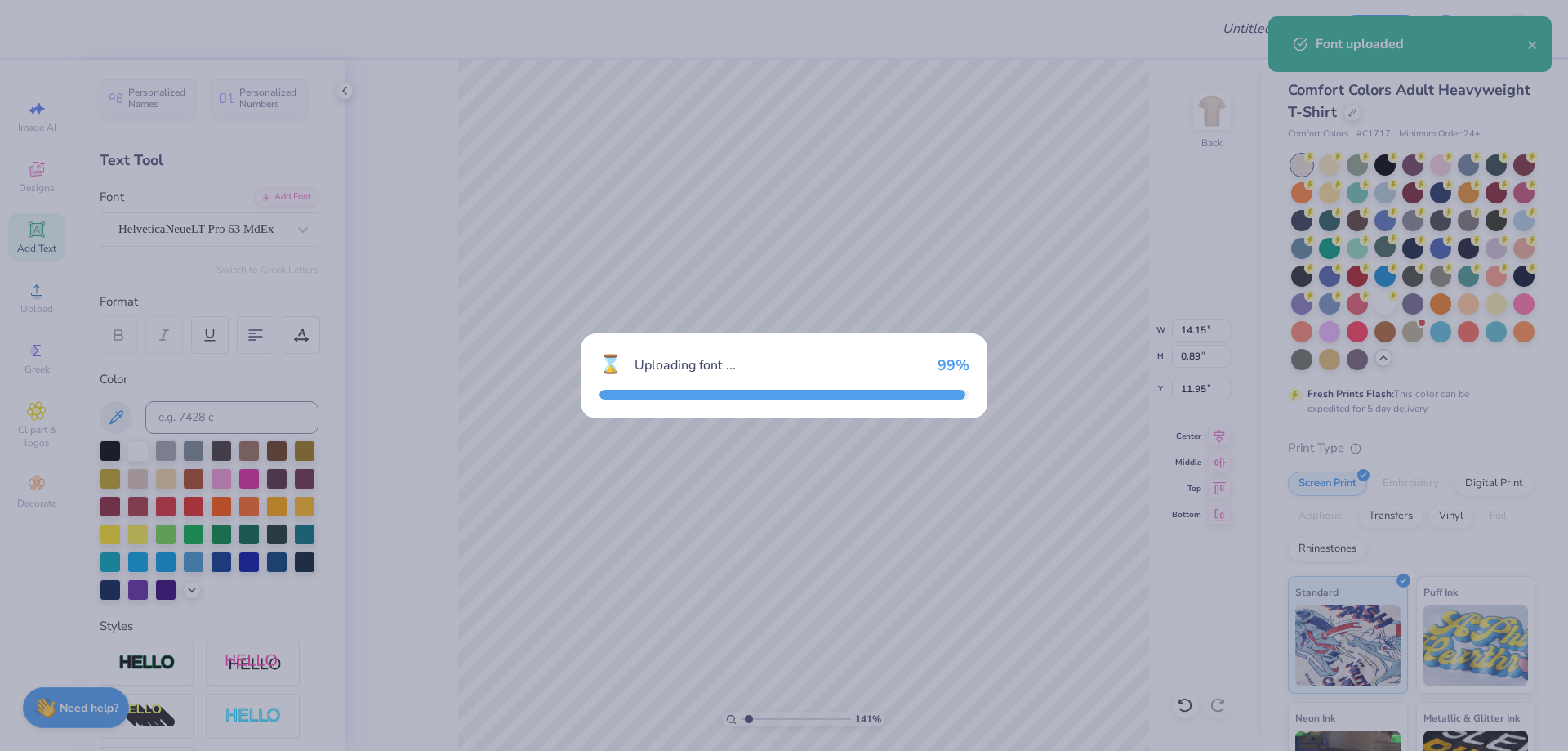
type input "14.17"
type input "0.70"
type input "12.05"
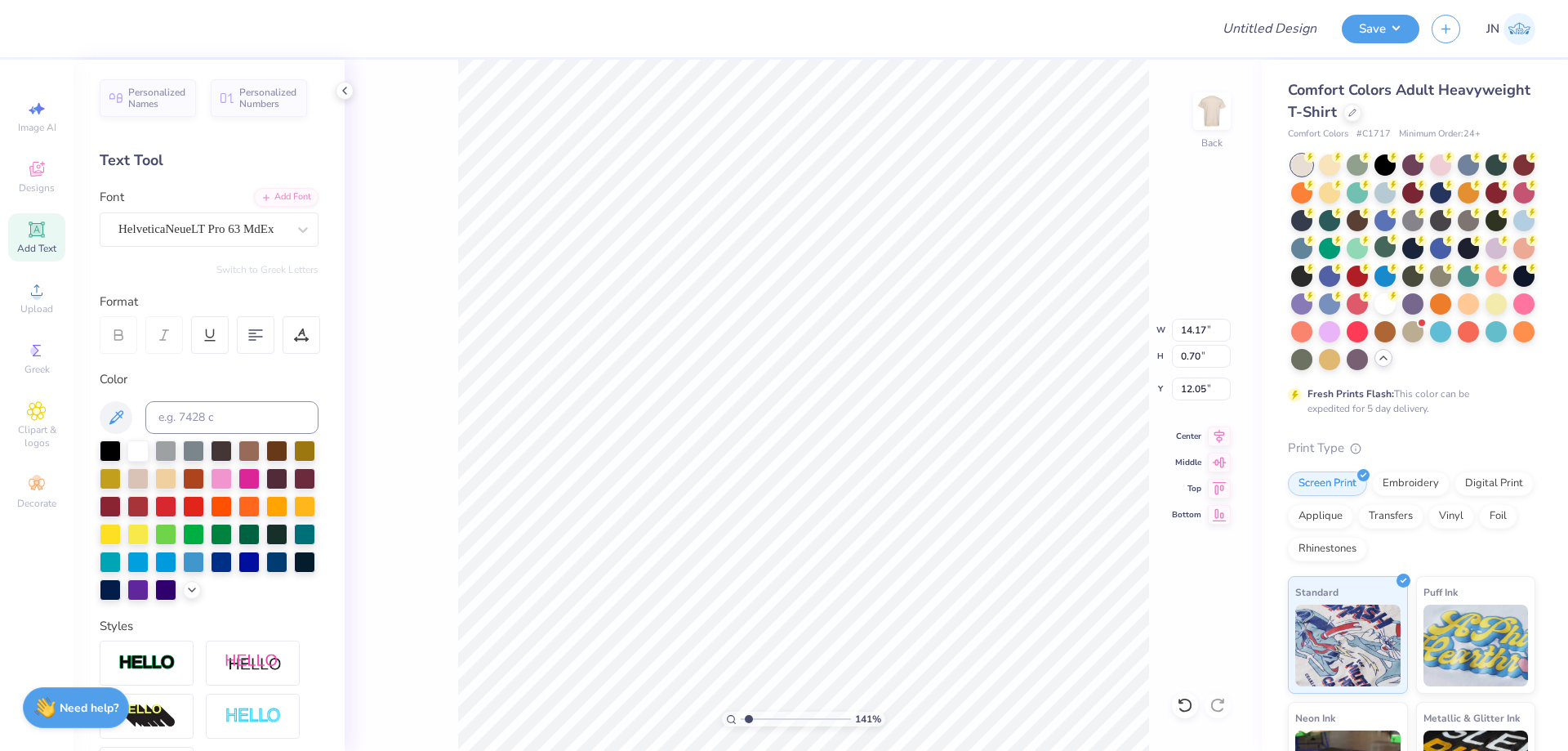
type input "10.67"
type input "0.53"
type input "12.75"
click at [1226, 433] on icon at bounding box center [1219, 436] width 22 height 20
click at [289, 332] on div at bounding box center [301, 334] width 37 height 37
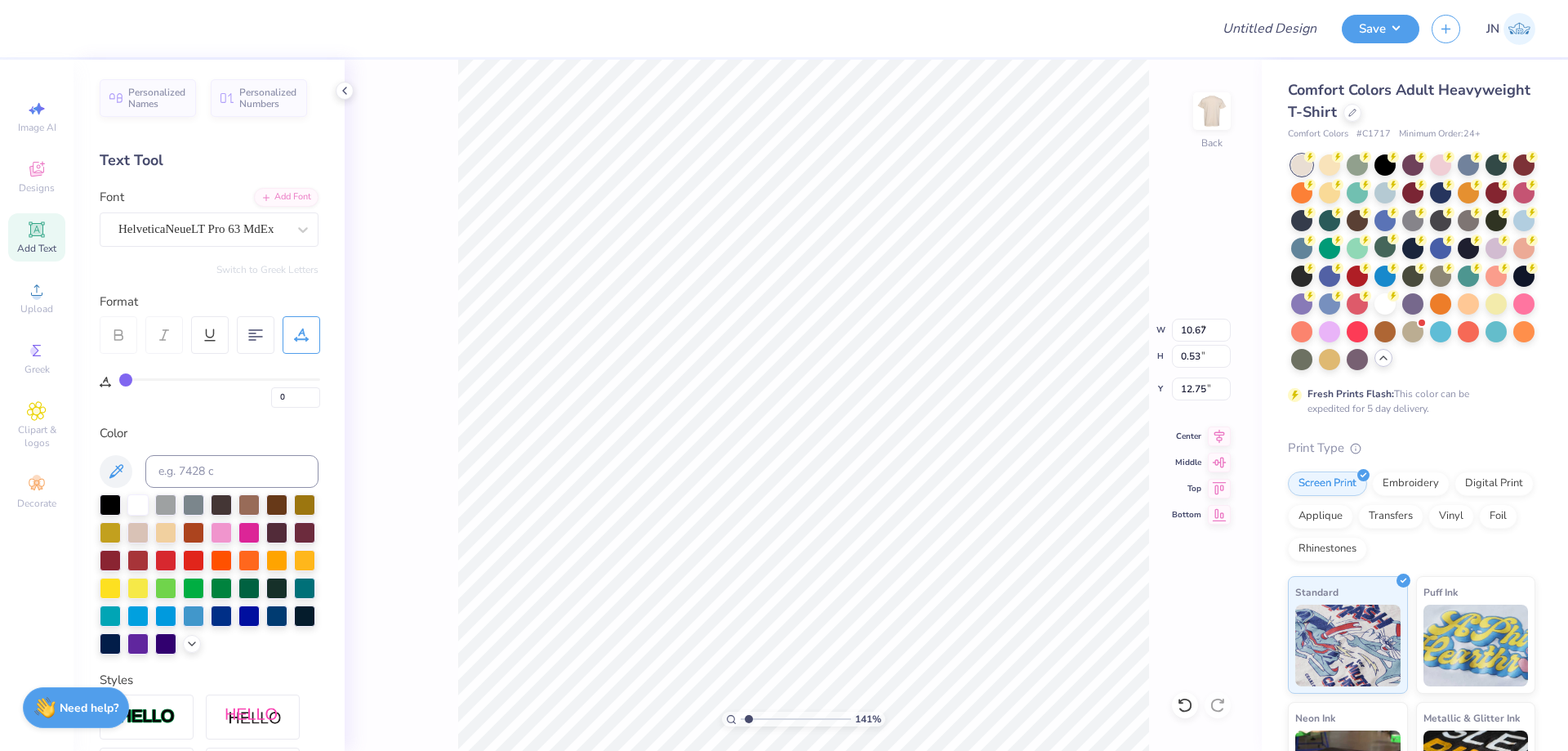
type input "9.25"
type input "0.46"
type input "12.82"
drag, startPoint x: 287, startPoint y: 398, endPoint x: 263, endPoint y: 398, distance: 24.0
click at [263, 398] on div "0" at bounding box center [219, 393] width 200 height 29
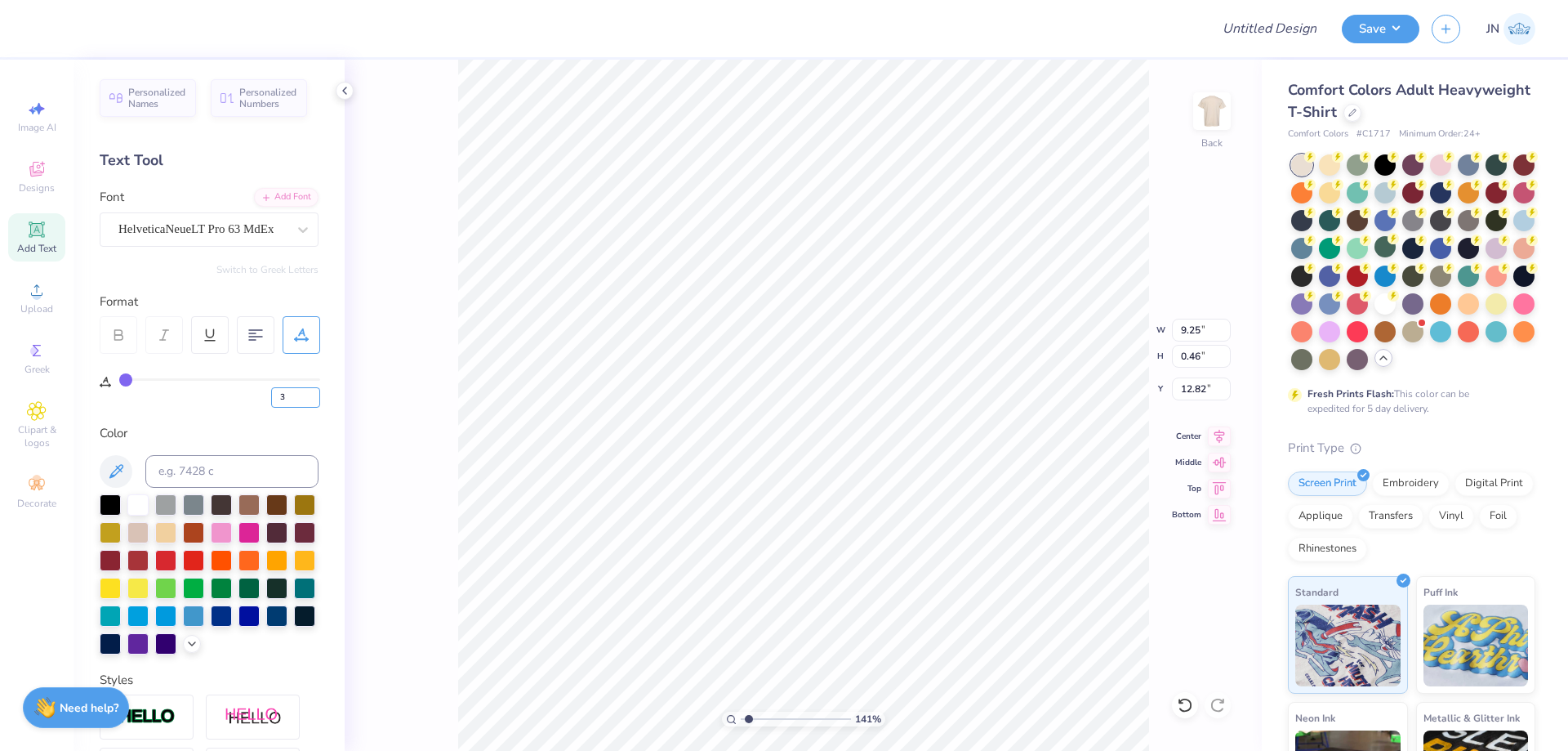
type input "3"
click at [1225, 430] on icon at bounding box center [1219, 434] width 22 height 20
type input "8.48"
type input "0.40"
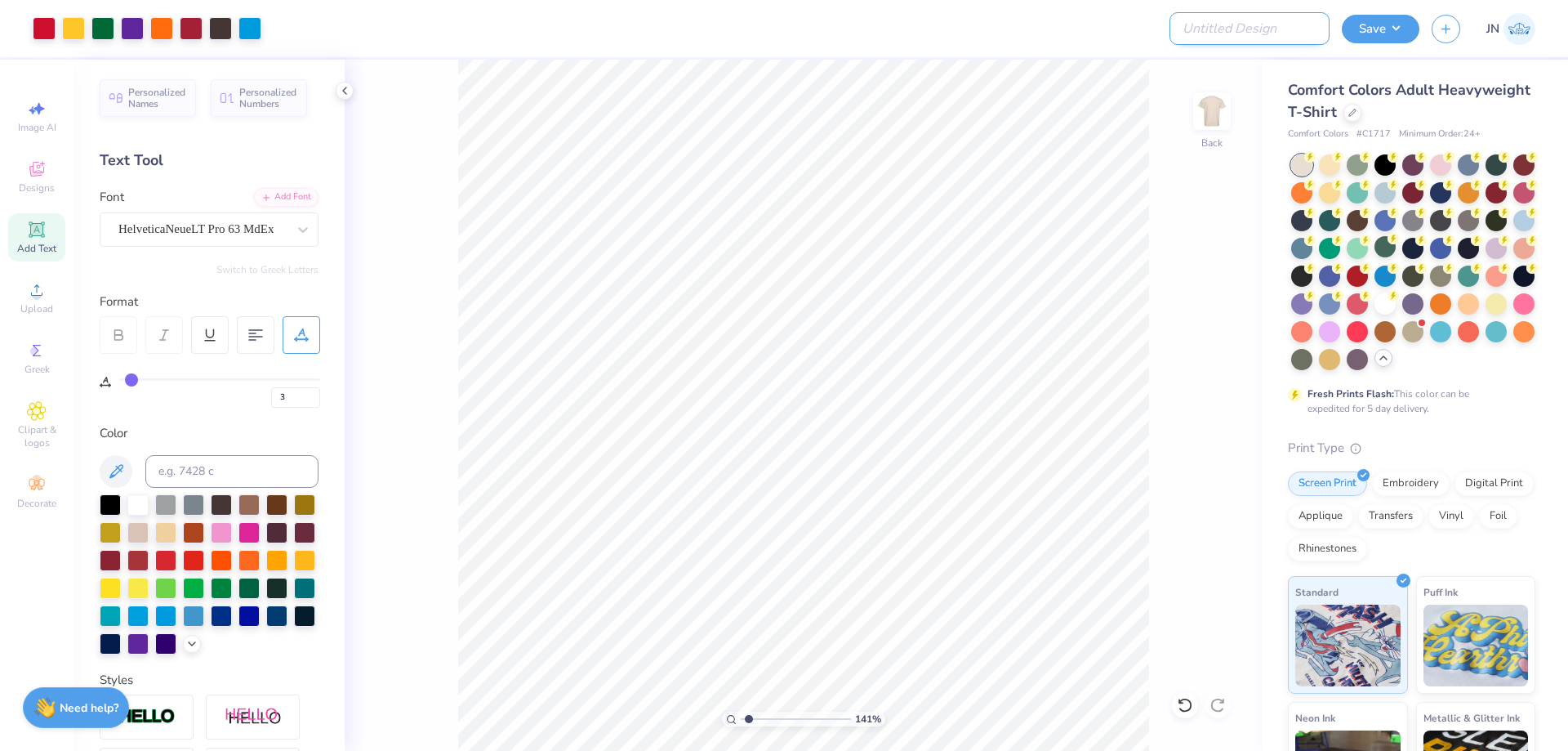
click at [1239, 31] on input "Design Title" at bounding box center [1248, 29] width 160 height 33
paste input "FPS240017"
type input "FPS240017"
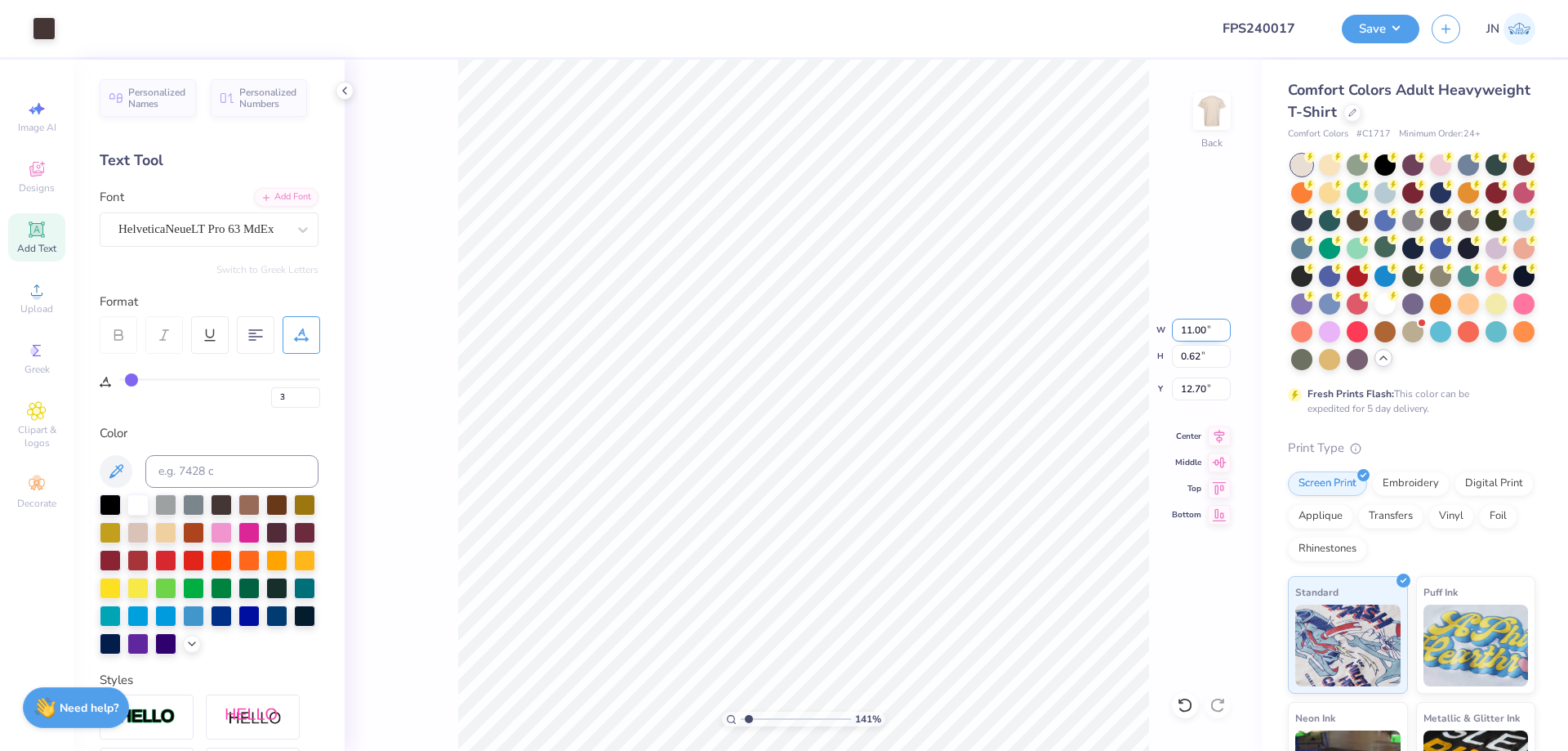
click at [1193, 328] on input "11.00" at bounding box center [1201, 330] width 59 height 22
type input "10.80"
type input "0.61"
type input "12.71"
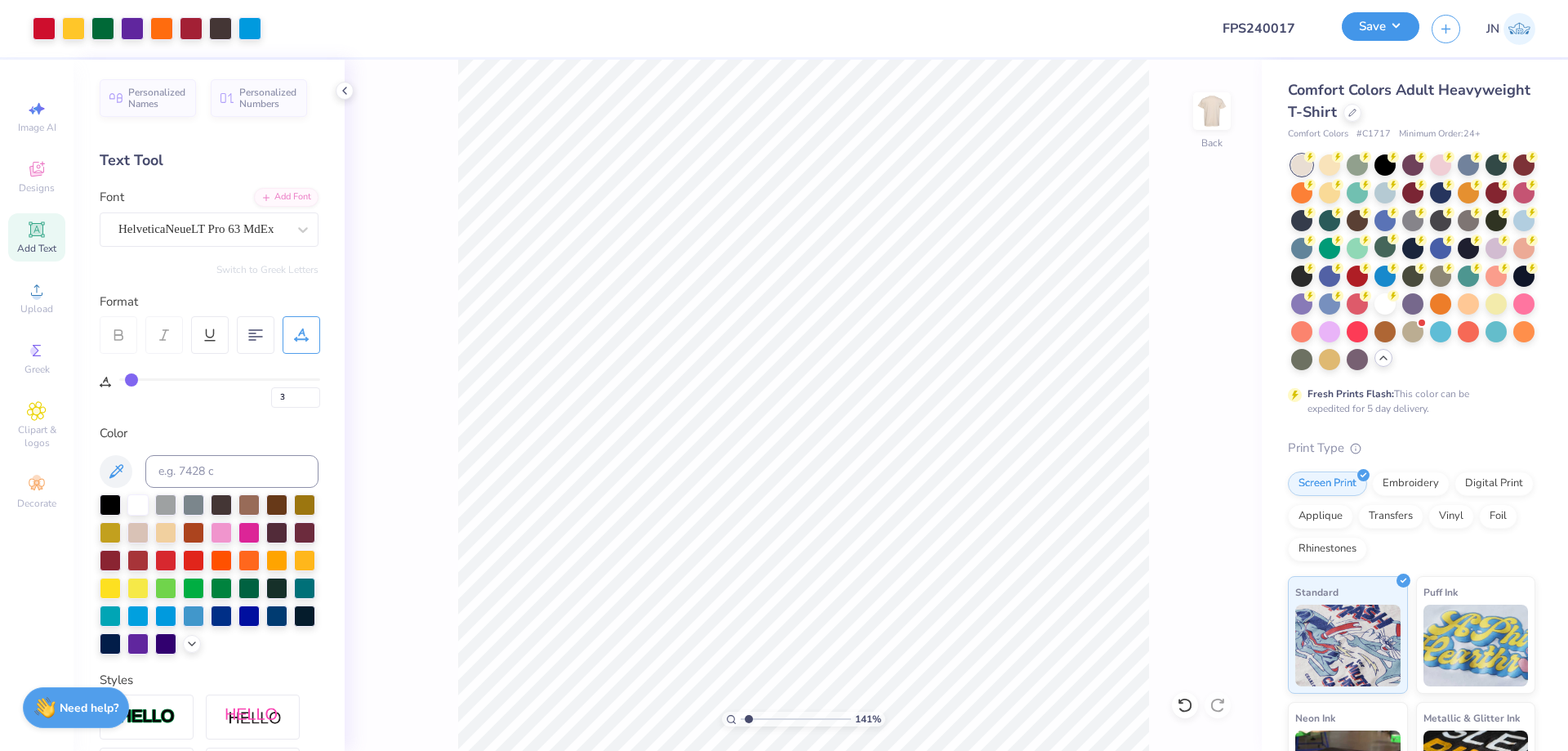
click at [1358, 29] on button "Save" at bounding box center [1381, 26] width 78 height 29
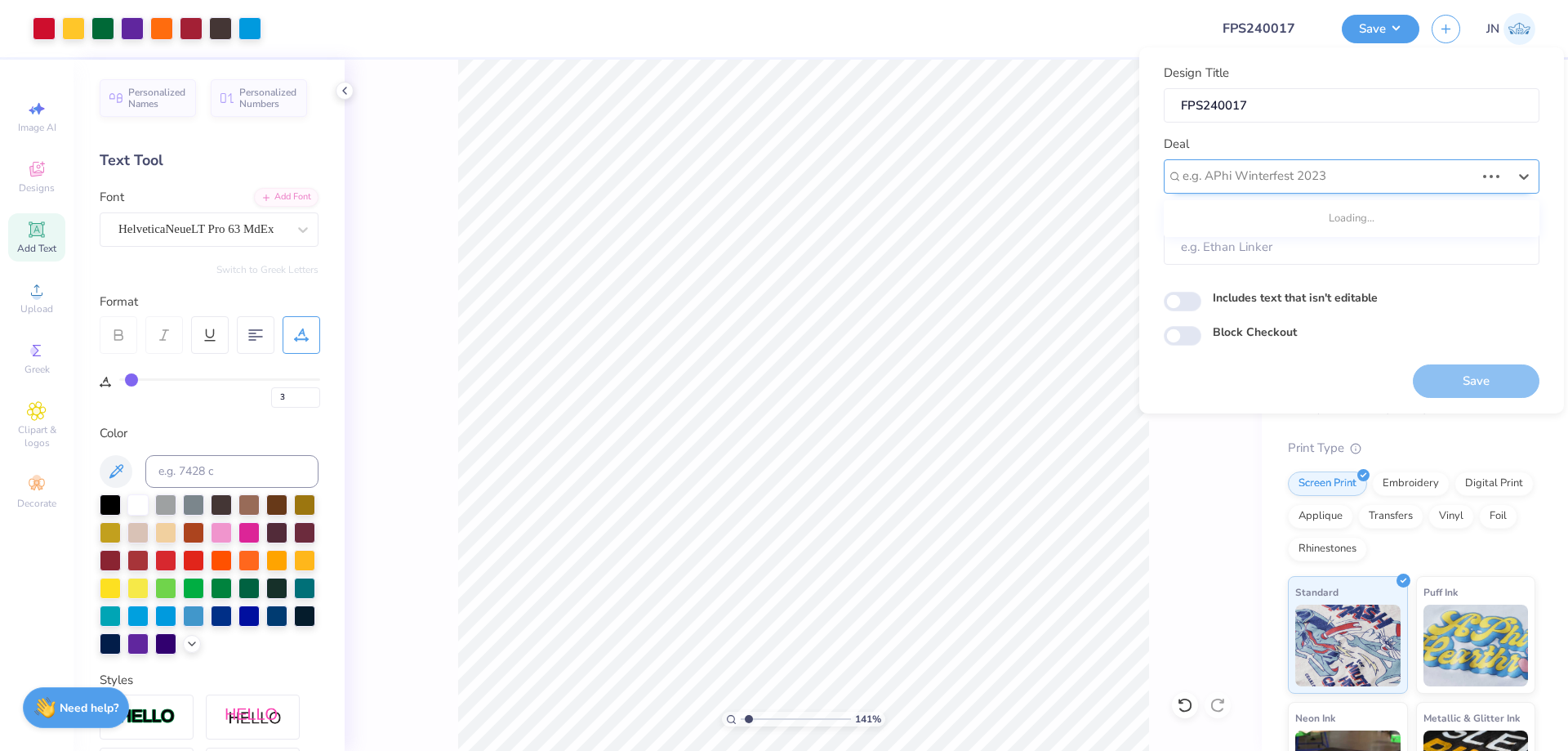
click at [1284, 163] on div "e.g. APhi Winterfest 2023" at bounding box center [1329, 175] width 295 height 25
click at [1334, 210] on div "Design Tool Gallery" at bounding box center [1351, 220] width 363 height 27
type input "DESIGN TOOL GALLERY"
type input "Design Tool Gallery User"
click at [1452, 375] on button "Save" at bounding box center [1476, 381] width 126 height 34
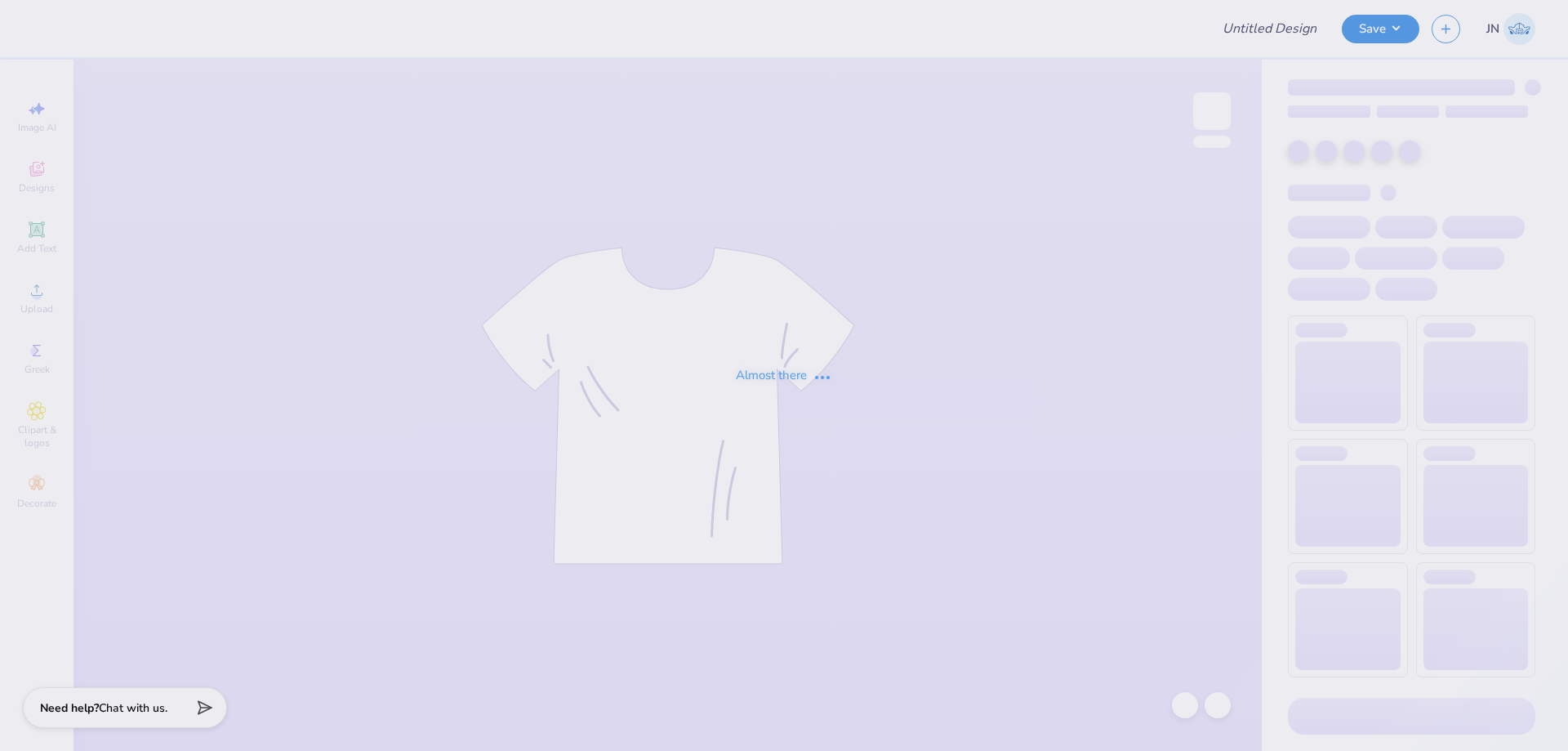
type input "FPS240017"
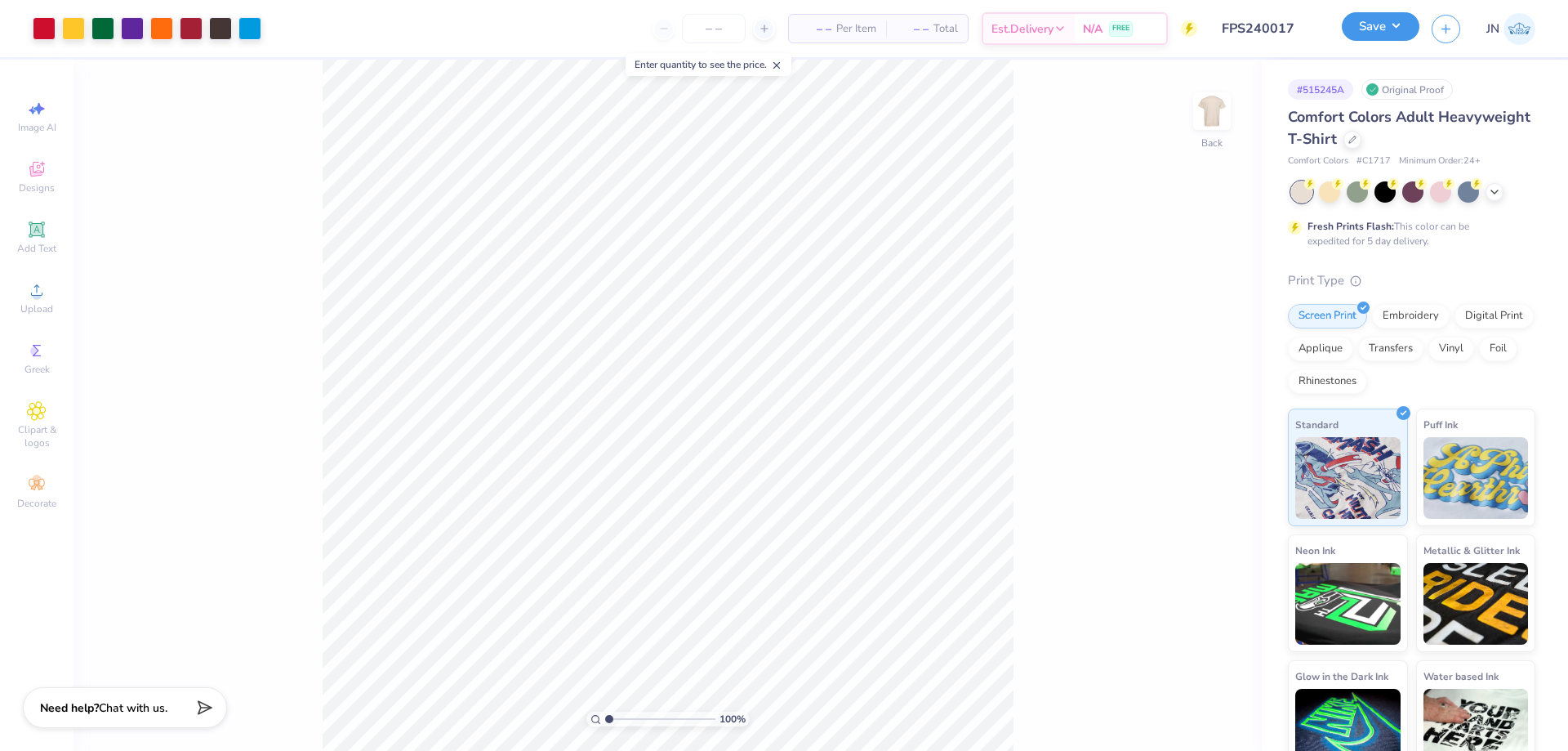
click at [1355, 22] on button "Save" at bounding box center [1381, 26] width 78 height 29
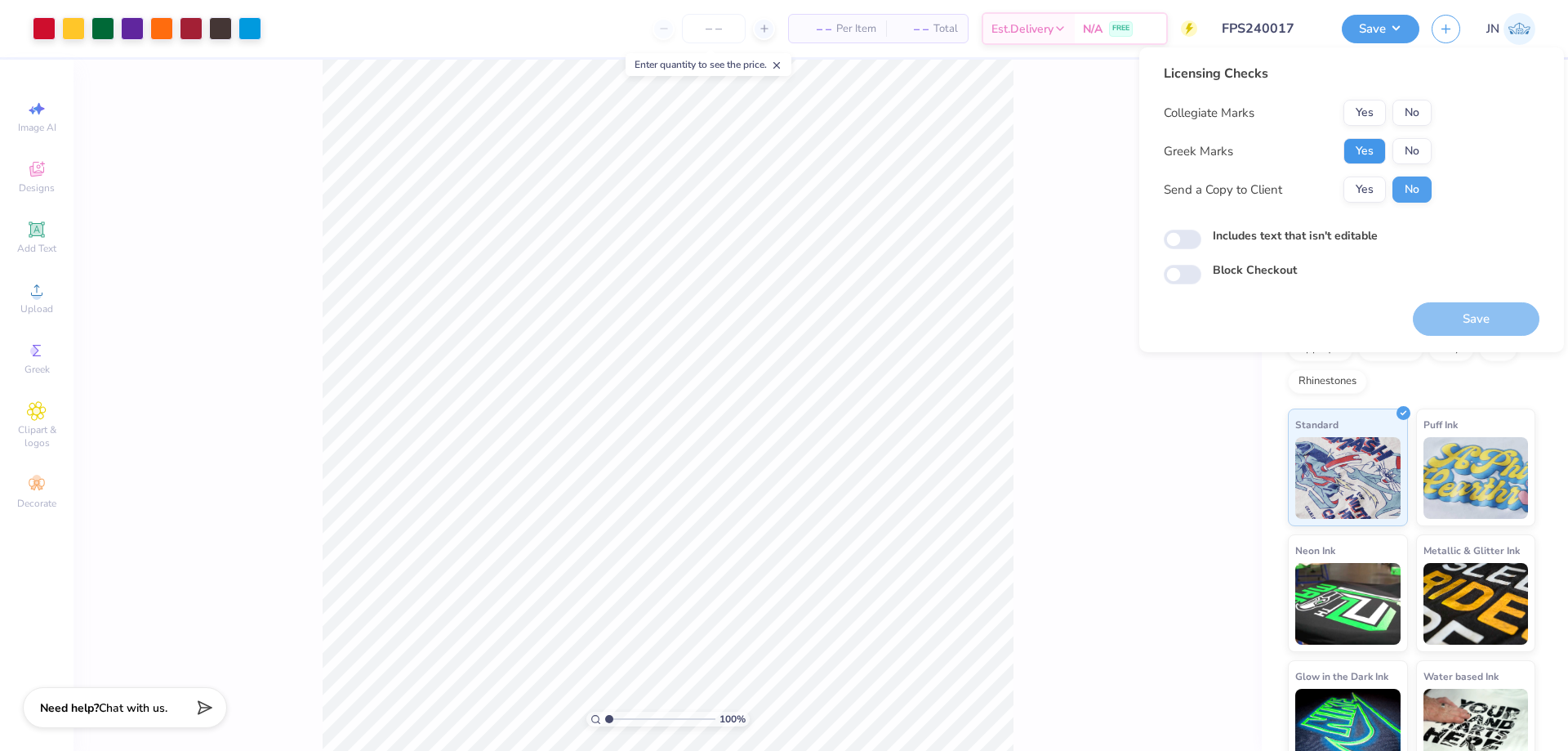
click at [1368, 148] on button "Yes" at bounding box center [1364, 151] width 42 height 26
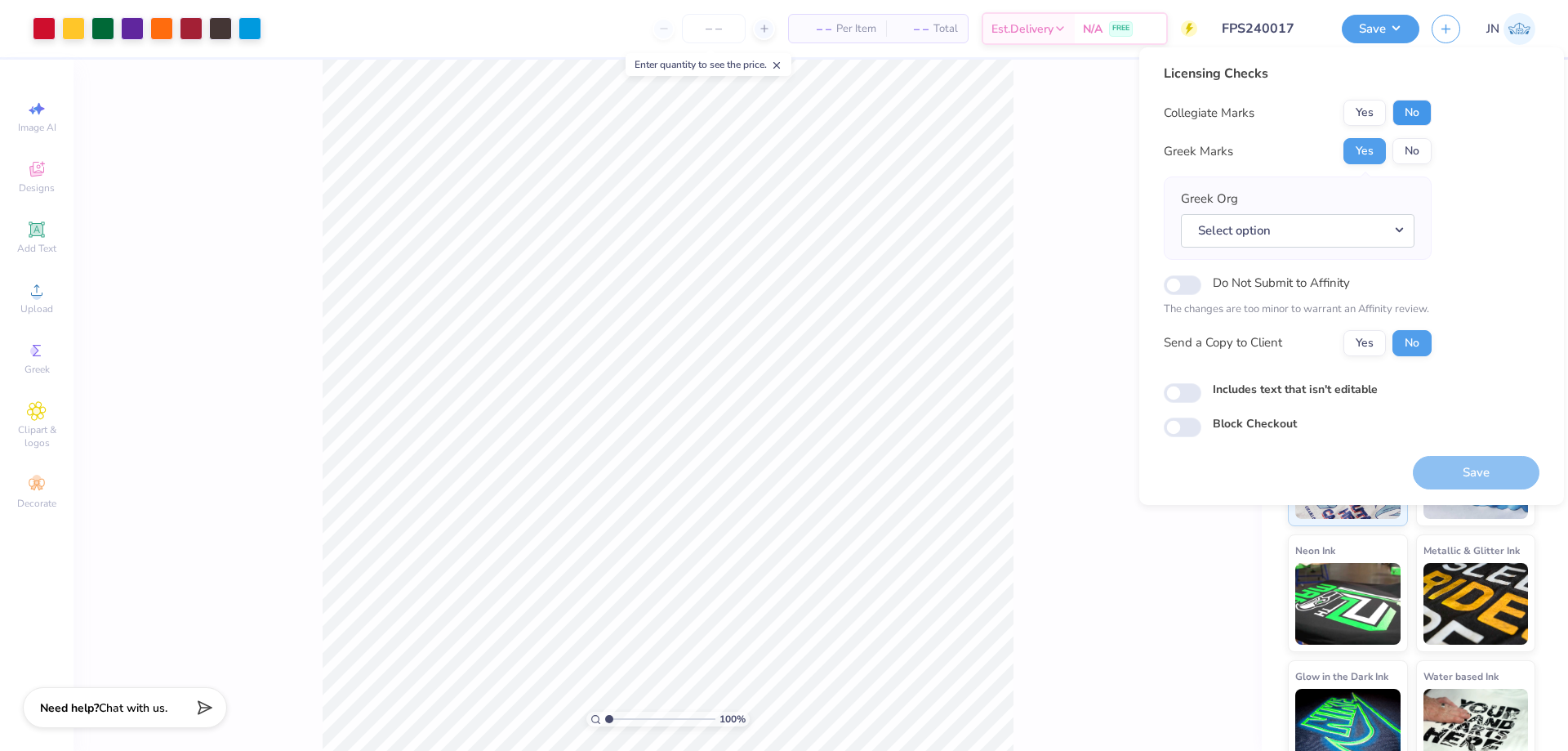
click at [1406, 114] on button "No" at bounding box center [1411, 112] width 39 height 26
click at [1319, 232] on button "Select option" at bounding box center [1298, 231] width 233 height 34
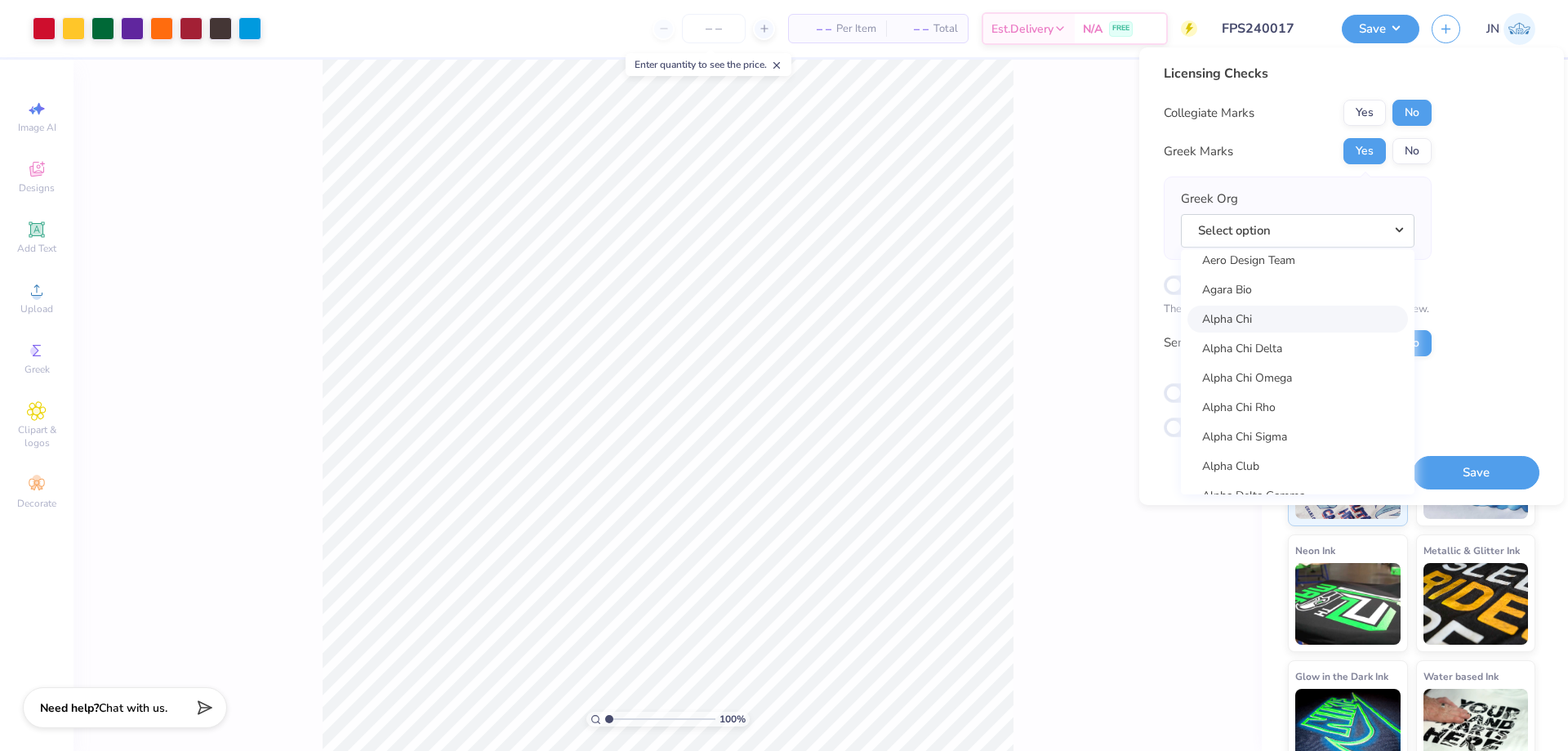
scroll to position [245, 0]
click at [1286, 265] on link "Alpha Chi Omega" at bounding box center [1297, 258] width 220 height 27
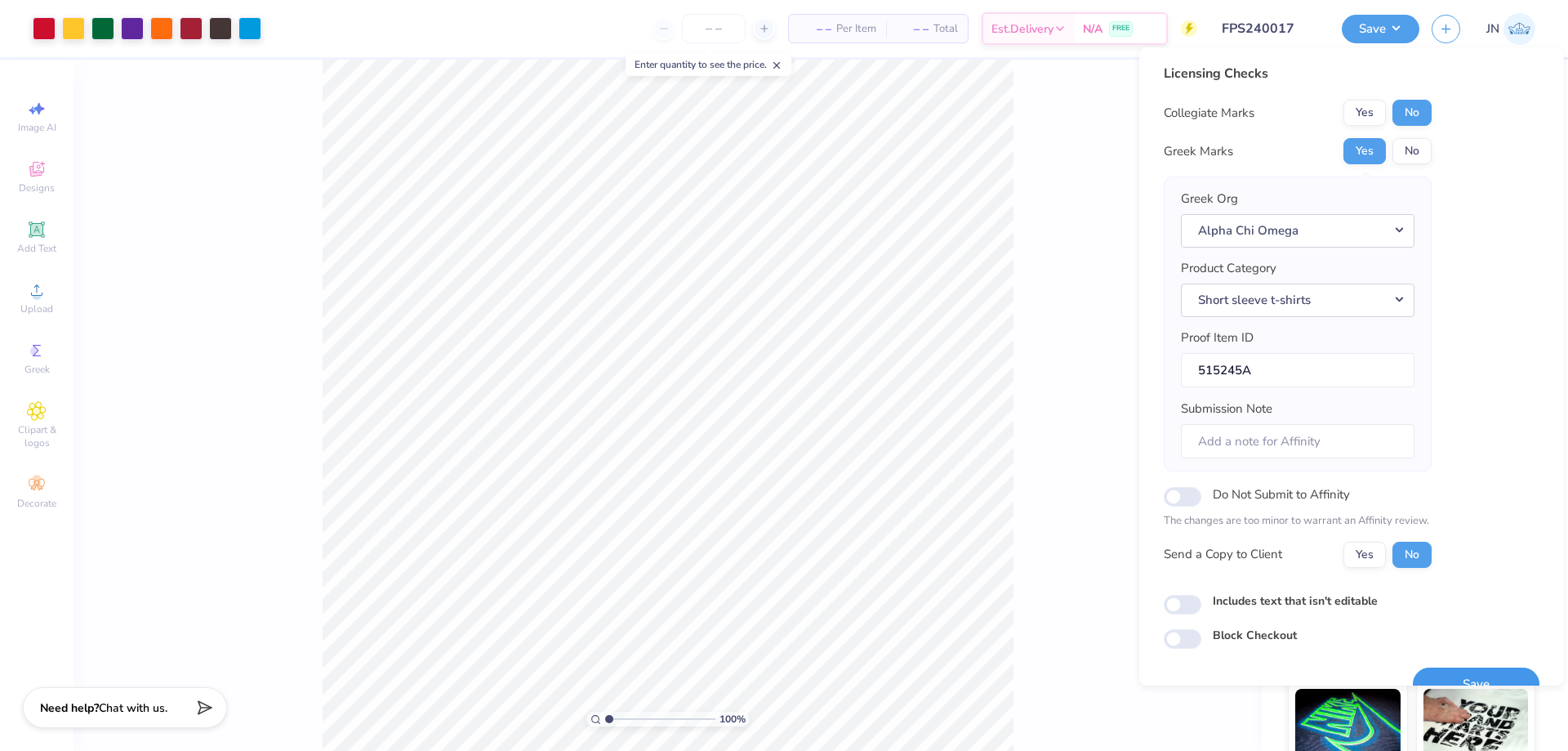
click at [1428, 667] on button "Save" at bounding box center [1476, 684] width 126 height 34
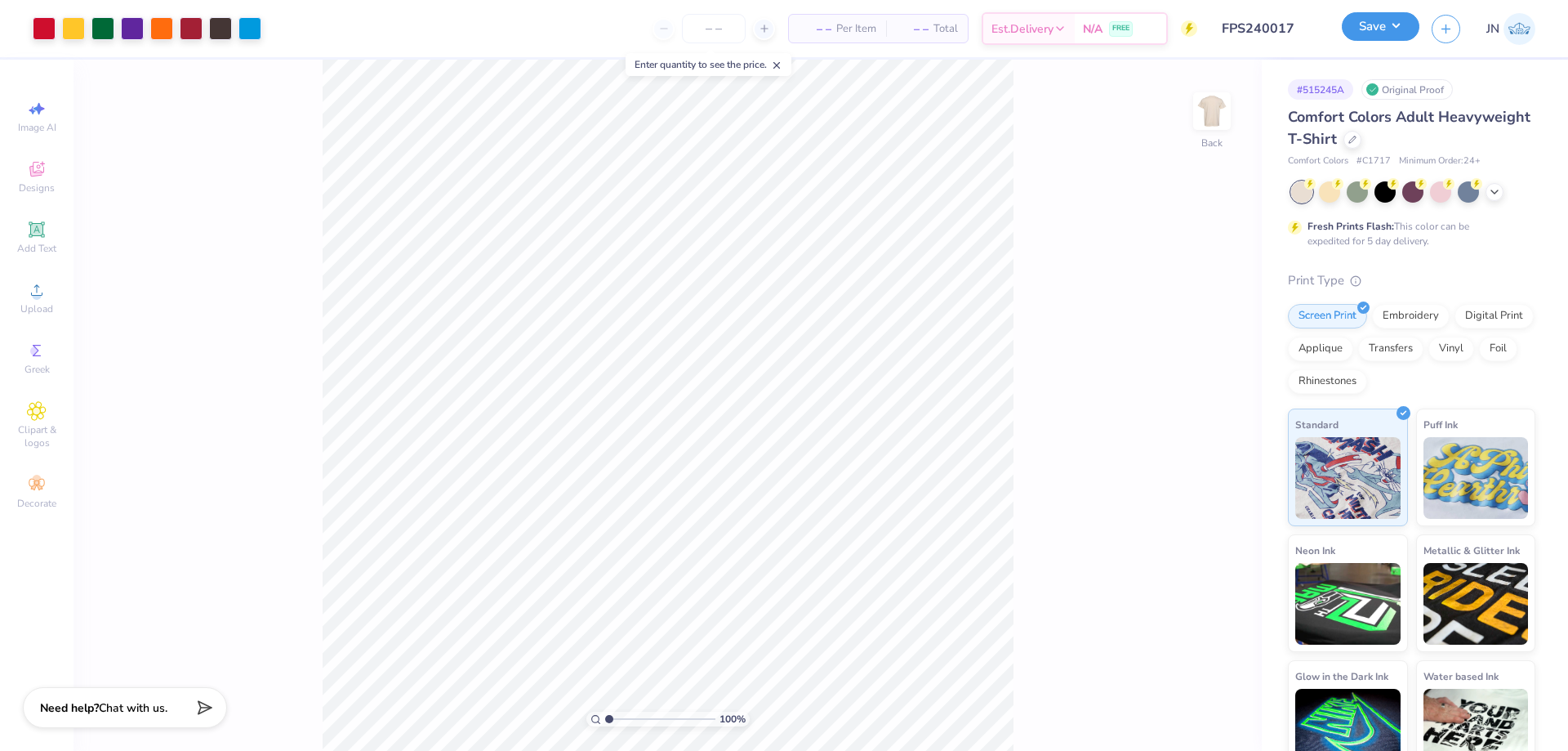
click at [1371, 16] on button "Save" at bounding box center [1381, 26] width 78 height 29
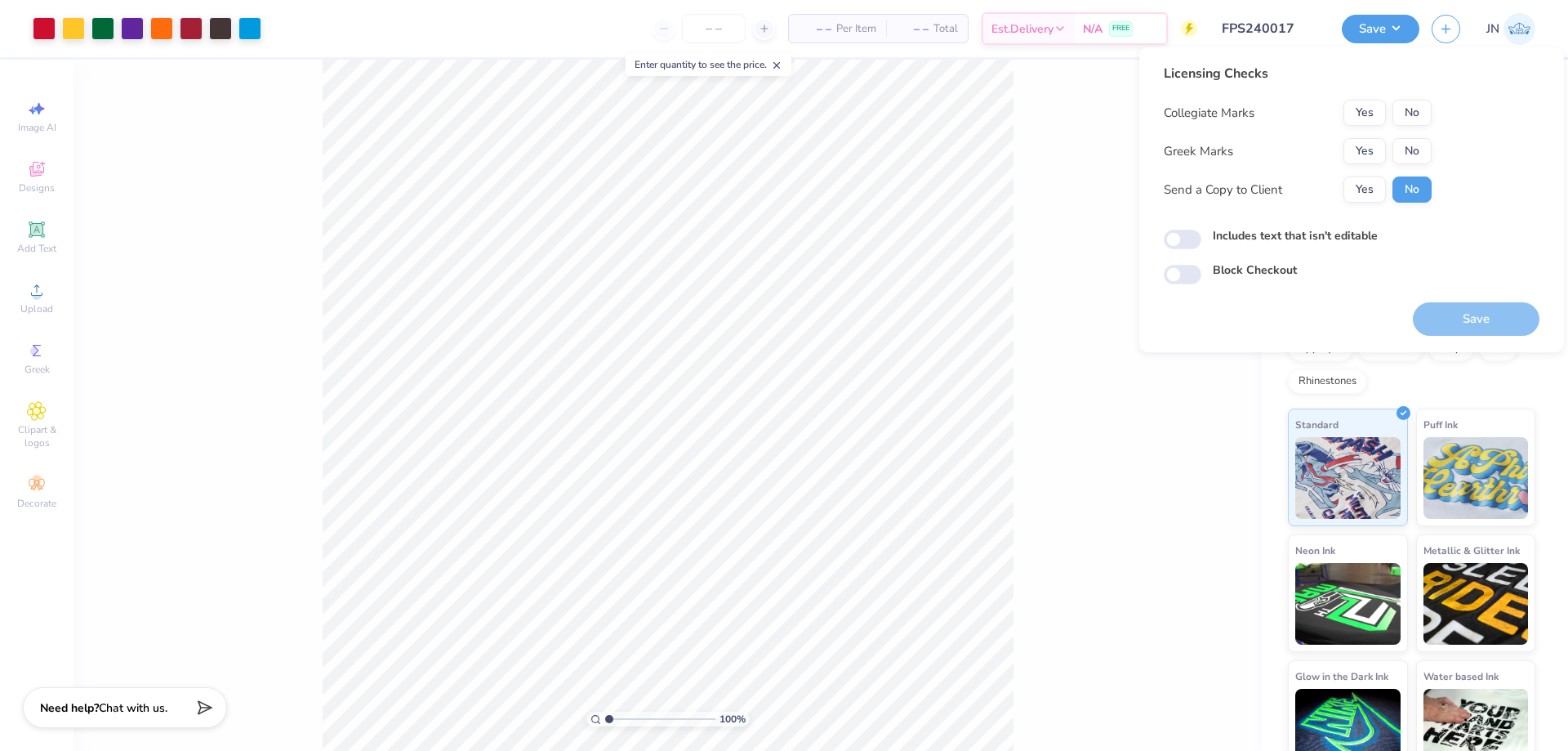
click at [1361, 134] on div "Collegiate Marks Yes No Greek Marks Yes No Send a Copy to Client Yes No" at bounding box center [1298, 150] width 268 height 103
click at [1363, 146] on button "Yes" at bounding box center [1364, 151] width 42 height 26
